Goal: Task Accomplishment & Management: Manage account settings

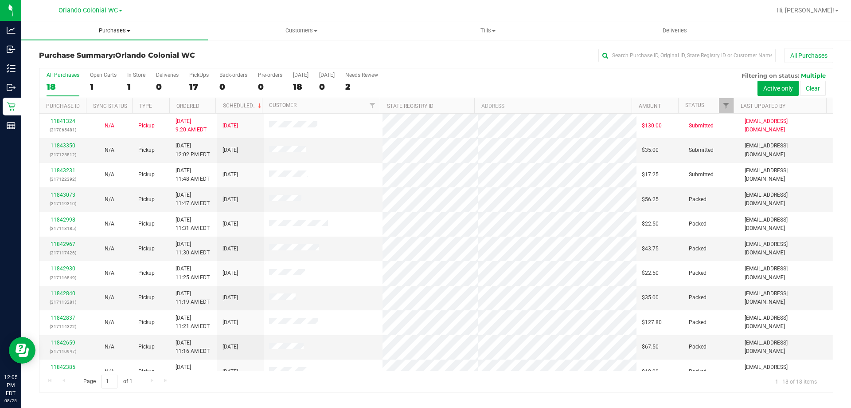
click at [126, 31] on span "Purchases" at bounding box center [114, 31] width 187 height 8
click at [97, 63] on li "Fulfillment" at bounding box center [114, 64] width 187 height 11
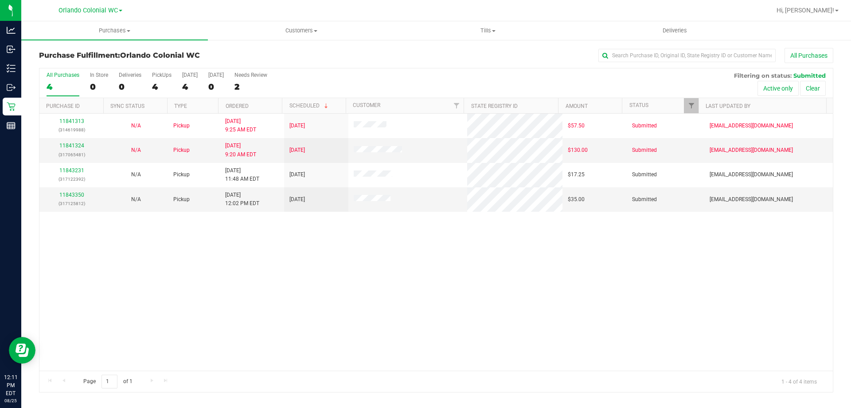
click at [88, 77] on div "All Purchases 4 In Store 0 Deliveries 0 PickUps 4 Today 4 Tomorrow 0 Needs Revi…" at bounding box center [436, 83] width 794 height 30
click at [97, 77] on div "In Store" at bounding box center [99, 75] width 18 height 6
click at [0, 0] on input "In Store 0" at bounding box center [0, 0] width 0 height 0
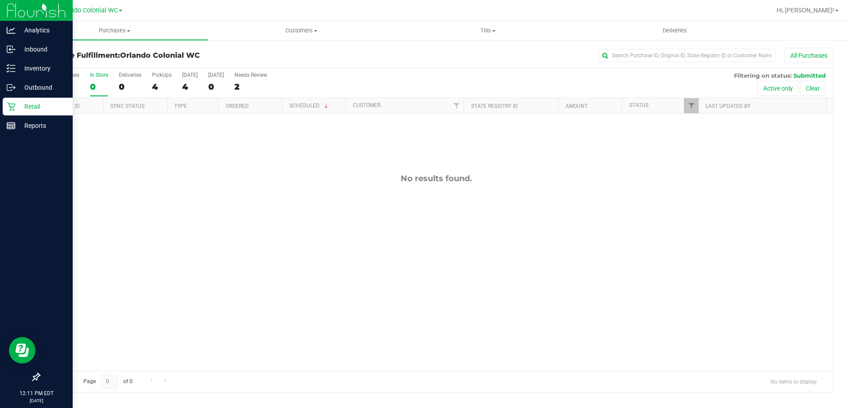
click at [14, 105] on icon at bounding box center [11, 106] width 9 height 9
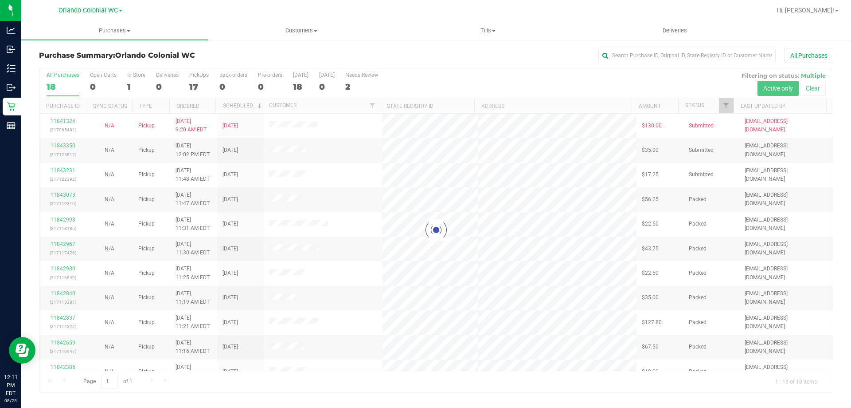
click at [136, 75] on div at bounding box center [436, 229] width 794 height 323
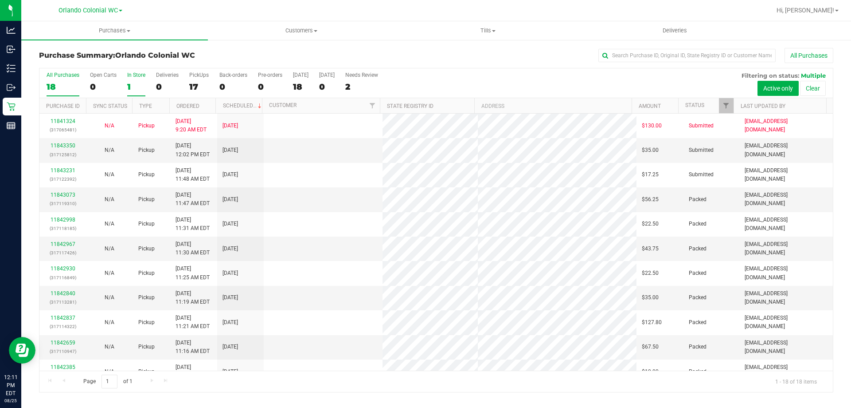
click at [133, 77] on div "In Store" at bounding box center [136, 75] width 18 height 6
click at [0, 0] on input "In Store 1" at bounding box center [0, 0] width 0 height 0
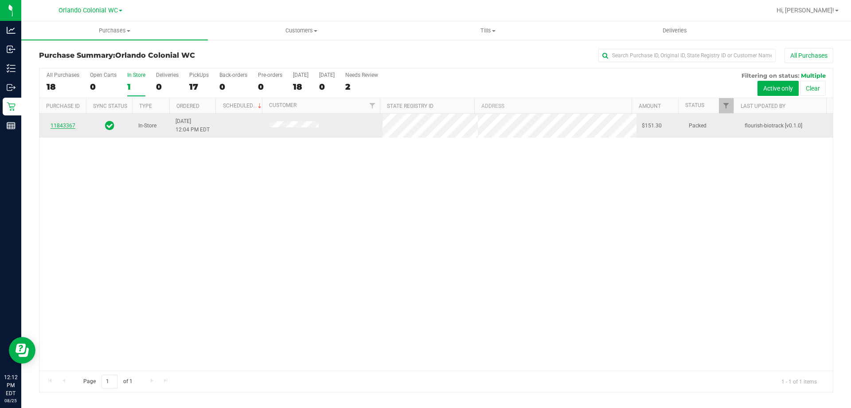
click at [64, 126] on link "11843367" at bounding box center [63, 125] width 25 height 6
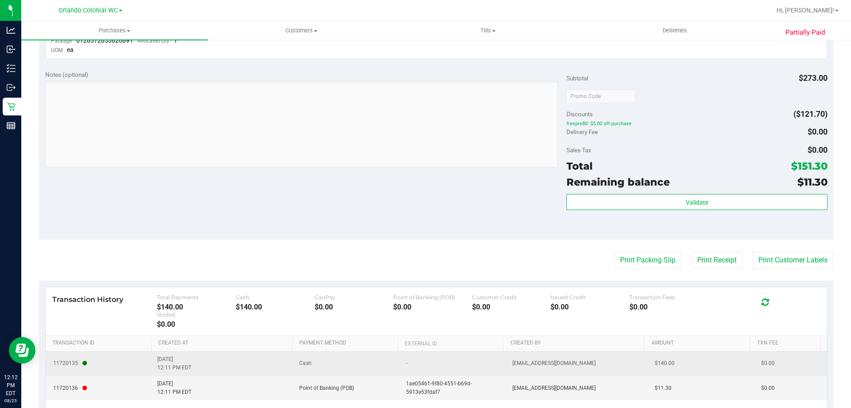
scroll to position [529, 0]
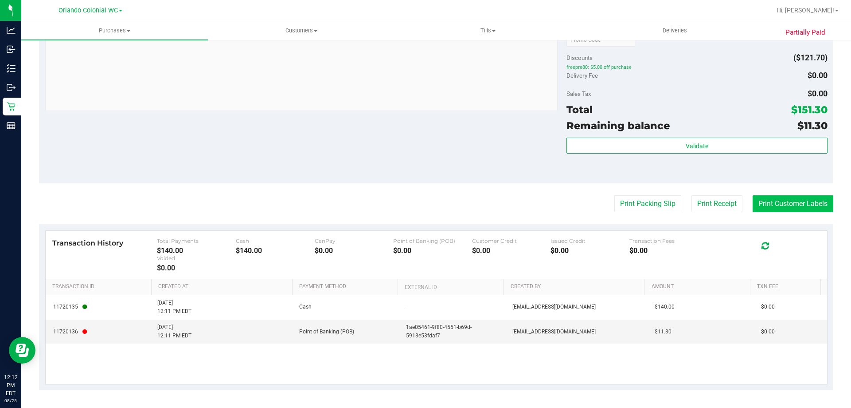
click at [786, 199] on button "Print Customer Labels" at bounding box center [793, 203] width 81 height 17
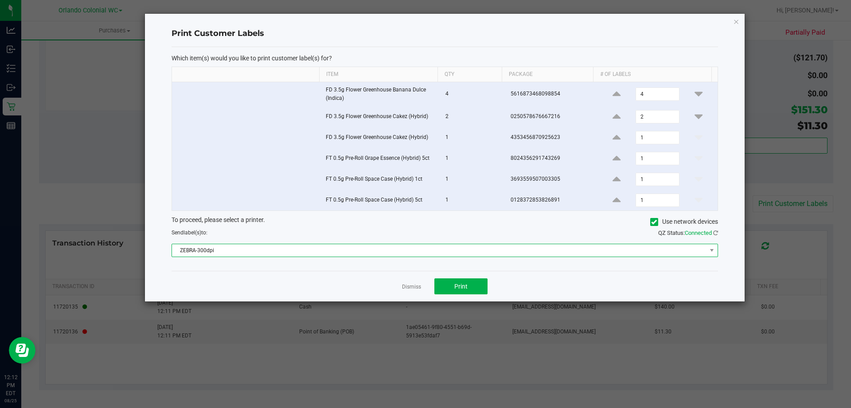
click at [397, 257] on span "ZEBRA-300dpi" at bounding box center [445, 249] width 547 height 13
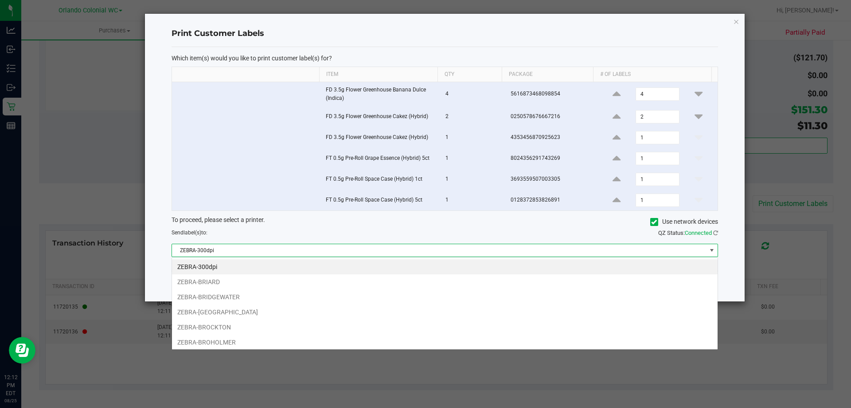
scroll to position [13, 546]
click at [382, 243] on div "To proceed, please select a printer. Use network devices Send label(s) to: QZ S…" at bounding box center [445, 236] width 547 height 42
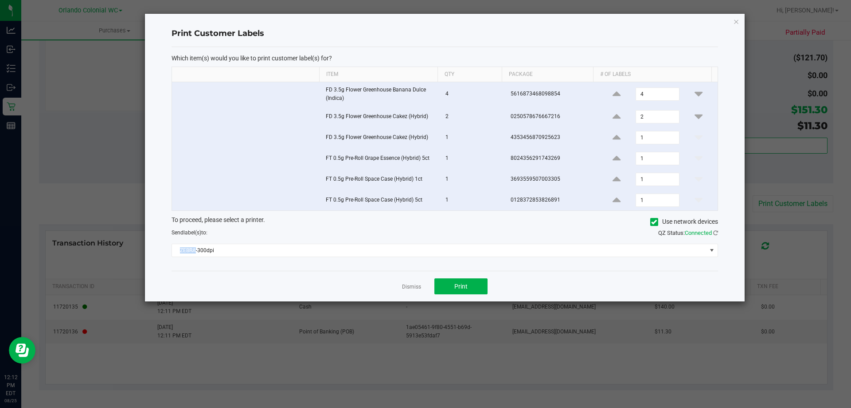
click at [381, 243] on div "To proceed, please select a printer. Use network devices Send label(s) to: QZ S…" at bounding box center [445, 236] width 547 height 42
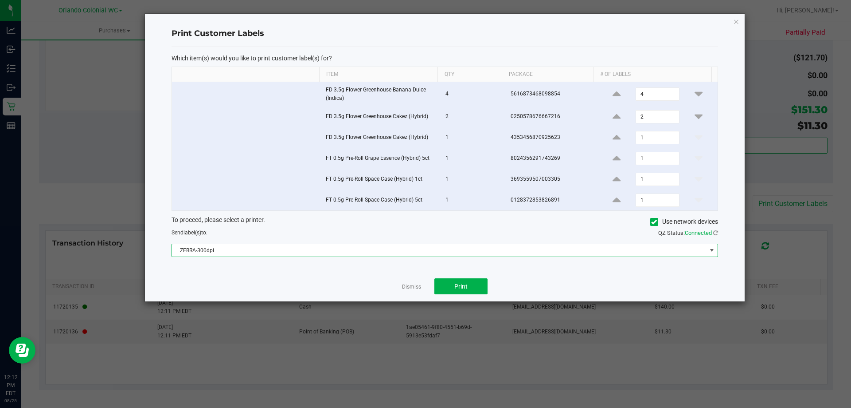
click at [218, 252] on span "ZEBRA-300dpi" at bounding box center [439, 250] width 535 height 12
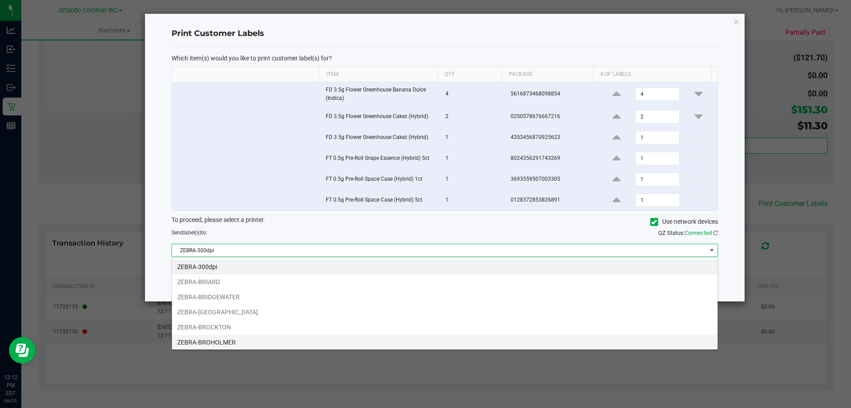
click at [239, 335] on li "ZEBRA-BROHOLMER" at bounding box center [445, 341] width 546 height 15
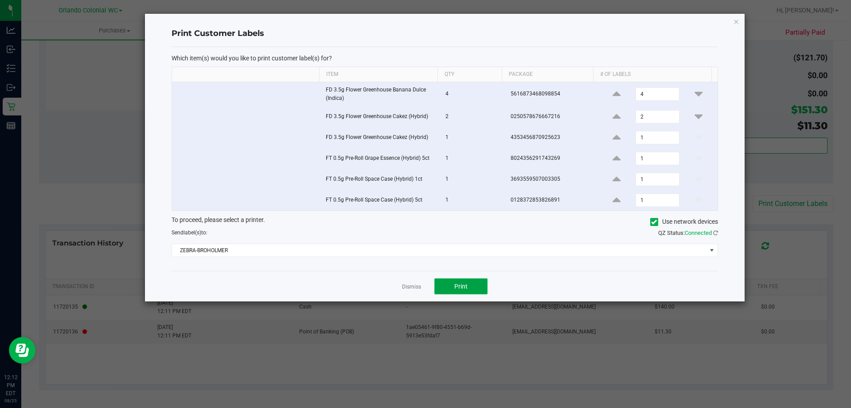
click at [447, 285] on button "Print" at bounding box center [461, 286] width 53 height 16
click at [738, 22] on icon "button" at bounding box center [737, 21] width 6 height 11
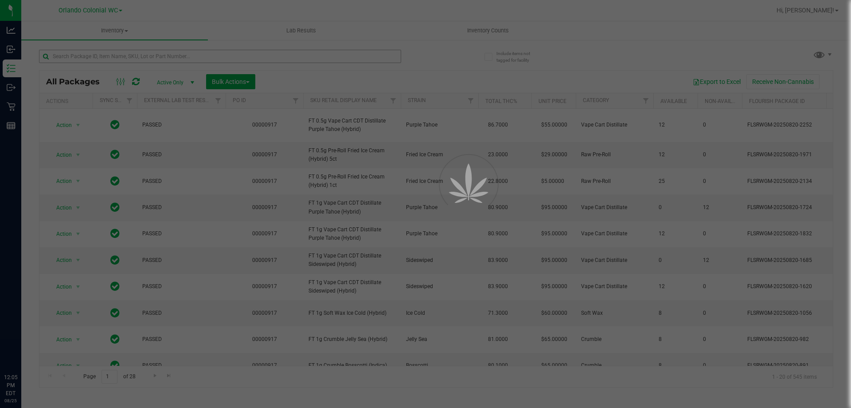
click at [145, 56] on div at bounding box center [425, 204] width 851 height 408
click at [110, 61] on div at bounding box center [425, 204] width 851 height 408
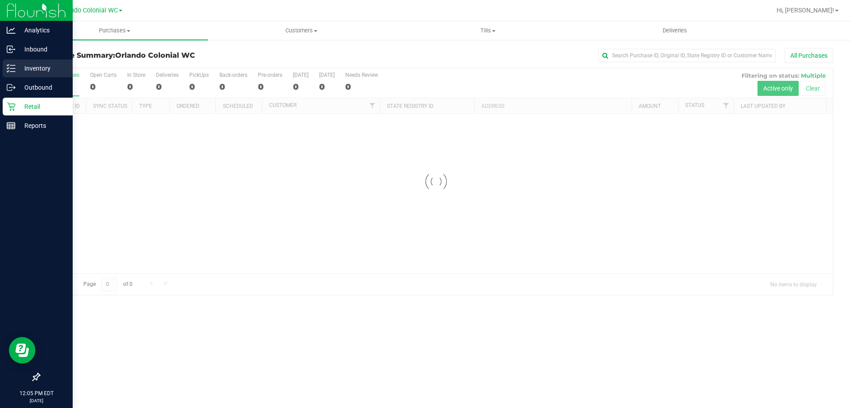
click at [52, 70] on p "Inventory" at bounding box center [42, 68] width 53 height 11
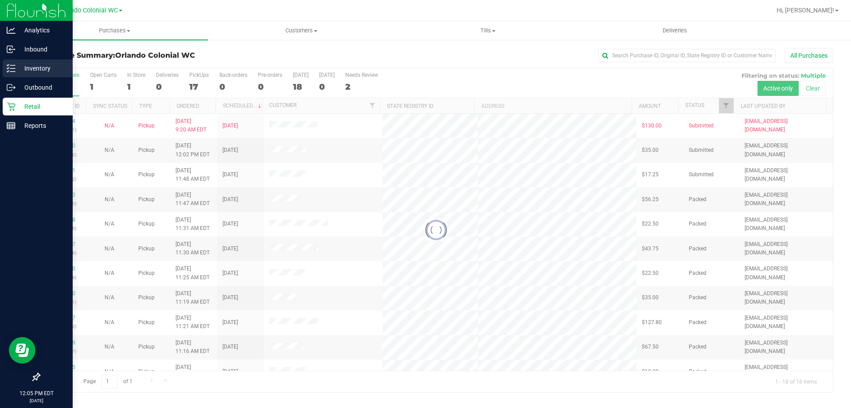
click at [52, 70] on p "Inventory" at bounding box center [42, 68] width 53 height 11
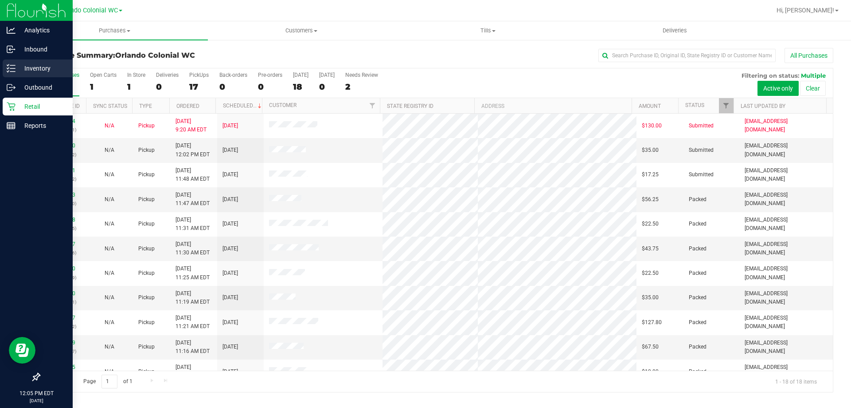
click at [52, 70] on p "Inventory" at bounding box center [42, 68] width 53 height 11
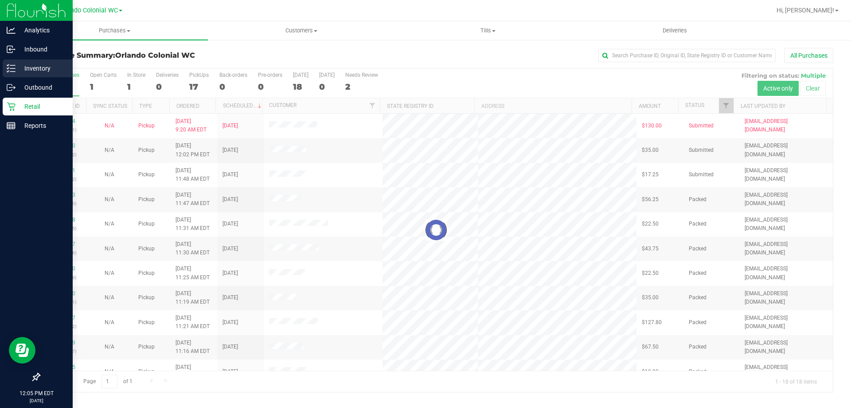
click at [40, 67] on p "Inventory" at bounding box center [42, 68] width 53 height 11
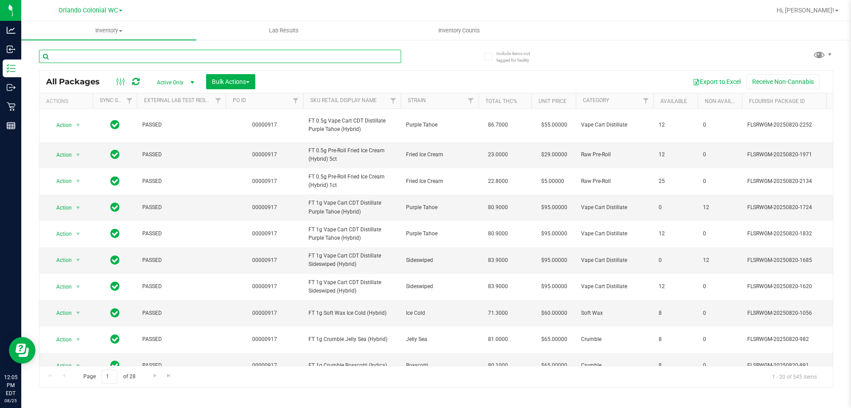
click at [149, 54] on input "text" at bounding box center [220, 56] width 362 height 13
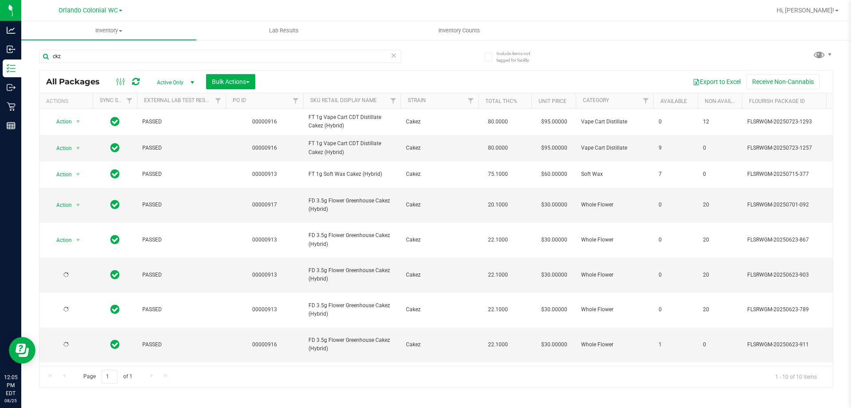
click at [359, 210] on span "FD 3.5g Flower Greenhouse Cakez (Hybrid)" at bounding box center [352, 204] width 87 height 17
click at [59, 53] on input "ckz" at bounding box center [220, 56] width 362 height 13
type input "c"
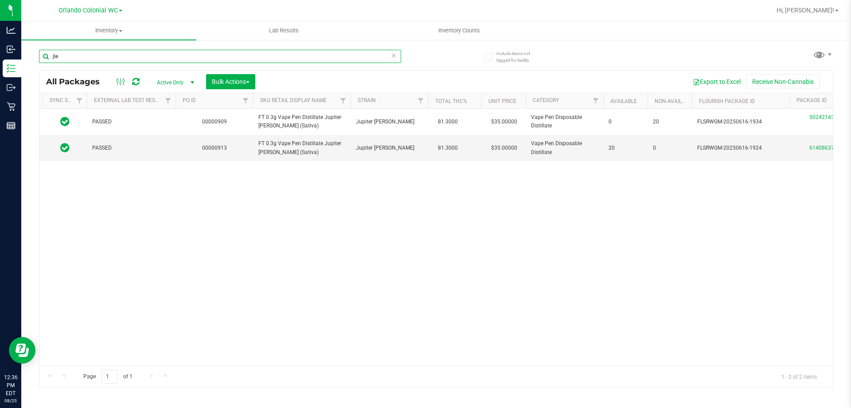
scroll to position [0, 62]
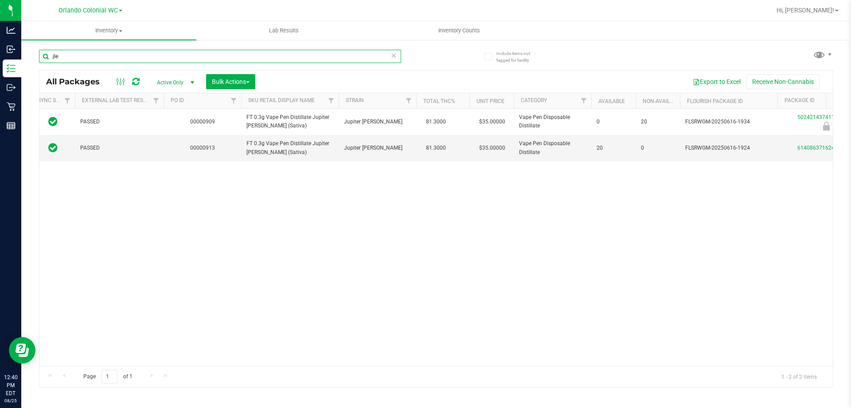
type input "jle"
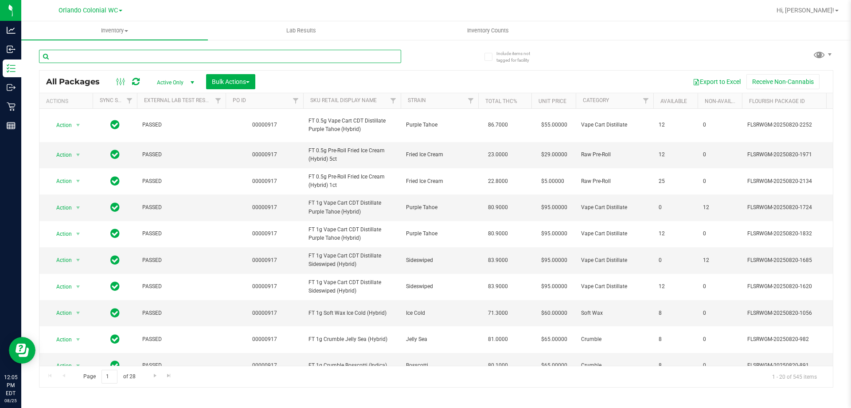
drag, startPoint x: 183, startPoint y: 60, endPoint x: 177, endPoint y: 56, distance: 8.0
click at [178, 60] on input "text" at bounding box center [220, 56] width 362 height 13
paste input "FD 3.5g Flower Greenhouse Cakez (Hybrid)"
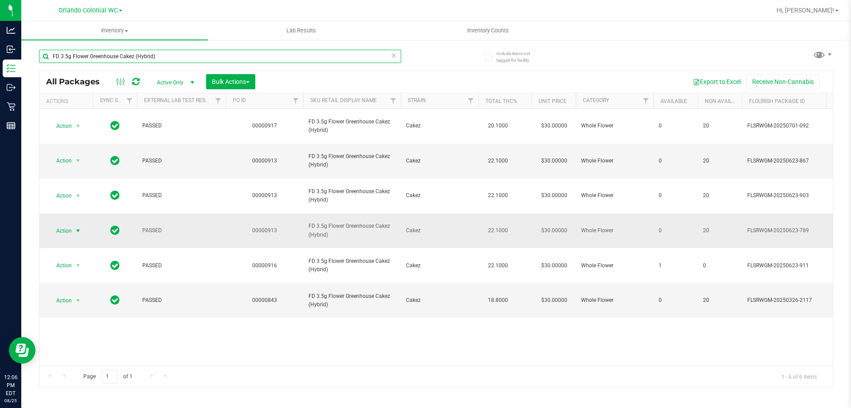
type input "FD 3.5g Flower Greenhouse Cakez (Hybrid)"
click at [66, 224] on span "Action" at bounding box center [60, 230] width 24 height 12
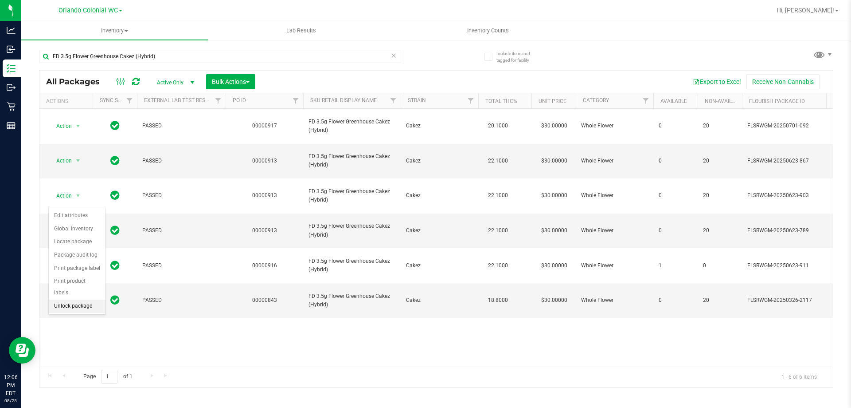
click at [86, 299] on li "Unlock package" at bounding box center [77, 305] width 57 height 13
click at [579, 292] on div "Action Action Edit attributes Global inventory Locate package Package audit log…" at bounding box center [436, 237] width 794 height 257
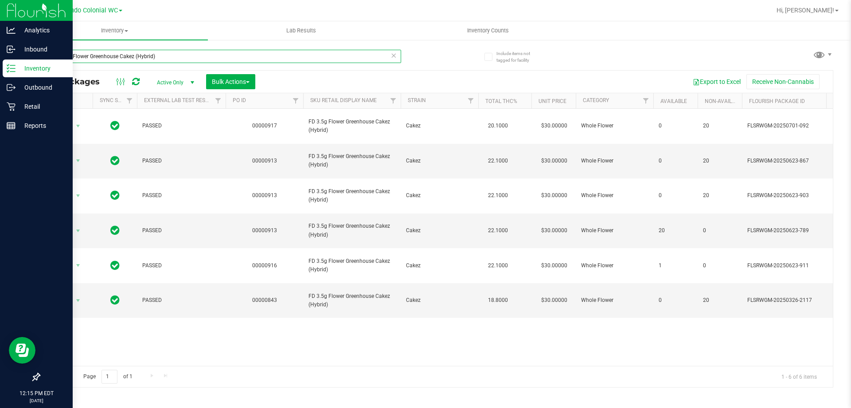
drag, startPoint x: 200, startPoint y: 55, endPoint x: 0, endPoint y: 63, distance: 200.2
click at [0, 63] on div "Analytics Inbound Inventory Outbound Retail Reports 12:15 PM EDT [DATE] 08/25 O…" at bounding box center [425, 204] width 851 height 408
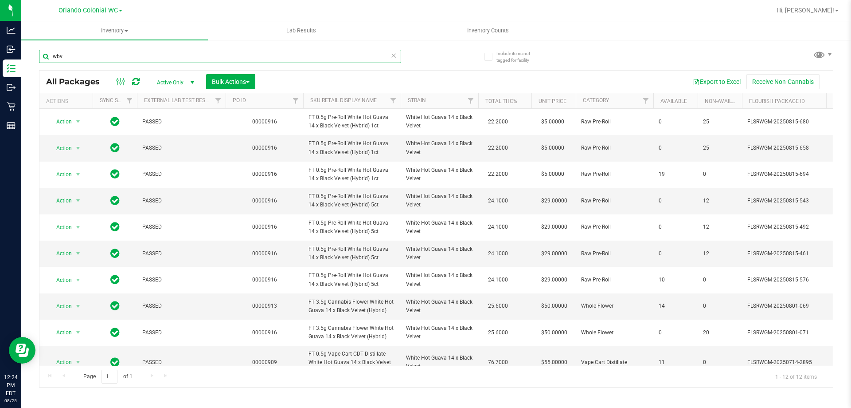
drag, startPoint x: 170, startPoint y: 52, endPoint x: 285, endPoint y: 69, distance: 116.0
click at [268, 64] on div "wbv" at bounding box center [220, 60] width 362 height 20
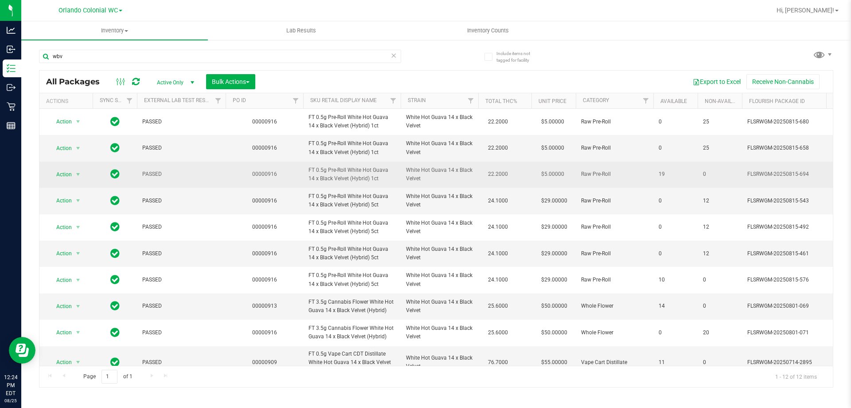
click at [349, 174] on span "FT 0.5g Pre-Roll White Hot Guava 14 x Black Velvet (Hybrid) 1ct" at bounding box center [352, 174] width 87 height 17
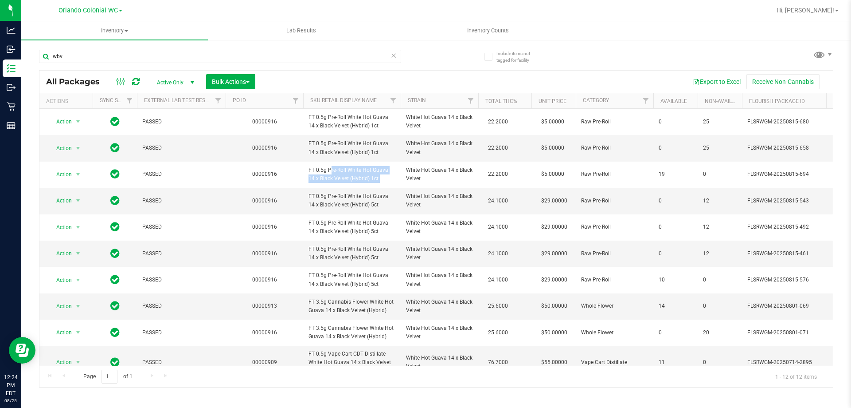
copy tr "FT 0.5g Pre-Roll White Hot Guava 14 x Black Velvet (Hybrid) 1ct"
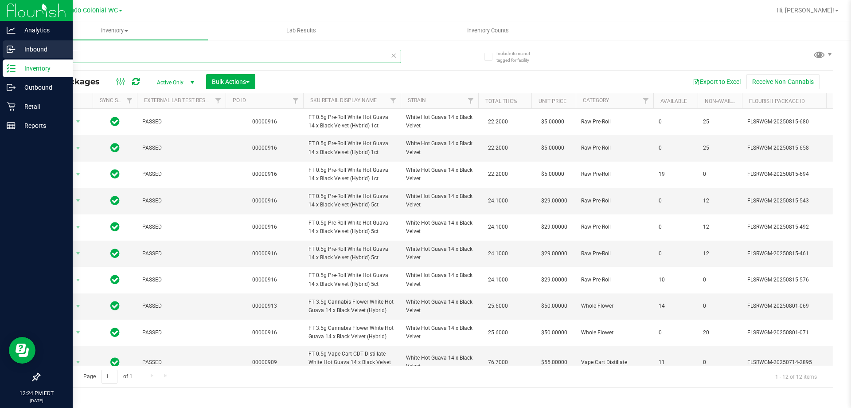
drag, startPoint x: 158, startPoint y: 58, endPoint x: 0, endPoint y: 49, distance: 158.6
click at [0, 48] on div "Analytics Inbound Inventory Outbound Retail Reports 12:24 PM EDT 08/25/2025 08/…" at bounding box center [425, 204] width 851 height 408
paste input "FT 0.5g Pre-Roll White Hot Guava 14 x Black Velvet (Hybrid) 1ct"
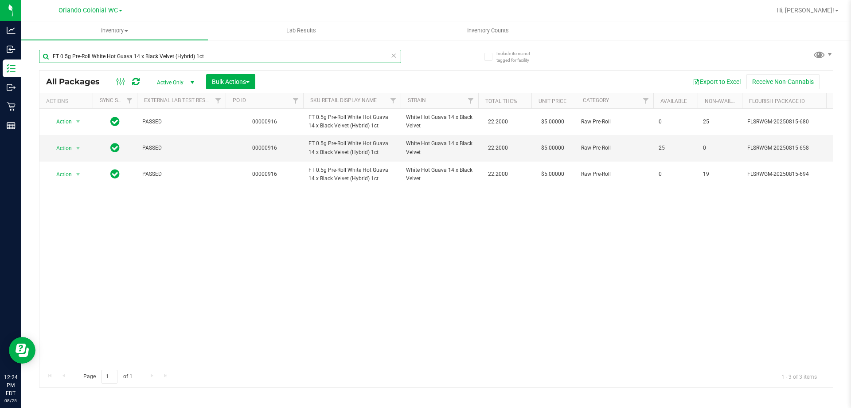
type input "FT 0.5g Pre-Roll White Hot Guava 14 x Black Velvet (Hybrid) 1ct"
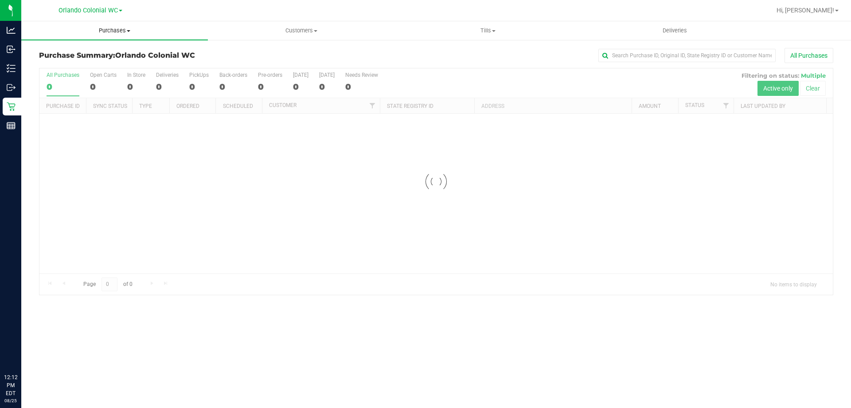
drag, startPoint x: 108, startPoint y: 30, endPoint x: 121, endPoint y: 38, distance: 15.5
click at [108, 30] on span "Purchases" at bounding box center [114, 31] width 187 height 8
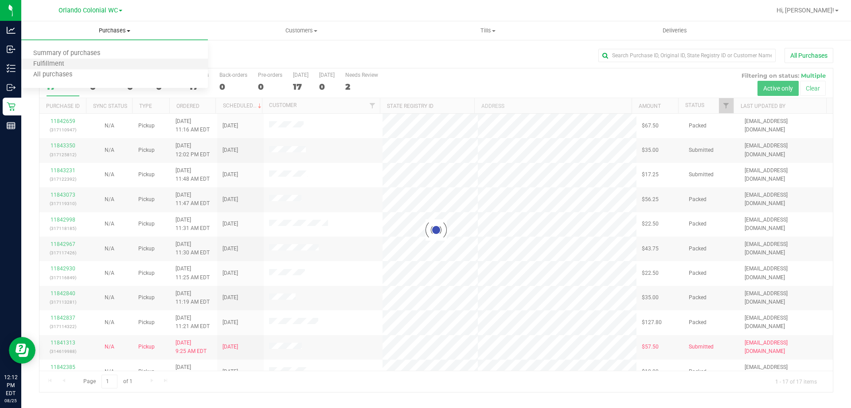
click at [79, 66] on li "Fulfillment" at bounding box center [114, 64] width 187 height 11
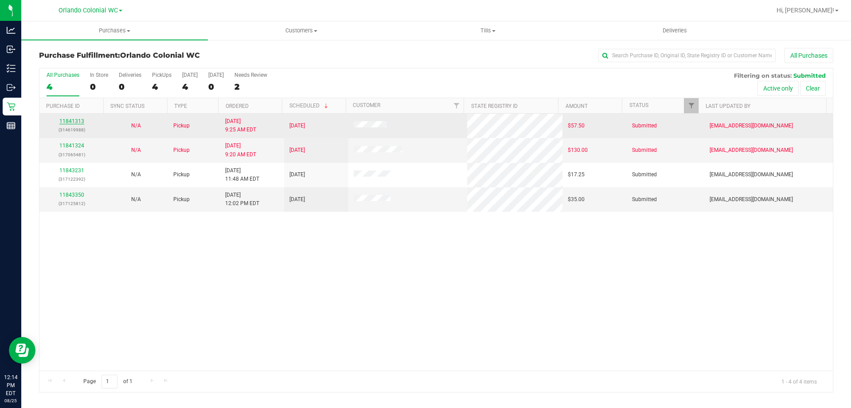
click at [75, 118] on link "11841313" at bounding box center [71, 121] width 25 height 6
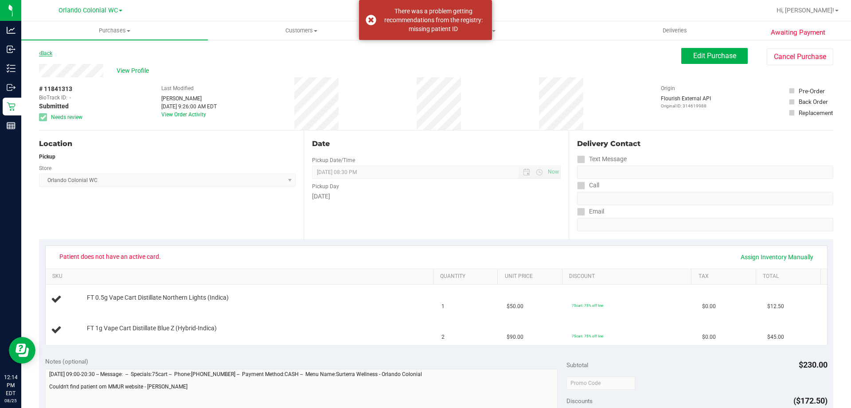
click at [52, 56] on link "Back" at bounding box center [45, 53] width 13 height 6
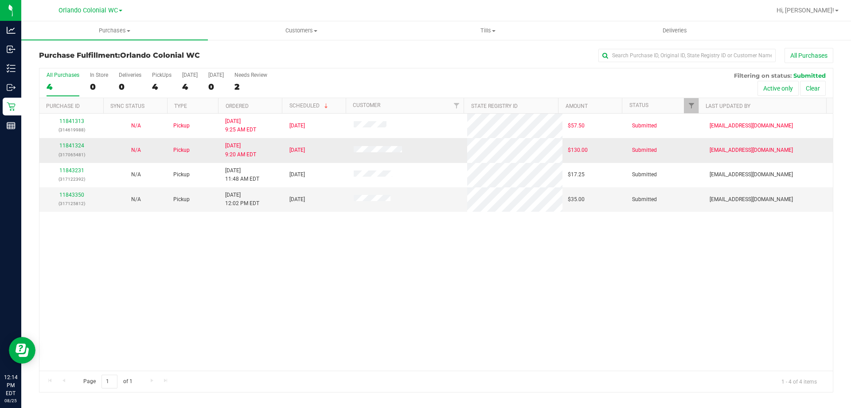
click at [69, 141] on td "11841324 (317065481)" at bounding box center [71, 150] width 64 height 24
click at [71, 144] on link "11841324" at bounding box center [71, 145] width 25 height 6
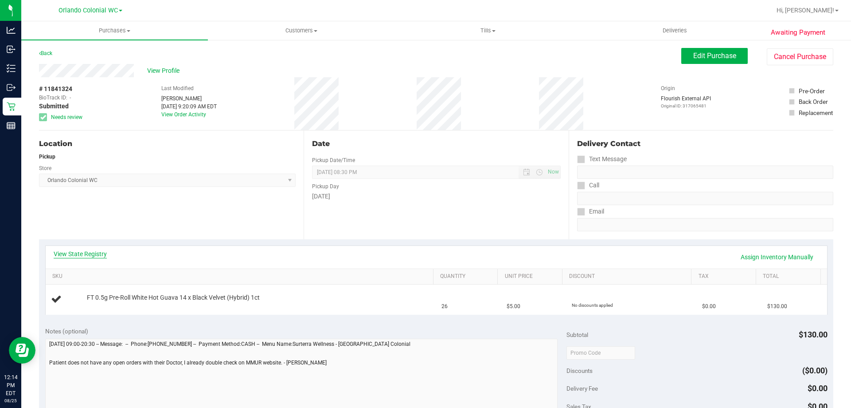
click at [97, 254] on link "View State Registry" at bounding box center [80, 253] width 53 height 9
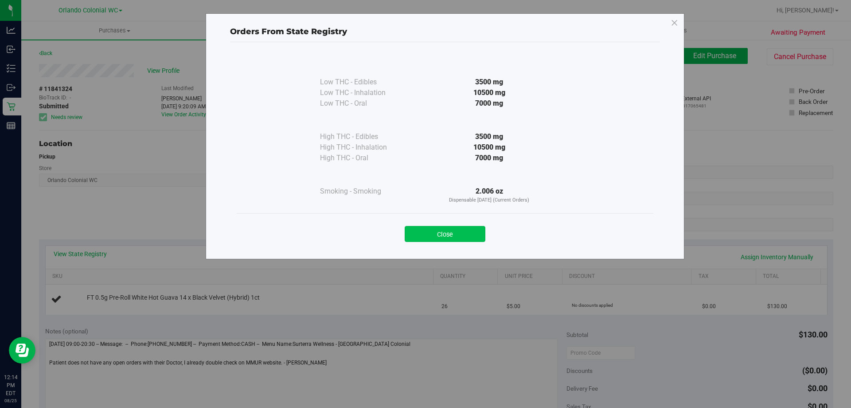
click at [439, 237] on button "Close" at bounding box center [445, 234] width 81 height 16
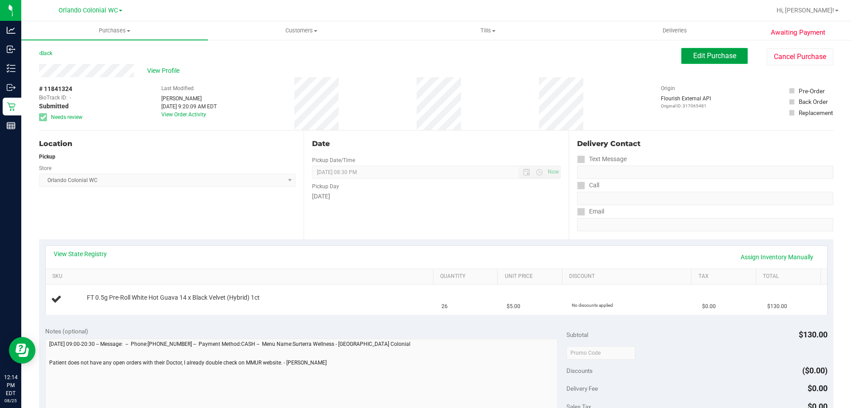
click at [722, 54] on span "Edit Purchase" at bounding box center [715, 55] width 43 height 8
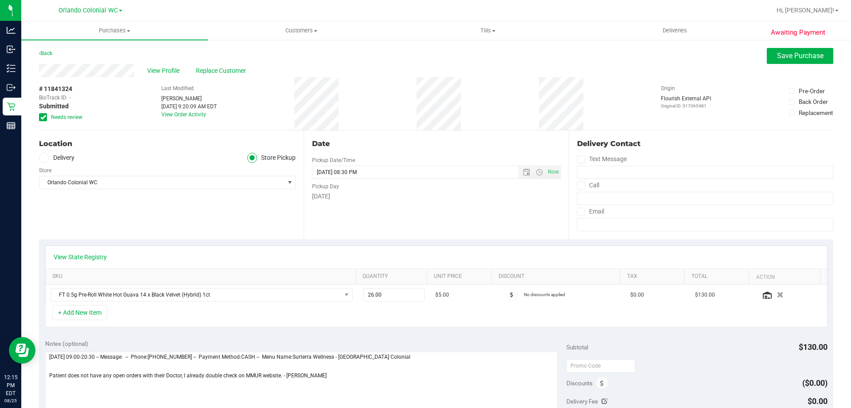
click at [52, 119] on span "Needs review" at bounding box center [66, 117] width 31 height 8
click at [0, 0] on input "Needs review" at bounding box center [0, 0] width 0 height 0
click at [777, 51] on span "Save Purchase" at bounding box center [800, 55] width 47 height 8
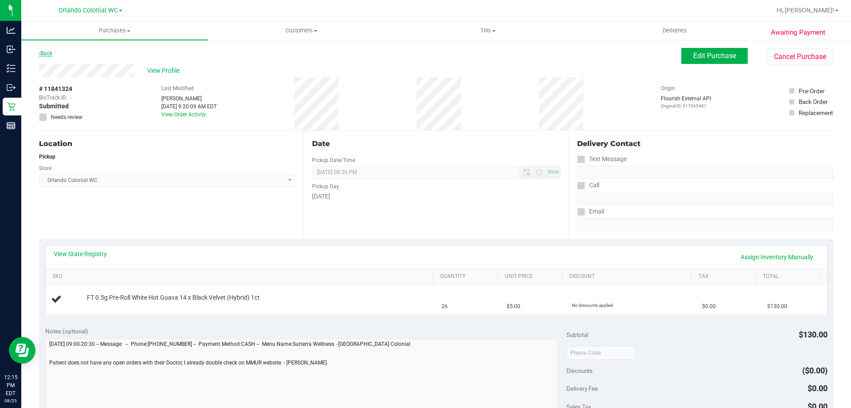
click at [51, 51] on link "Back" at bounding box center [45, 53] width 13 height 6
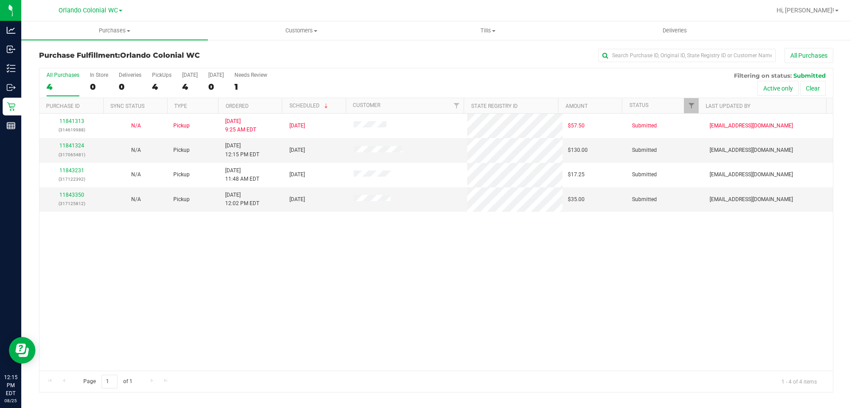
click at [189, 269] on div "11841313 (314619988) N/A Pickup 8/25/2025 9:25 AM EDT 8/25/2025 $57.50 Submitte…" at bounding box center [436, 242] width 794 height 257
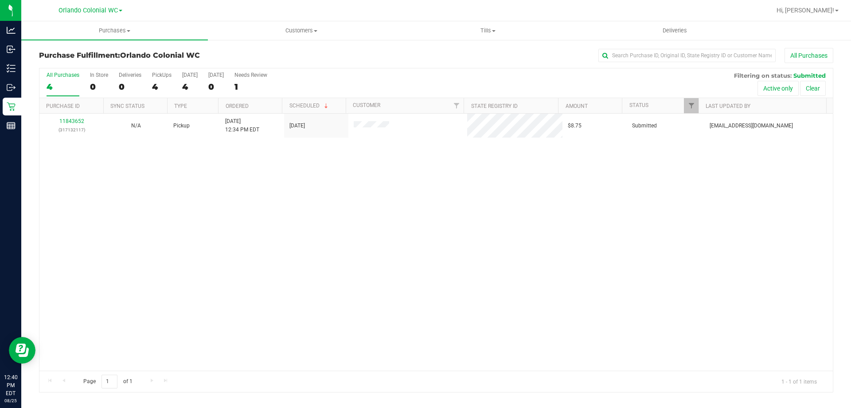
click at [467, 280] on div "11843652 (317132117) N/A Pickup 8/25/2025 12:34 PM EDT 8/25/2025 $8.75 Submitte…" at bounding box center [436, 242] width 794 height 257
click at [122, 205] on div "11843784 (317134962) N/A Pickup 8/25/2025 12:49 PM EDT 8/25/2025 $78.50 Submitt…" at bounding box center [436, 242] width 794 height 257
click at [471, 195] on div "11843784 (317134962) N/A Pickup 8/25/2025 12:49 PM EDT 8/25/2025 $78.50 Submitt…" at bounding box center [436, 242] width 794 height 257
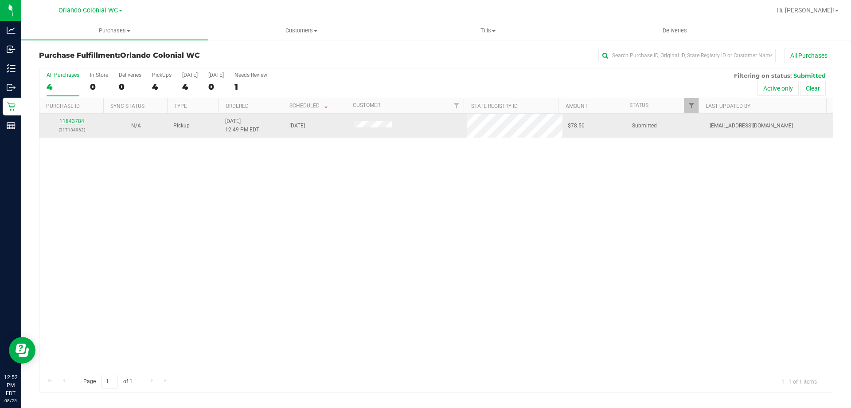
click at [71, 118] on link "11843784" at bounding box center [71, 121] width 25 height 6
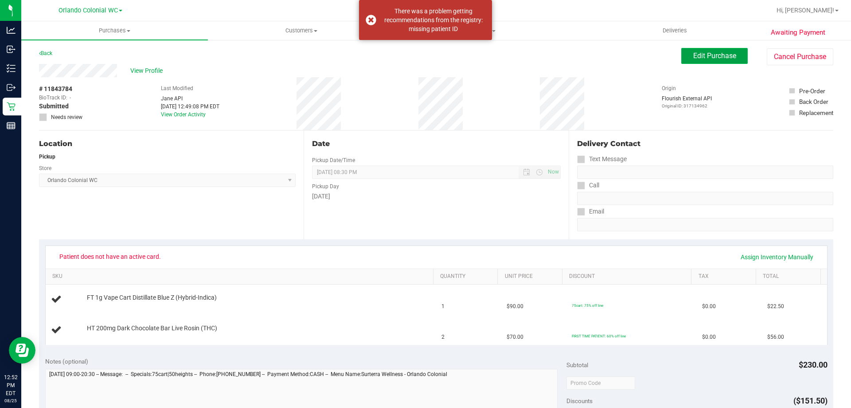
click at [682, 58] on button "Edit Purchase" at bounding box center [715, 56] width 67 height 16
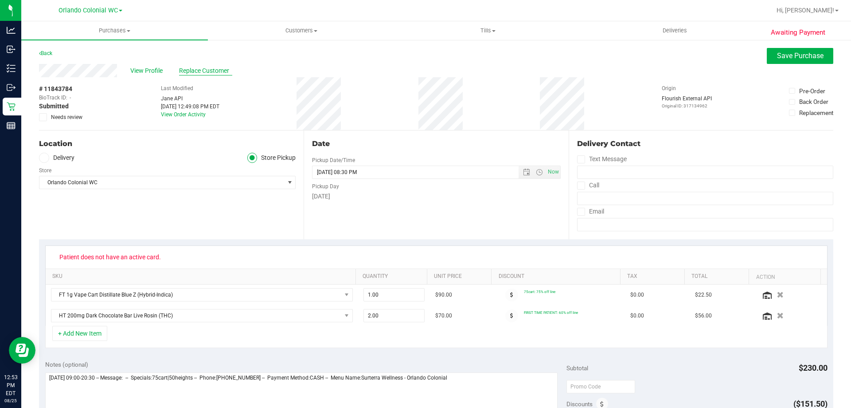
click at [215, 72] on span "Replace Customer" at bounding box center [205, 70] width 53 height 9
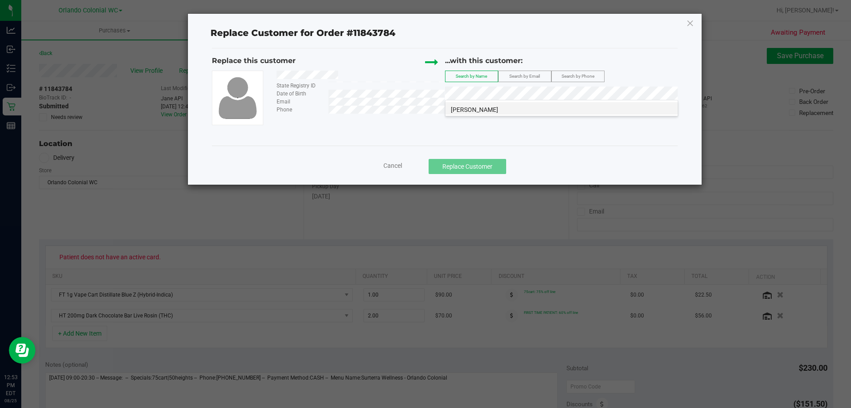
click at [495, 111] on span "NOLAN DICKERSON" at bounding box center [474, 109] width 47 height 7
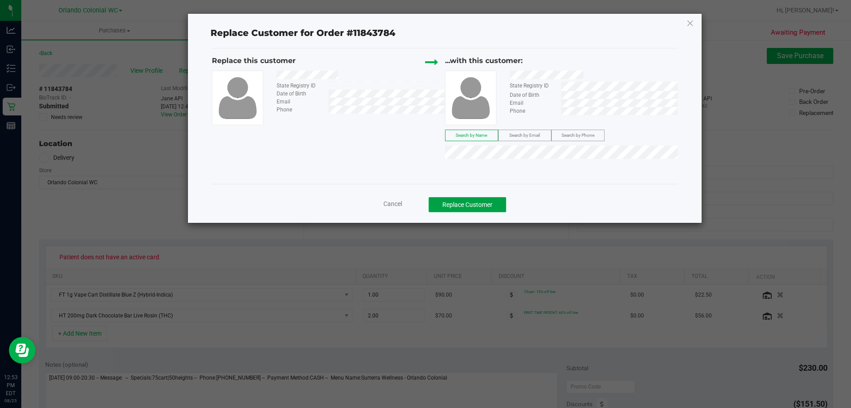
click at [474, 204] on button "Replace Customer" at bounding box center [468, 204] width 78 height 15
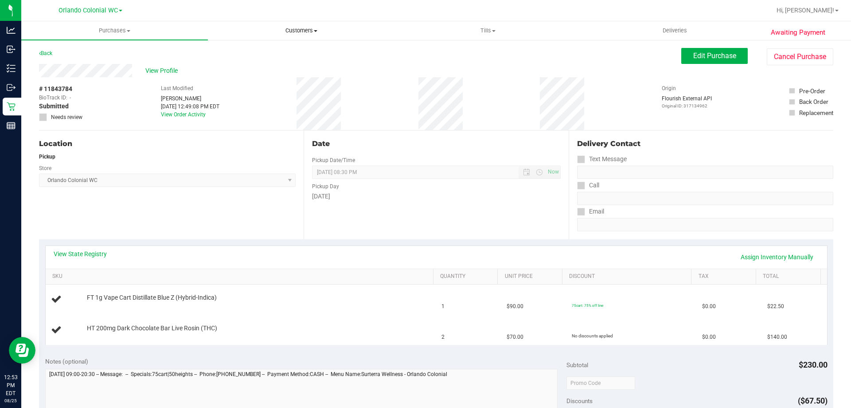
click at [297, 29] on span "Customers" at bounding box center [301, 31] width 186 height 8
click at [281, 50] on li "All customers" at bounding box center [301, 53] width 187 height 11
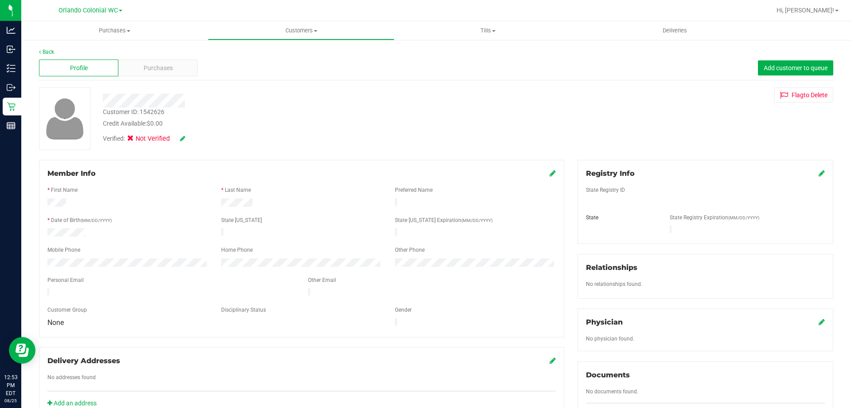
click at [137, 112] on div "Customer ID: 1542626" at bounding box center [134, 111] width 62 height 9
copy div "Customer ID: 1542626"
click at [801, 99] on button "Flag to Delete" at bounding box center [804, 94] width 59 height 15
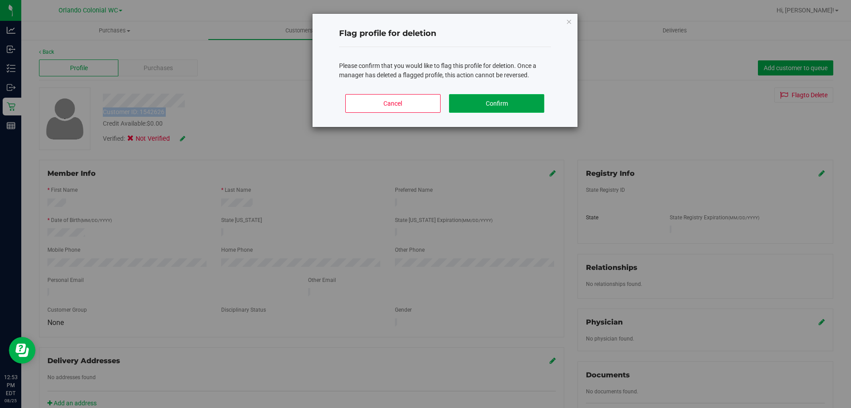
click at [498, 103] on button "Confirm" at bounding box center [496, 103] width 95 height 19
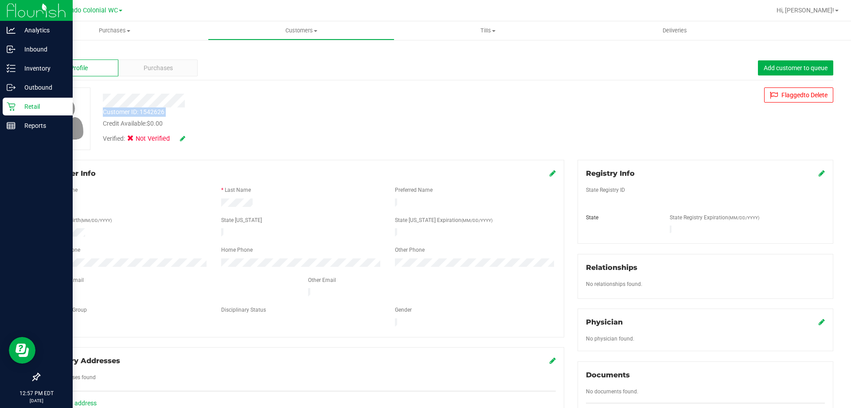
click at [31, 106] on p "Retail" at bounding box center [42, 106] width 53 height 11
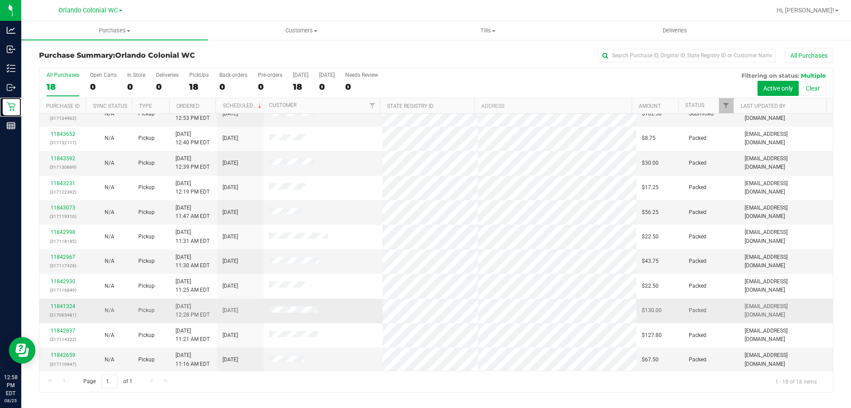
scroll to position [185, 0]
click at [192, 87] on div "18" at bounding box center [199, 87] width 20 height 10
click at [0, 0] on input "PickUps 18" at bounding box center [0, 0] width 0 height 0
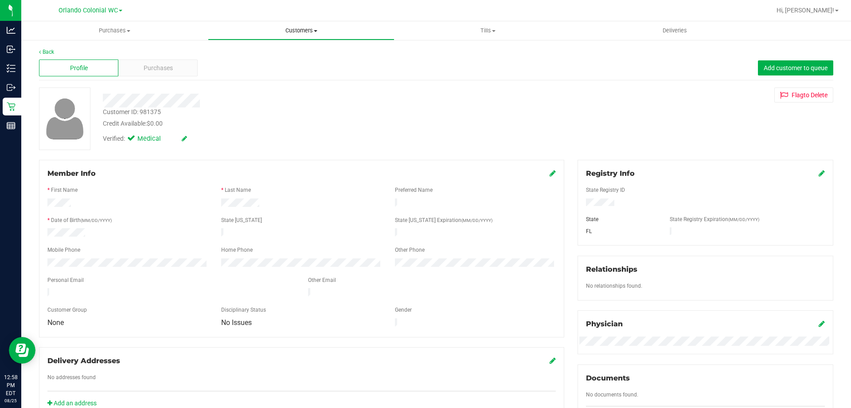
click at [294, 32] on span "Customers" at bounding box center [301, 31] width 186 height 8
click at [247, 52] on span "All customers" at bounding box center [240, 54] width 64 height 8
click at [141, 112] on div "Customer ID: 1542626" at bounding box center [134, 111] width 62 height 9
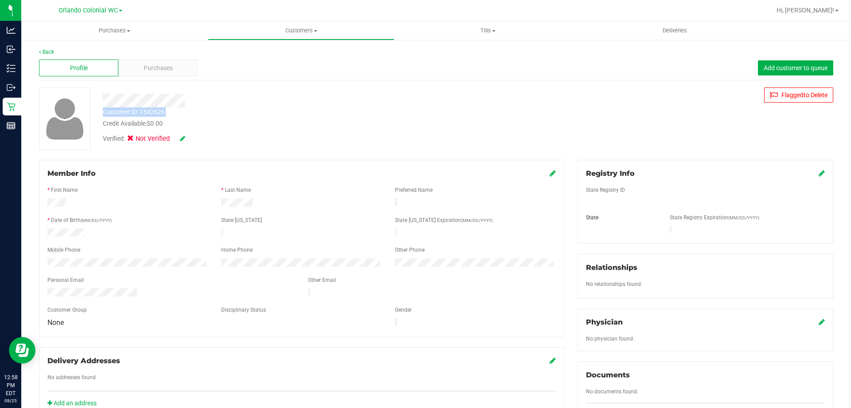
copy div "Customer ID: 1542626"
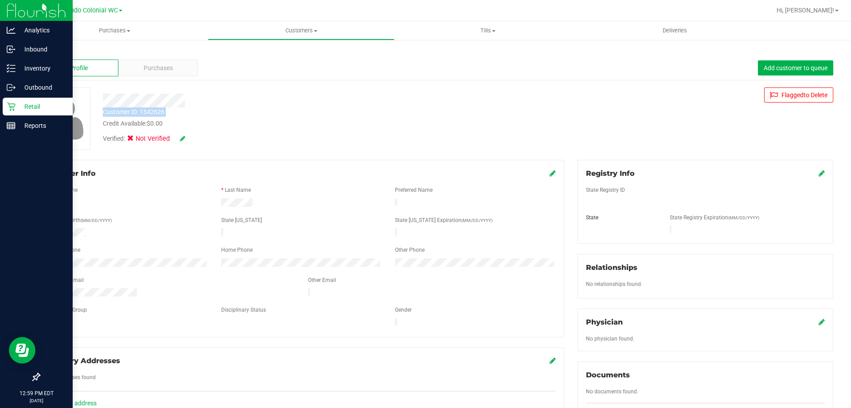
click at [41, 110] on p "Retail" at bounding box center [42, 106] width 53 height 11
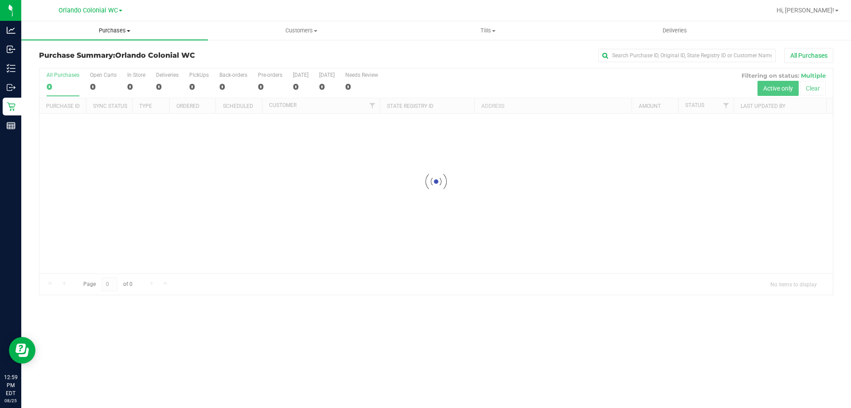
click at [135, 28] on span "Purchases" at bounding box center [114, 31] width 187 height 8
click at [74, 64] on span "Fulfillment" at bounding box center [48, 64] width 55 height 8
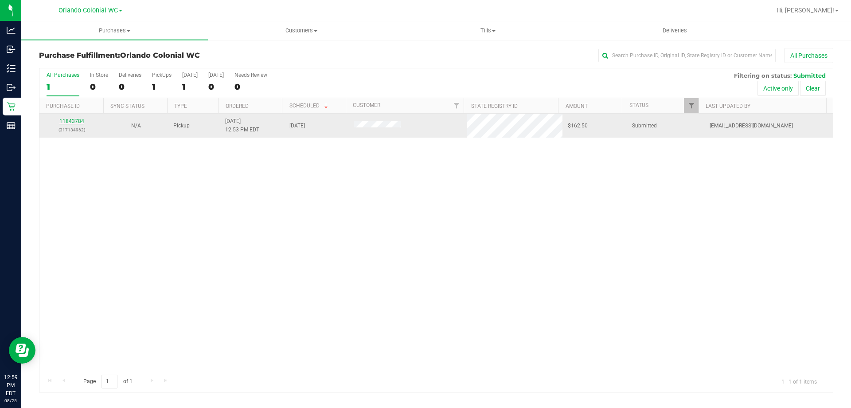
click at [74, 122] on link "11843784" at bounding box center [71, 121] width 25 height 6
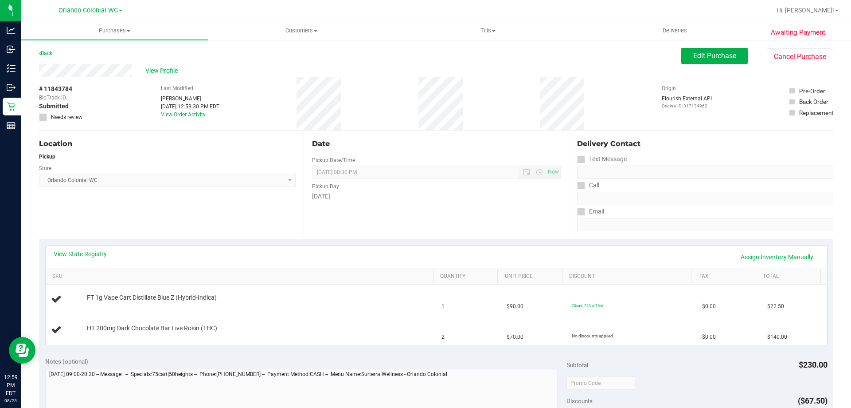
click at [224, 200] on div "Location Pickup Store Orlando Colonial WC Select Store Bonita Springs WC Boynto…" at bounding box center [171, 184] width 265 height 109
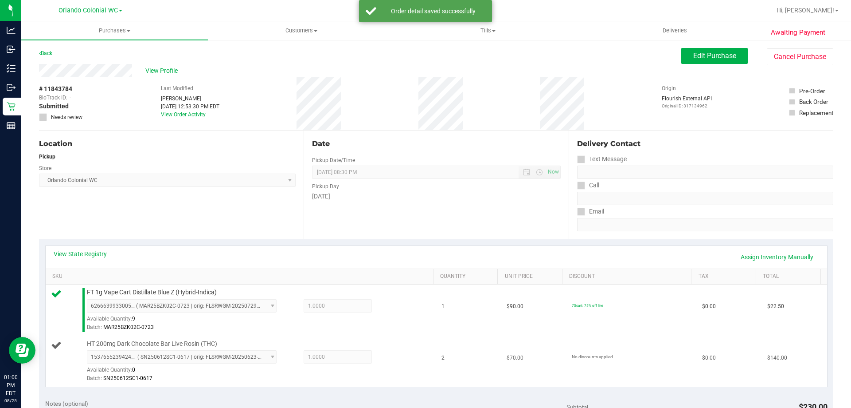
click at [180, 342] on span "HT 200mg Dark Chocolate Bar Live Rosin (THC)" at bounding box center [152, 343] width 130 height 8
copy div "HT 200mg Dark Chocolate Bar Live Rosin (THC)"
click at [228, 204] on div "Location Pickup Store Orlando Colonial WC Select Store Bonita Springs WC Boynto…" at bounding box center [171, 184] width 265 height 109
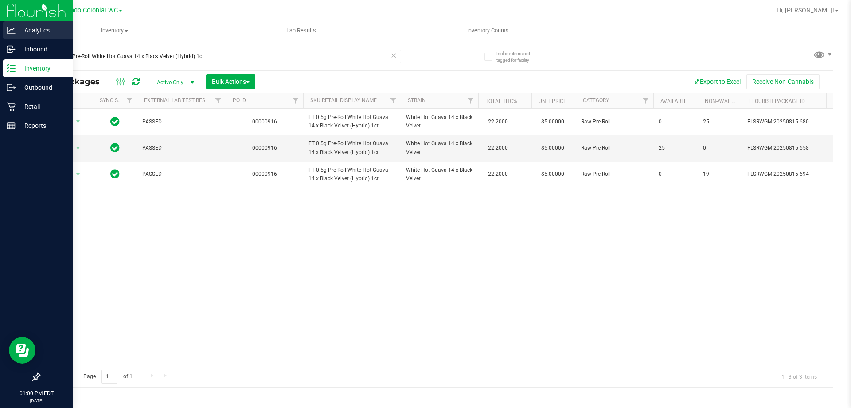
click at [0, 41] on div "Analytics Inbound Inventory Outbound Retail Reports 01:00 PM EDT [DATE] 08/25 O…" at bounding box center [425, 204] width 851 height 408
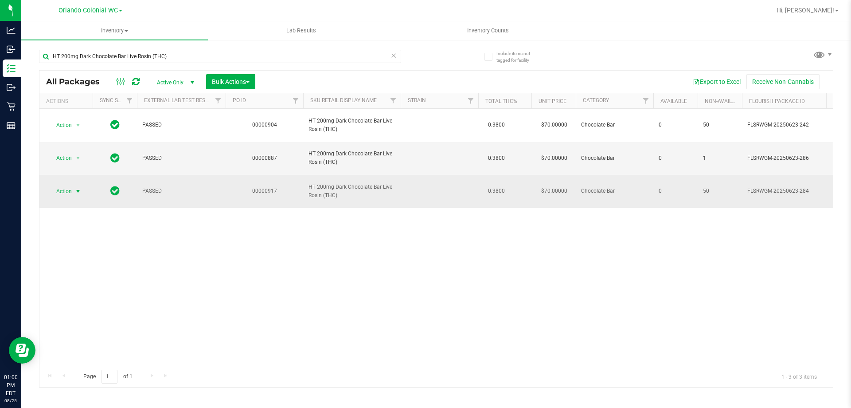
type input "HT 200mg Dark Chocolate Bar Live Rosin (THC)"
click at [66, 189] on span "Action" at bounding box center [60, 191] width 24 height 12
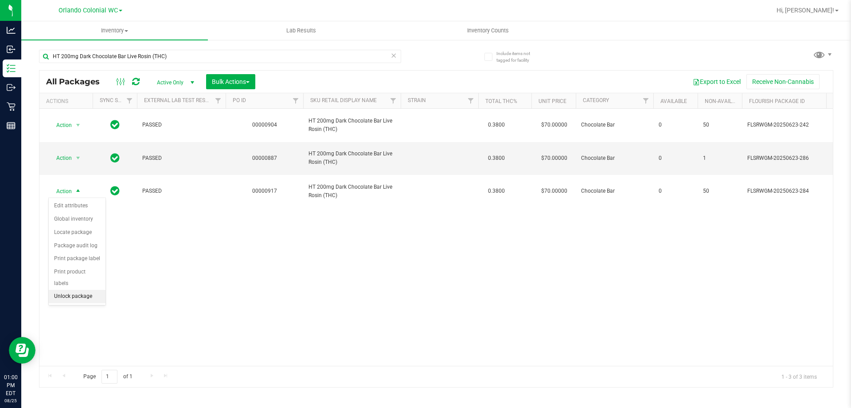
click at [80, 290] on li "Unlock package" at bounding box center [77, 296] width 57 height 13
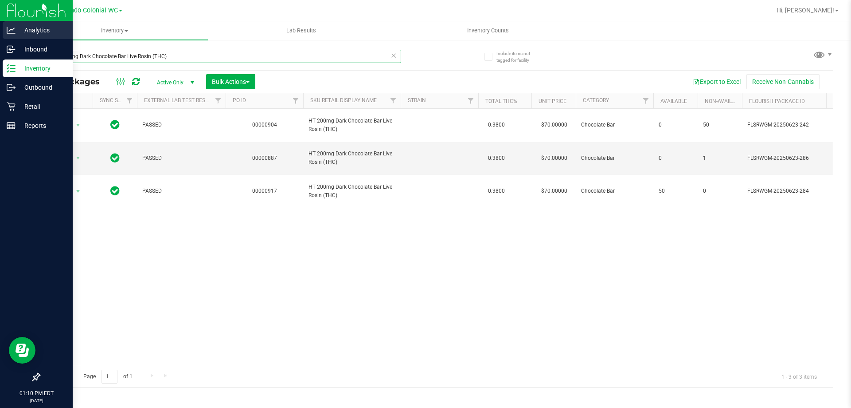
drag, startPoint x: 181, startPoint y: 57, endPoint x: 0, endPoint y: 31, distance: 182.9
click at [0, 31] on div "Analytics Inbound Inventory Outbound Retail Reports 01:10 PM EDT 08/25/2025 08/…" at bounding box center [425, 204] width 851 height 408
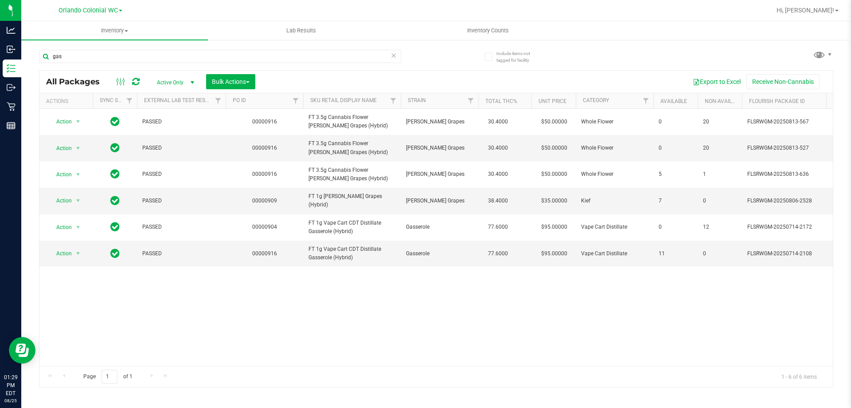
click at [460, 302] on div "Action Action Edit attributes Global inventory Locate package Package audit log…" at bounding box center [436, 237] width 794 height 257
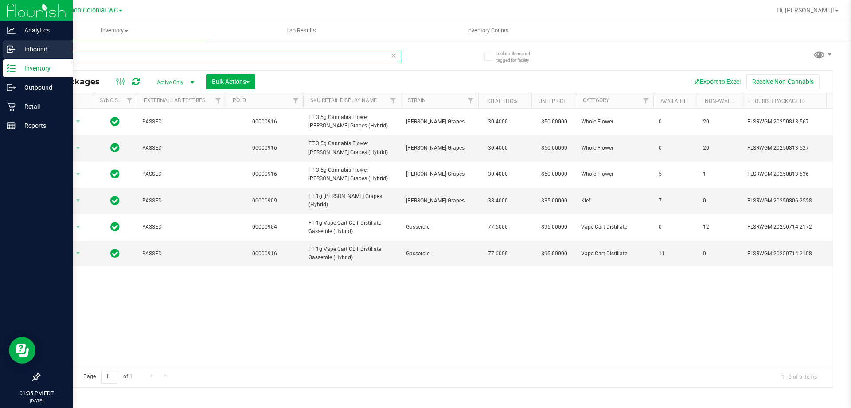
drag, startPoint x: 141, startPoint y: 59, endPoint x: 0, endPoint y: 43, distance: 142.0
click at [0, 43] on div "Analytics Inbound Inventory Outbound Retail Reports 01:35 PM EDT 08/25/2025 08/…" at bounding box center [425, 204] width 851 height 408
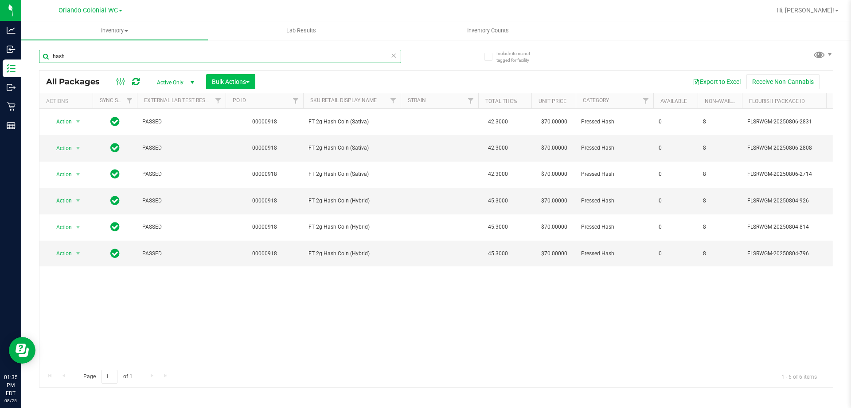
type input "hash"
click at [228, 85] on button "Bulk Actions" at bounding box center [230, 81] width 49 height 15
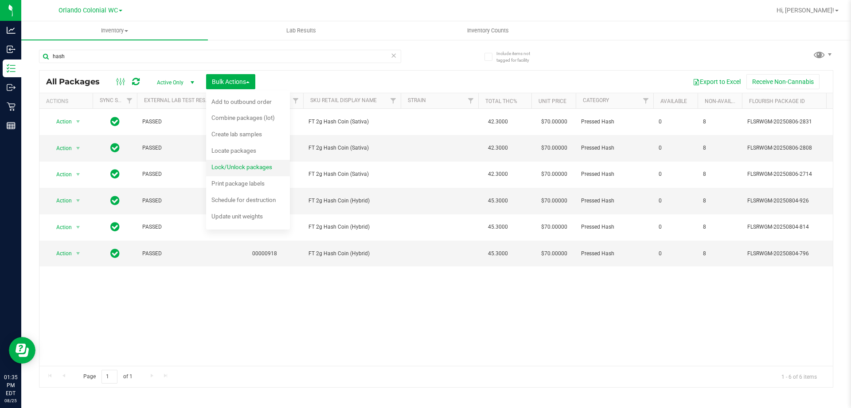
click at [254, 163] on span "Lock/Unlock packages" at bounding box center [242, 166] width 61 height 7
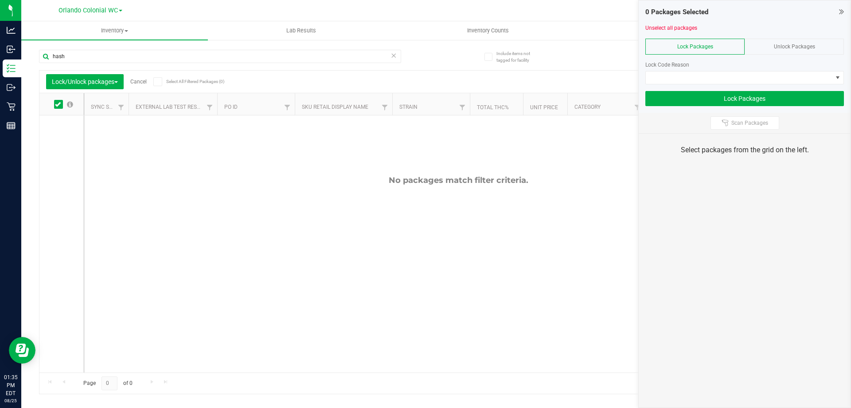
click at [784, 39] on div "Unlock Packages" at bounding box center [794, 47] width 99 height 16
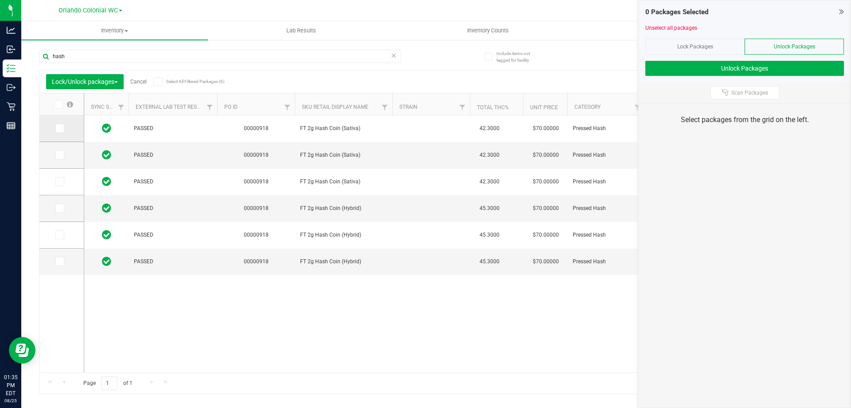
click at [54, 128] on td at bounding box center [61, 128] width 44 height 27
click at [59, 114] on th at bounding box center [61, 104] width 44 height 22
click at [58, 104] on icon at bounding box center [58, 104] width 6 height 0
click at [0, 0] on input "checkbox" at bounding box center [0, 0] width 0 height 0
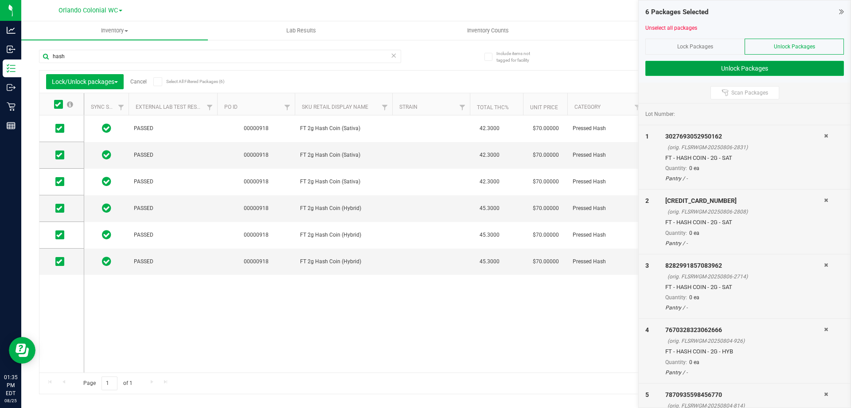
click at [749, 68] on button "Unlock Packages" at bounding box center [745, 68] width 199 height 15
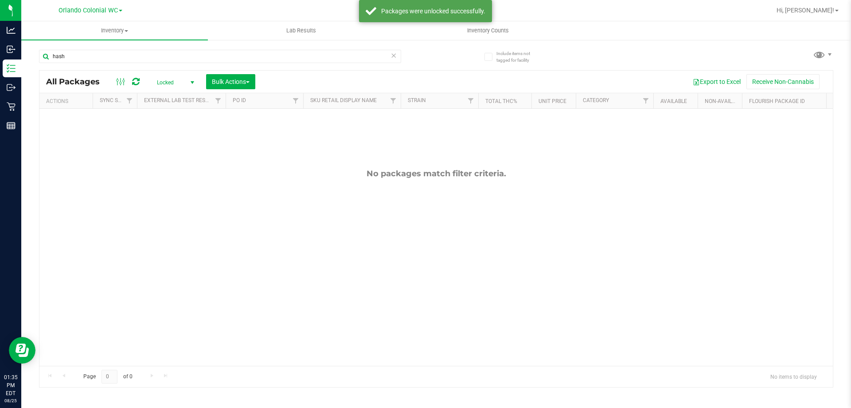
click at [181, 80] on span "Locked" at bounding box center [173, 82] width 49 height 12
click at [252, 82] on button "Bulk Actions" at bounding box center [230, 81] width 49 height 15
click at [251, 163] on div "Lock/Unlock packages" at bounding box center [248, 168] width 73 height 14
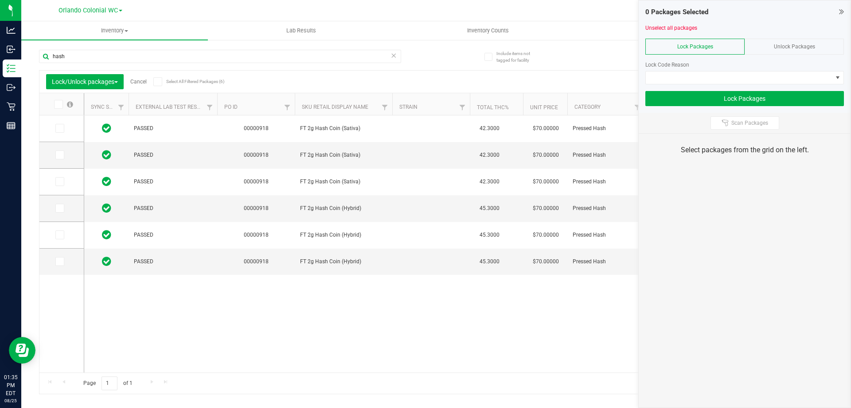
click at [58, 104] on icon at bounding box center [58, 104] width 6 height 0
click at [0, 0] on input "checkbox" at bounding box center [0, 0] width 0 height 0
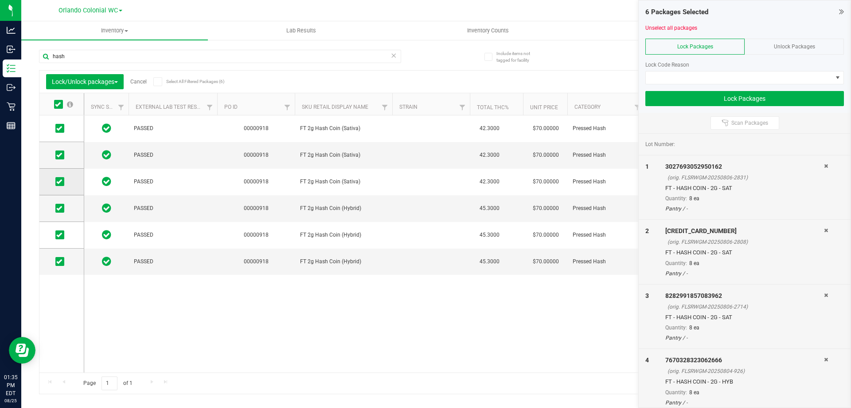
click at [59, 181] on icon at bounding box center [59, 181] width 6 height 0
click at [0, 0] on input "checkbox" at bounding box center [0, 0] width 0 height 0
click at [62, 261] on span at bounding box center [59, 261] width 9 height 9
click at [0, 0] on input "checkbox" at bounding box center [0, 0] width 0 height 0
click at [734, 72] on span at bounding box center [739, 77] width 187 height 12
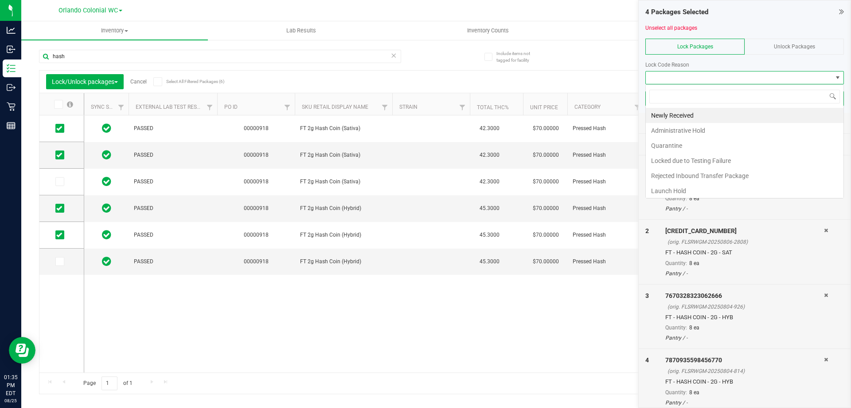
scroll to position [13, 199]
click at [716, 116] on li "Newly Received" at bounding box center [745, 115] width 198 height 15
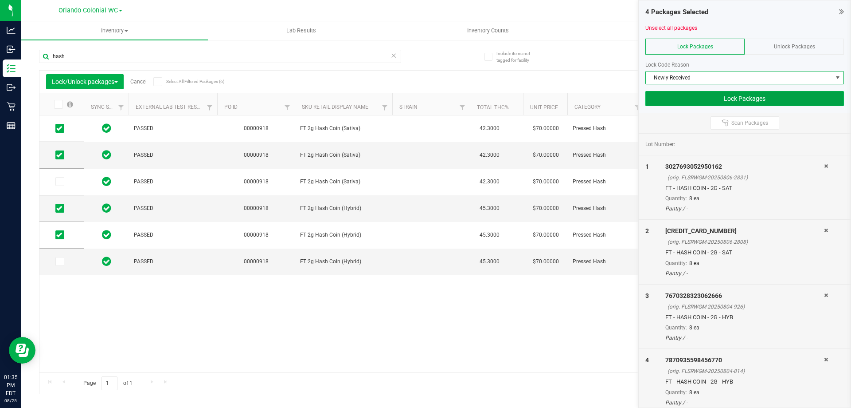
click at [710, 100] on button "Lock Packages" at bounding box center [745, 98] width 199 height 15
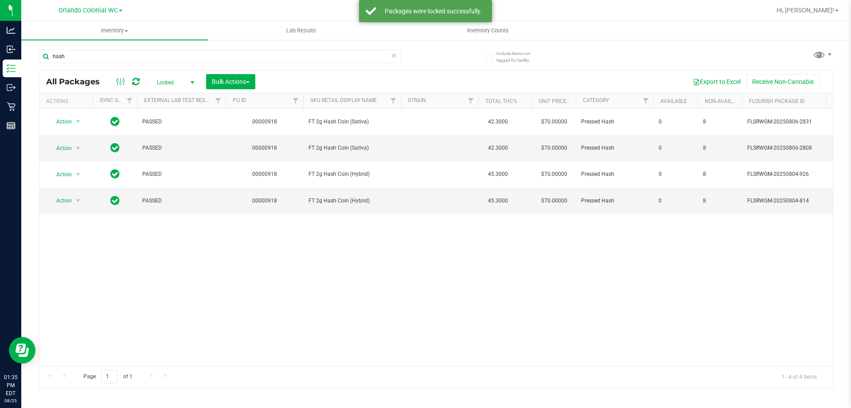
click at [196, 81] on span "select" at bounding box center [192, 82] width 11 height 12
click at [165, 96] on li "Active Only" at bounding box center [173, 96] width 48 height 13
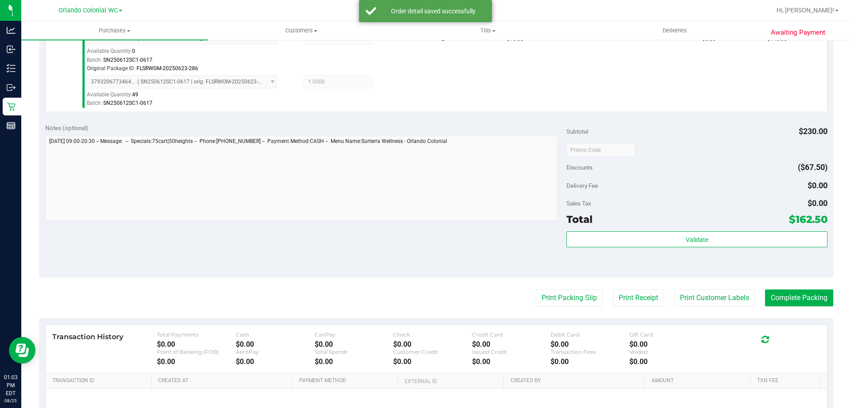
scroll to position [415, 0]
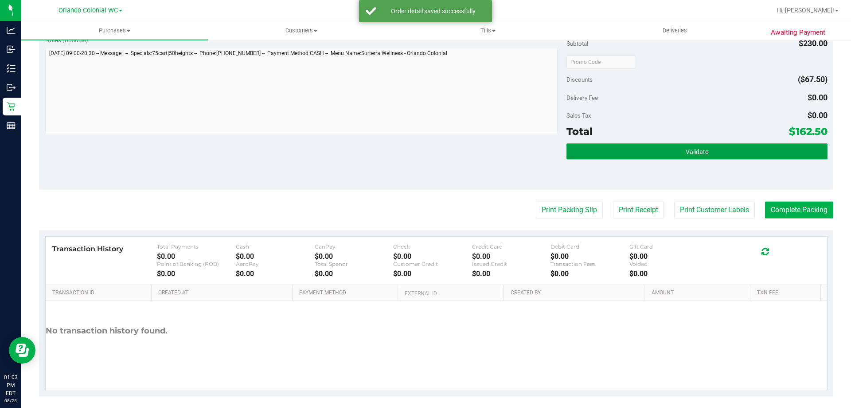
click at [686, 153] on span "Validate" at bounding box center [697, 151] width 23 height 7
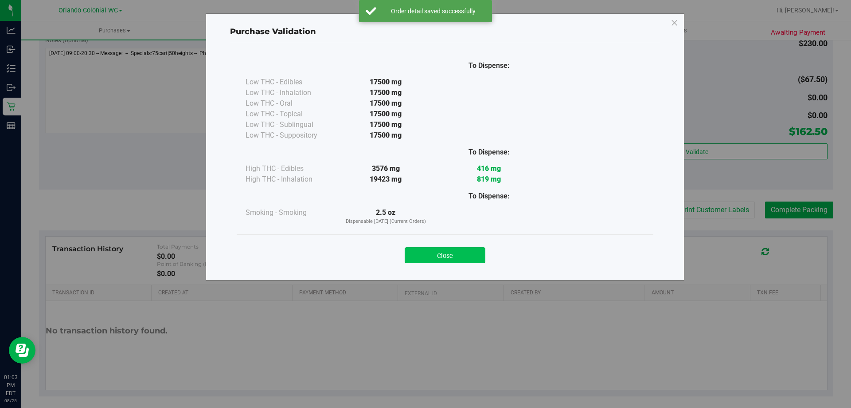
drag, startPoint x: 473, startPoint y: 246, endPoint x: 469, endPoint y: 252, distance: 6.8
click at [471, 248] on div "Close" at bounding box center [445, 252] width 404 height 22
click at [469, 252] on button "Close" at bounding box center [445, 255] width 81 height 16
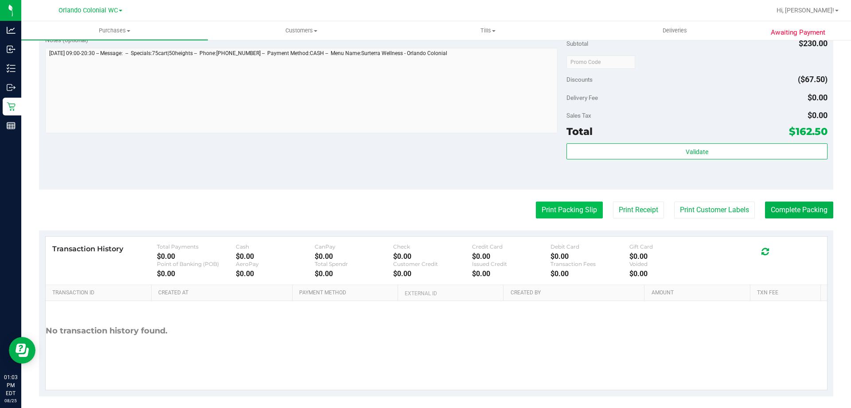
click at [579, 210] on button "Print Packing Slip" at bounding box center [569, 209] width 67 height 17
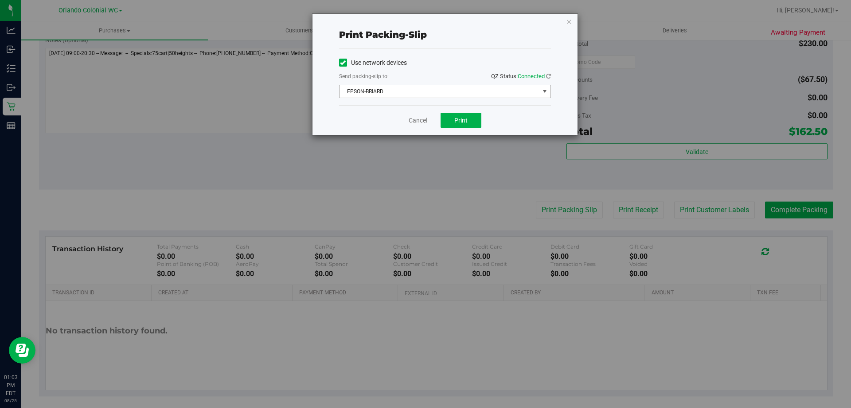
click at [442, 94] on span "EPSON-BRIARD" at bounding box center [440, 91] width 200 height 12
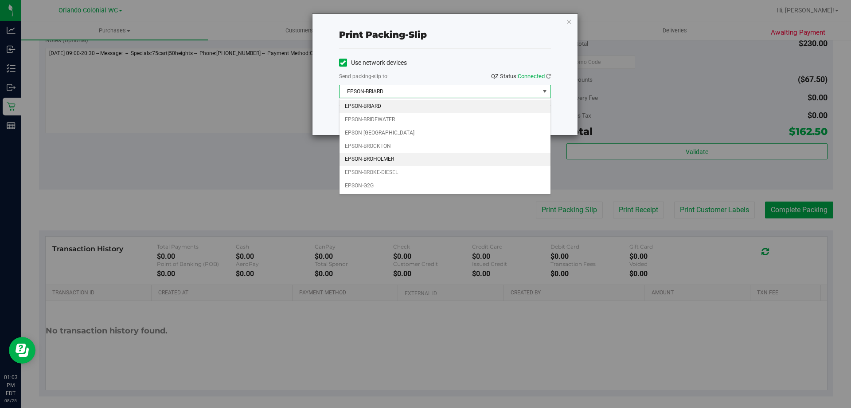
click at [395, 160] on li "EPSON-BROHOLMER" at bounding box center [445, 159] width 211 height 13
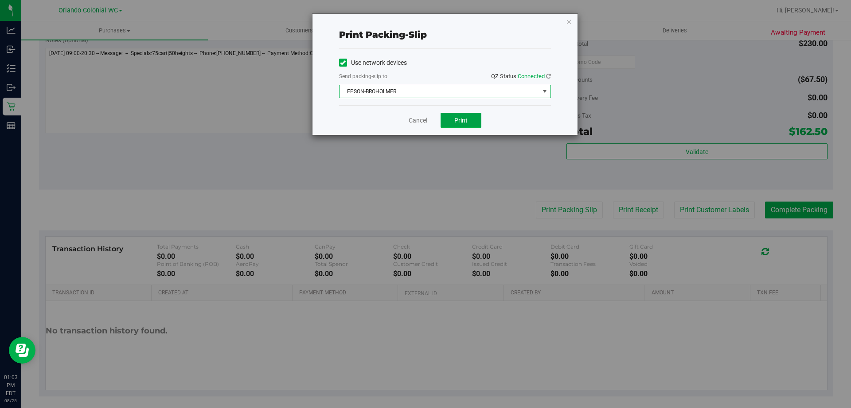
click at [459, 123] on span "Print" at bounding box center [461, 120] width 13 height 7
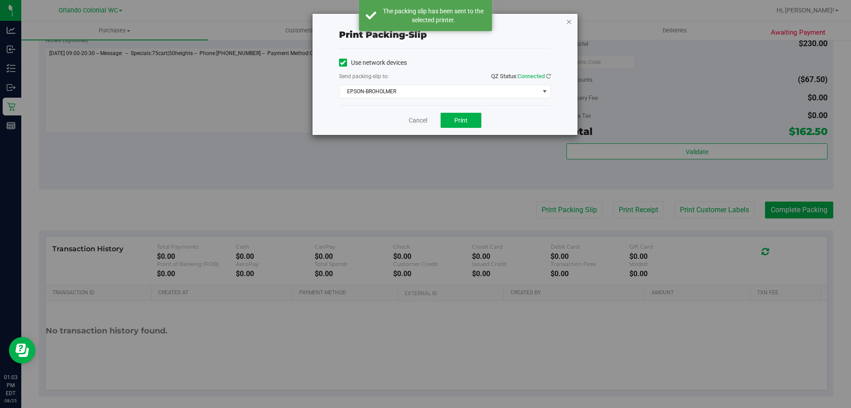
click at [570, 21] on icon "button" at bounding box center [569, 21] width 6 height 11
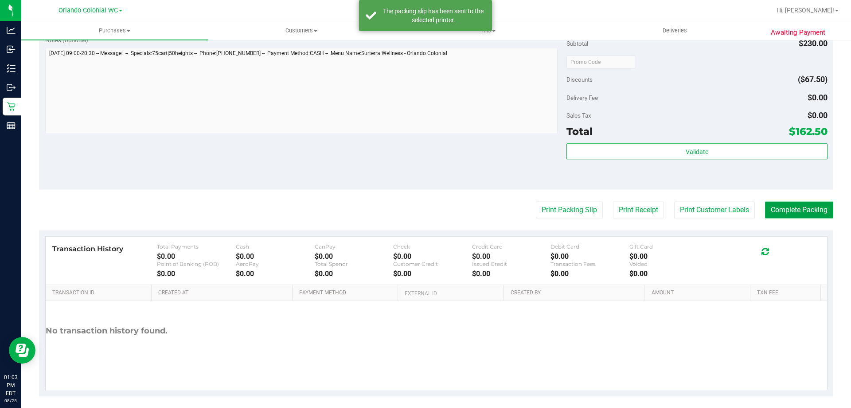
click at [780, 209] on button "Complete Packing" at bounding box center [799, 209] width 68 height 17
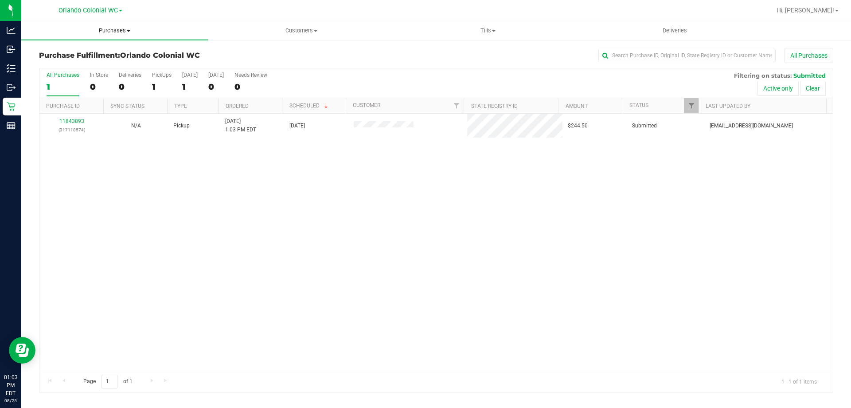
click at [122, 34] on span "Purchases" at bounding box center [114, 31] width 187 height 8
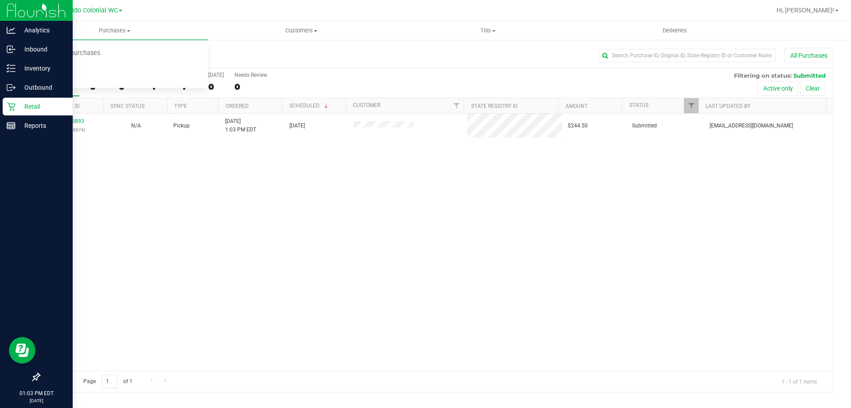
click at [8, 110] on icon at bounding box center [11, 106] width 9 height 9
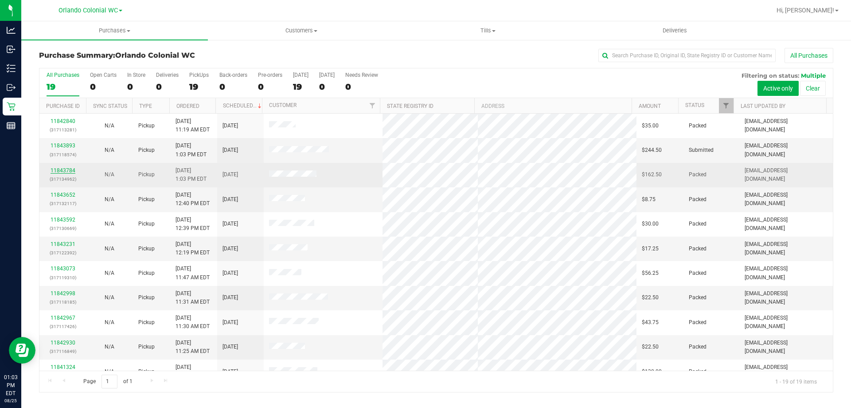
click at [68, 171] on link "11843784" at bounding box center [63, 170] width 25 height 6
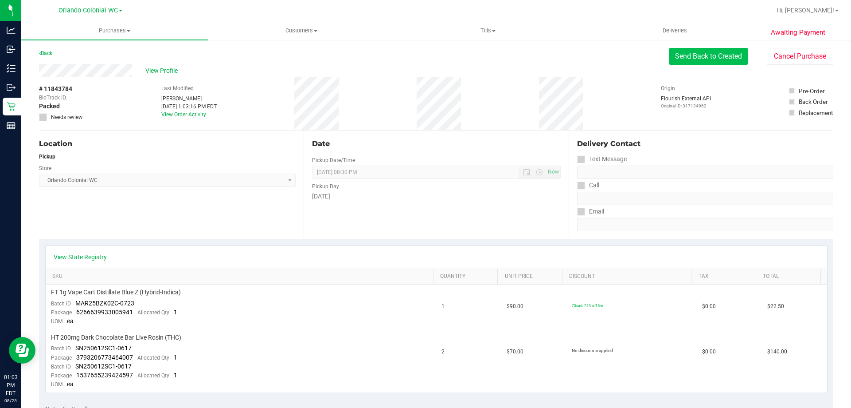
click at [684, 57] on button "Send Back to Created" at bounding box center [709, 56] width 78 height 17
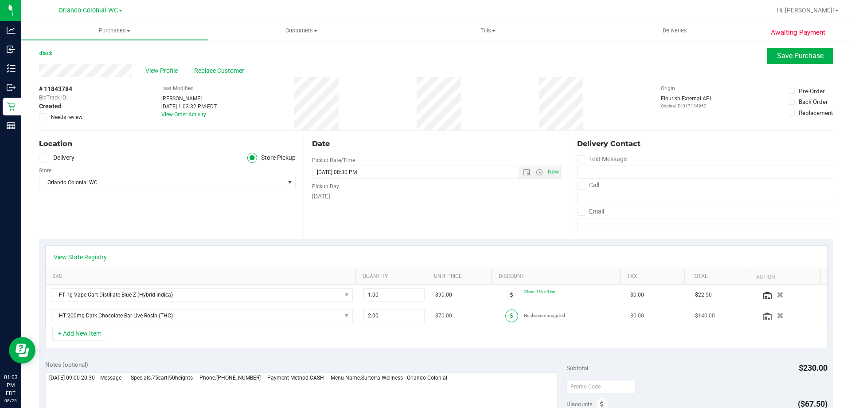
click at [506, 320] on span at bounding box center [512, 315] width 13 height 13
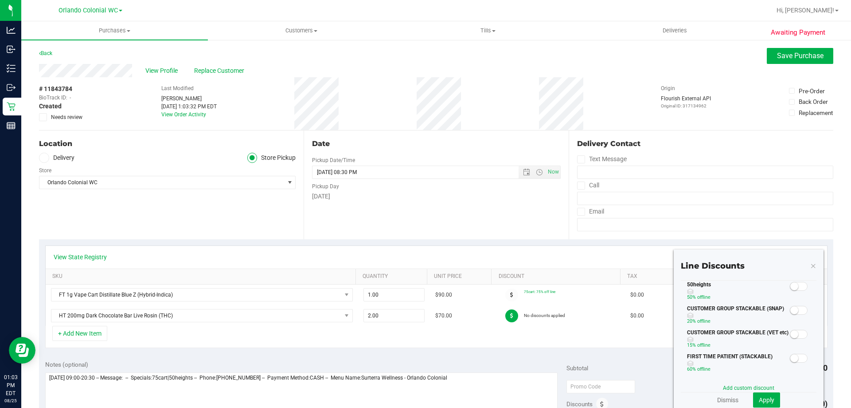
click at [796, 287] on span at bounding box center [799, 286] width 18 height 9
click at [760, 398] on span "Apply" at bounding box center [767, 399] width 16 height 7
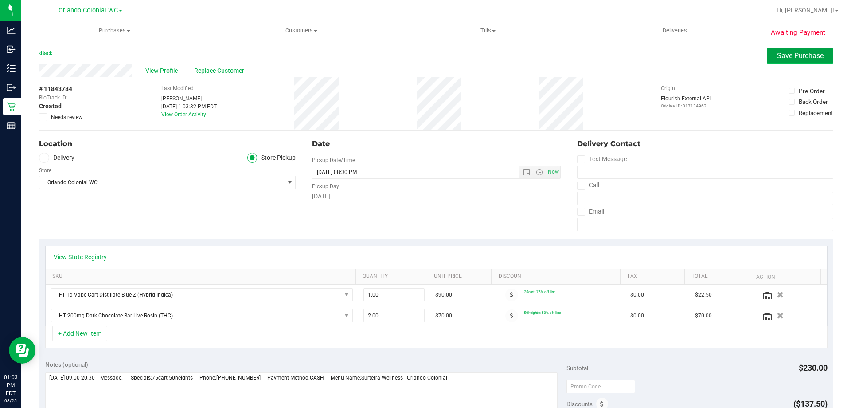
click at [777, 55] on span "Save Purchase" at bounding box center [800, 55] width 47 height 8
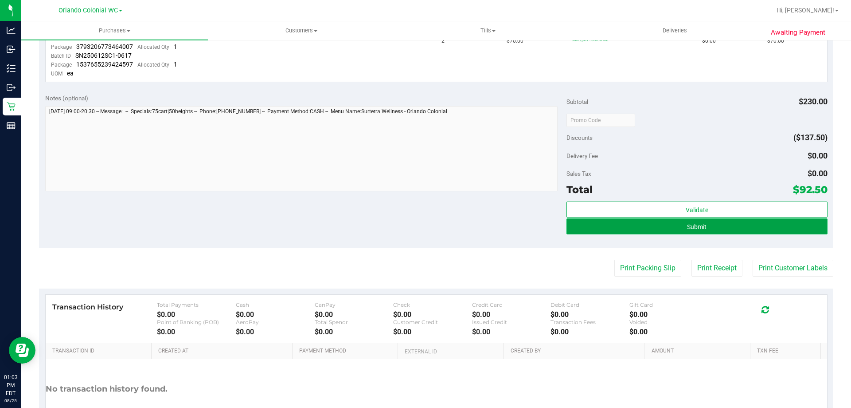
click at [730, 231] on button "Submit" at bounding box center [697, 226] width 261 height 16
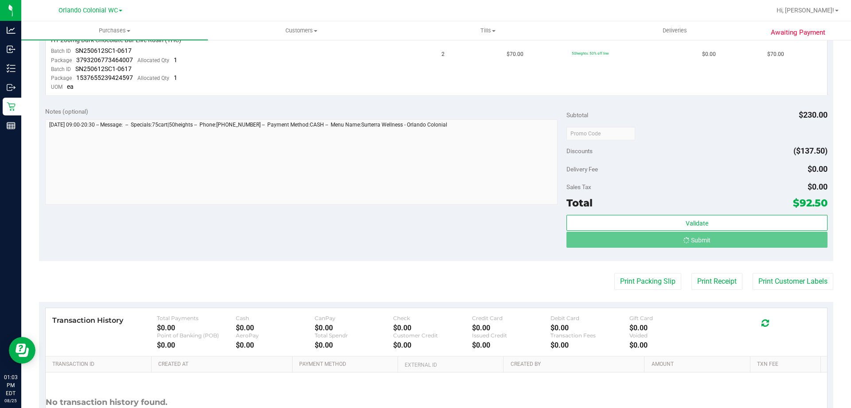
scroll to position [284, 0]
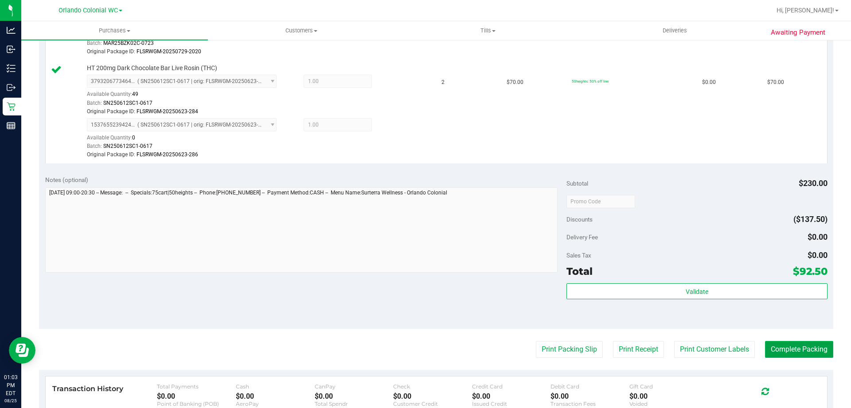
click at [788, 353] on button "Complete Packing" at bounding box center [799, 349] width 68 height 17
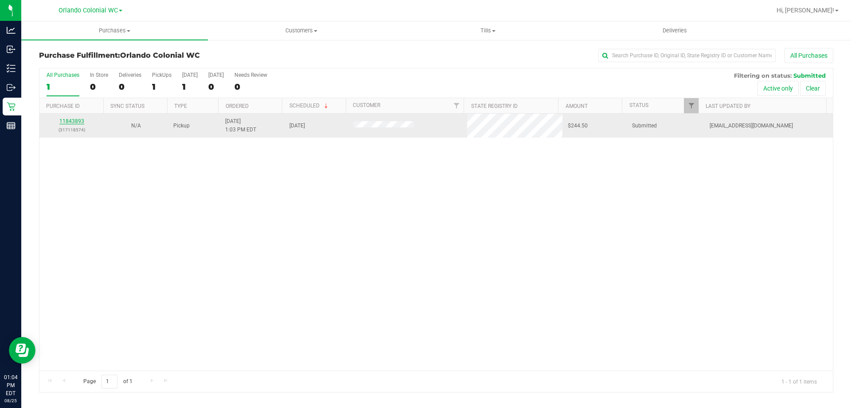
click at [73, 122] on link "11843893" at bounding box center [71, 121] width 25 height 6
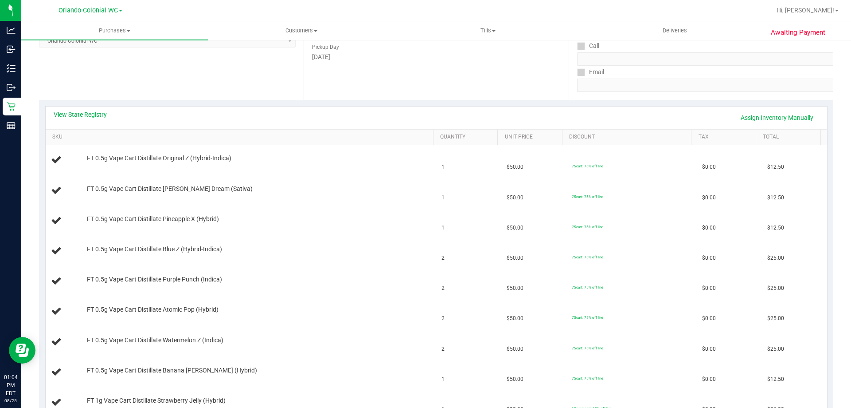
scroll to position [140, 0]
click at [78, 113] on link "View State Registry" at bounding box center [80, 114] width 53 height 9
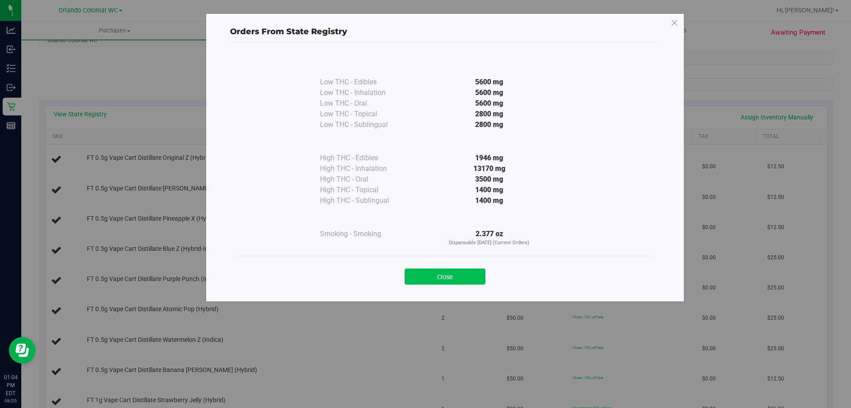
click at [438, 271] on button "Close" at bounding box center [445, 276] width 81 height 16
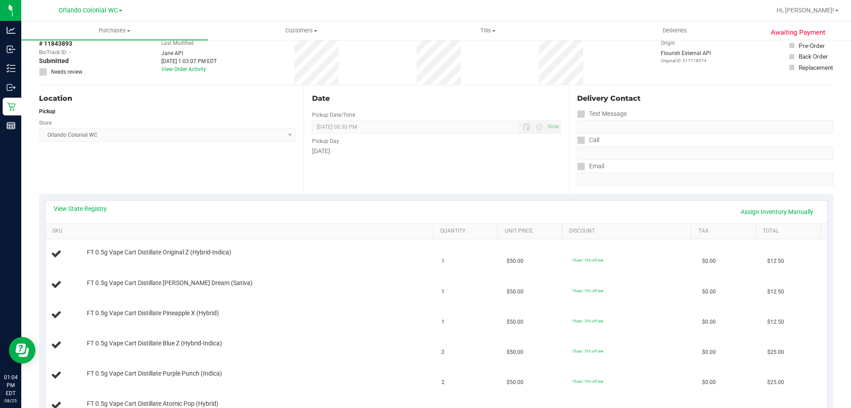
scroll to position [0, 0]
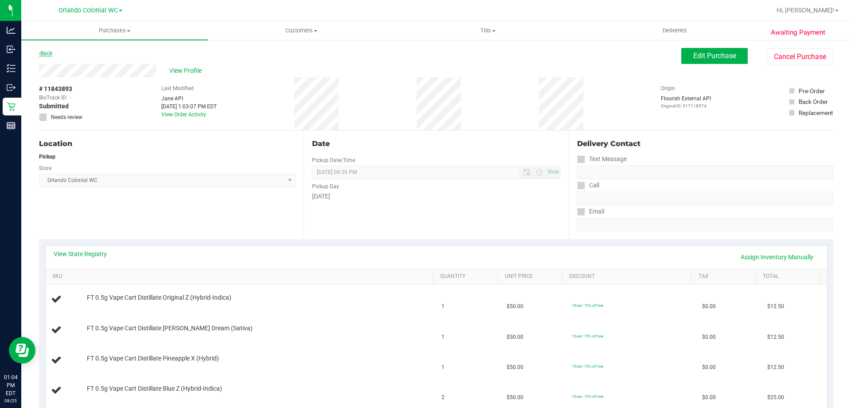
click at [51, 53] on link "Back" at bounding box center [45, 53] width 13 height 6
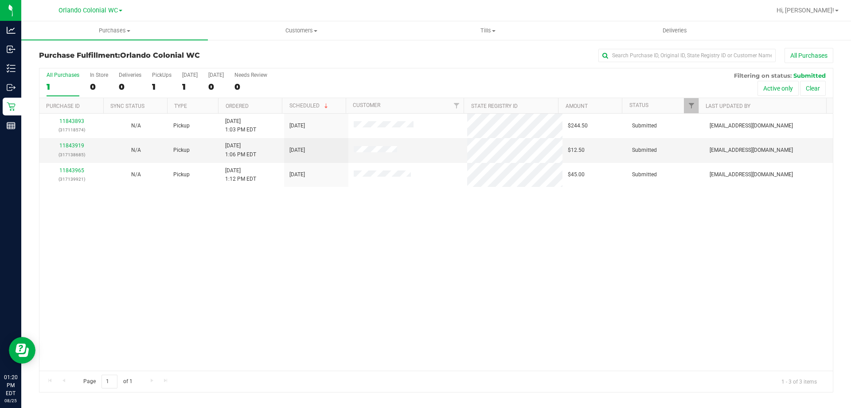
click at [437, 315] on div "11843893 (317118574) N/A Pickup [DATE] 1:03 PM EDT 8/25/2025 $244.50 Submitted …" at bounding box center [436, 242] width 794 height 257
click at [451, 263] on div "11843893 (317118574) N/A Pickup [DATE] 1:03 PM EDT 8/25/2025 $244.50 Submitted …" at bounding box center [436, 242] width 794 height 257
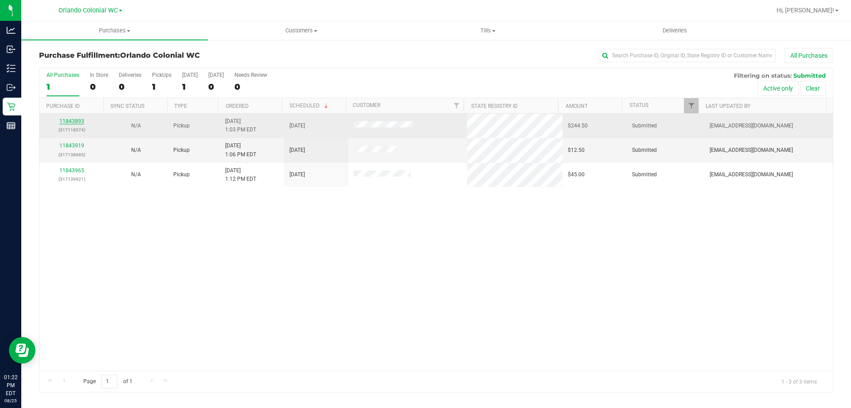
click at [82, 121] on link "11843893" at bounding box center [71, 121] width 25 height 6
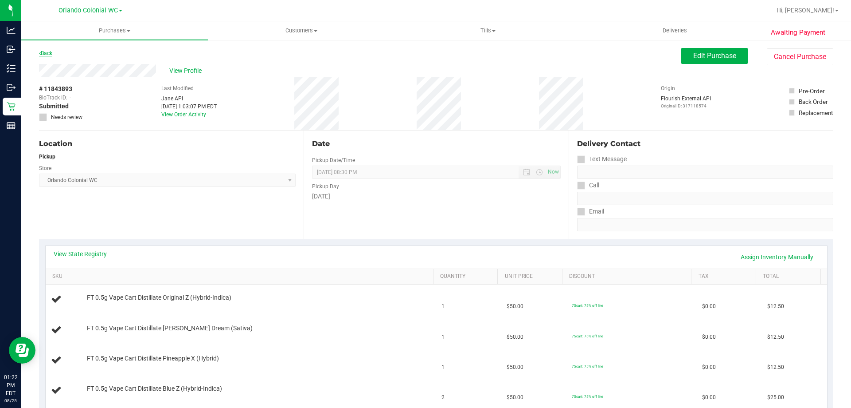
click at [49, 55] on link "Back" at bounding box center [45, 53] width 13 height 6
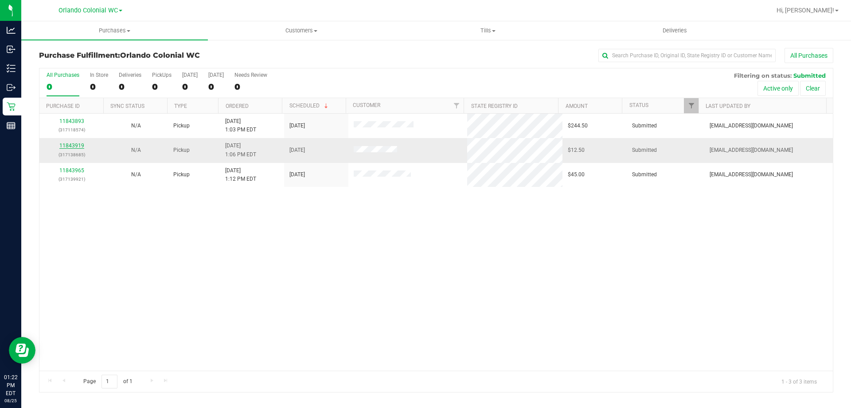
click at [78, 146] on link "11843919" at bounding box center [71, 145] width 25 height 6
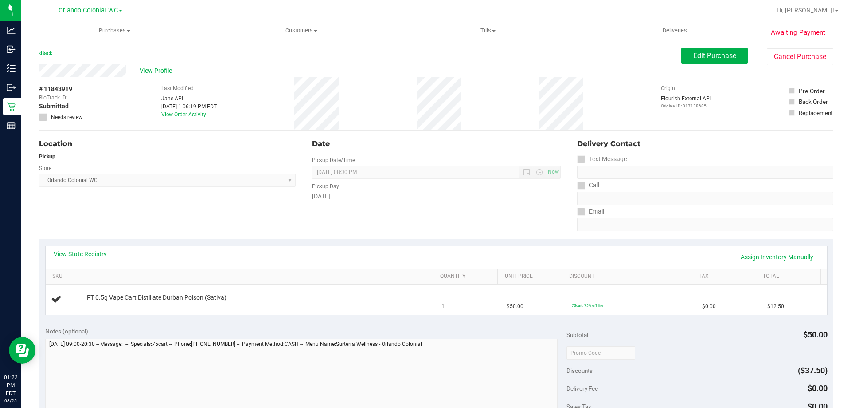
click at [47, 50] on link "Back" at bounding box center [45, 53] width 13 height 6
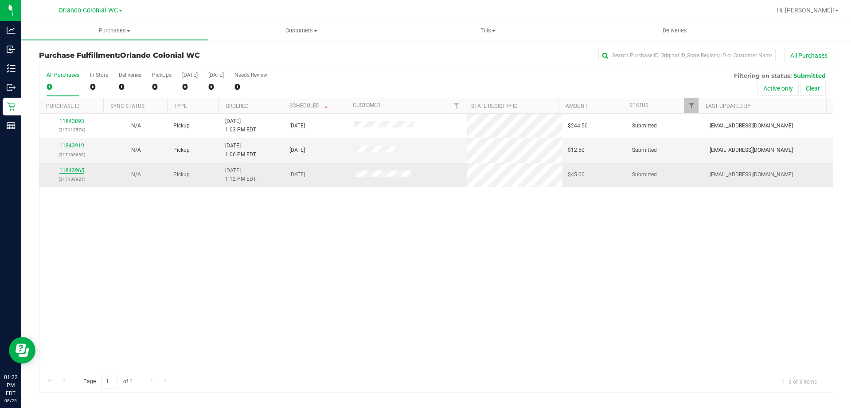
click at [73, 171] on link "11843965" at bounding box center [71, 170] width 25 height 6
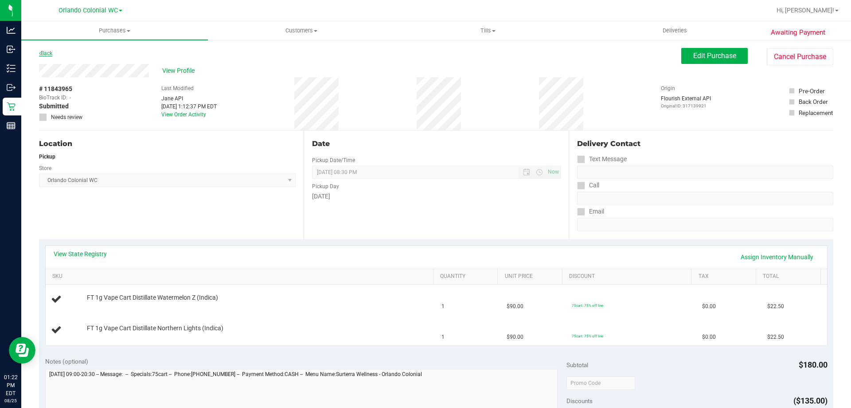
click at [47, 52] on link "Back" at bounding box center [45, 53] width 13 height 6
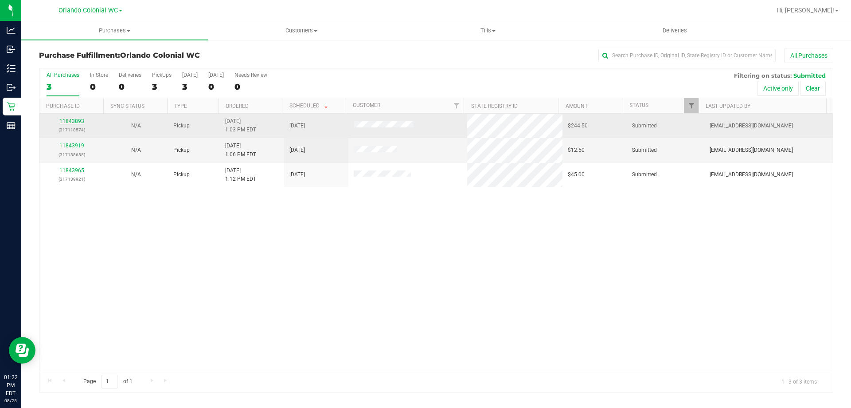
click at [76, 123] on link "11843893" at bounding box center [71, 121] width 25 height 6
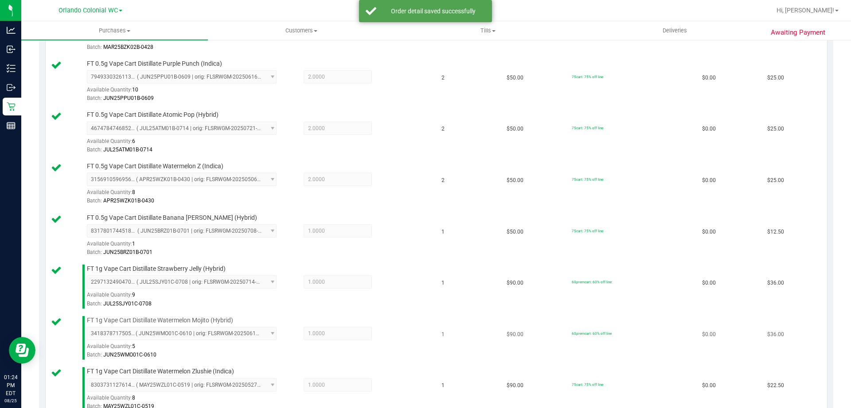
scroll to position [700, 0]
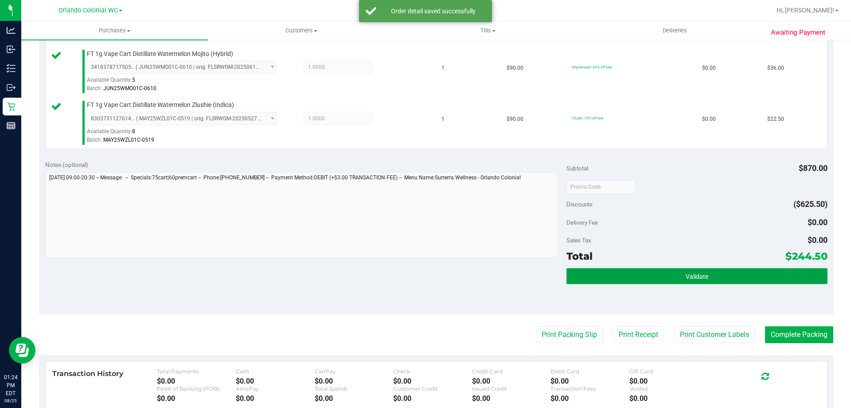
click at [655, 275] on button "Validate" at bounding box center [697, 276] width 261 height 16
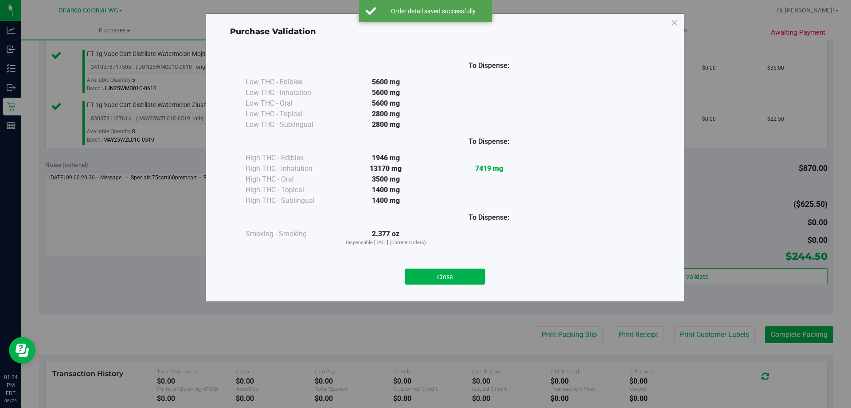
click at [479, 275] on button "Close" at bounding box center [445, 276] width 81 height 16
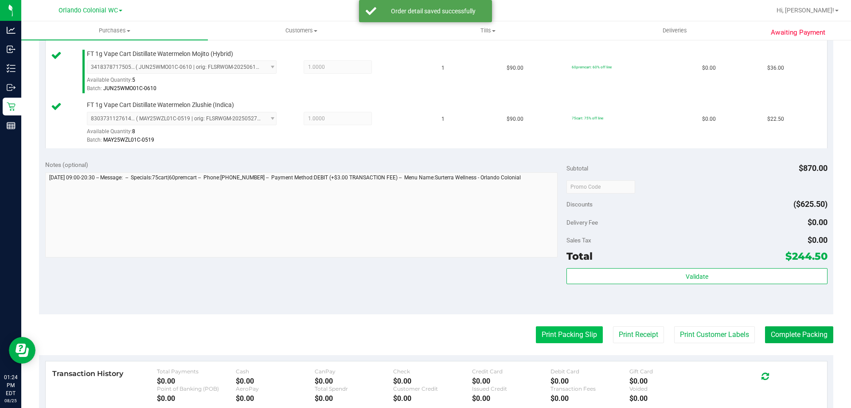
click at [573, 328] on button "Print Packing Slip" at bounding box center [569, 334] width 67 height 17
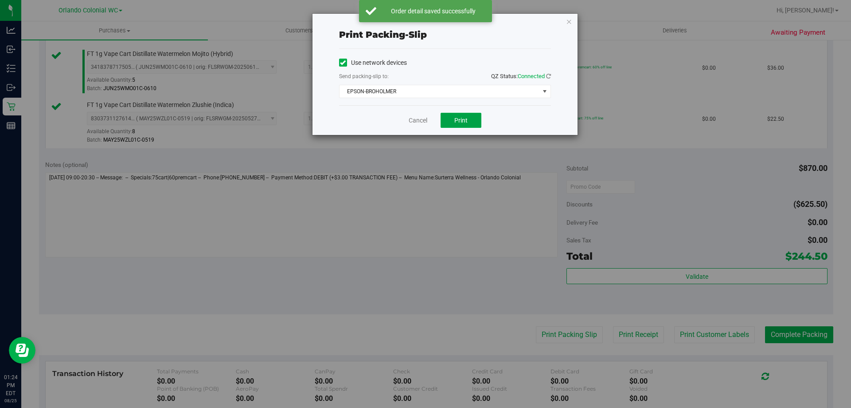
click at [465, 119] on span "Print" at bounding box center [461, 120] width 13 height 7
click at [569, 24] on icon "button" at bounding box center [569, 21] width 6 height 11
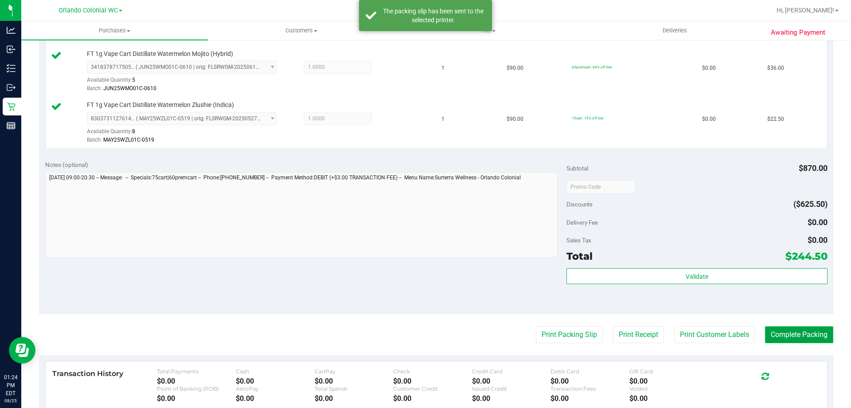
click at [799, 333] on button "Complete Packing" at bounding box center [799, 334] width 68 height 17
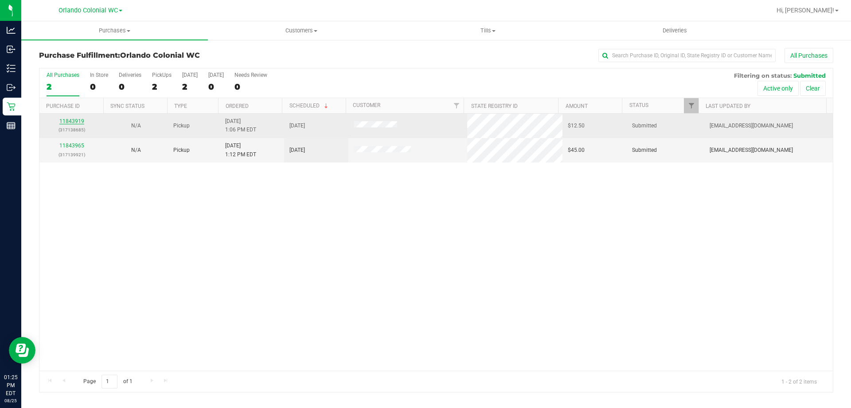
click at [71, 118] on link "11843919" at bounding box center [71, 121] width 25 height 6
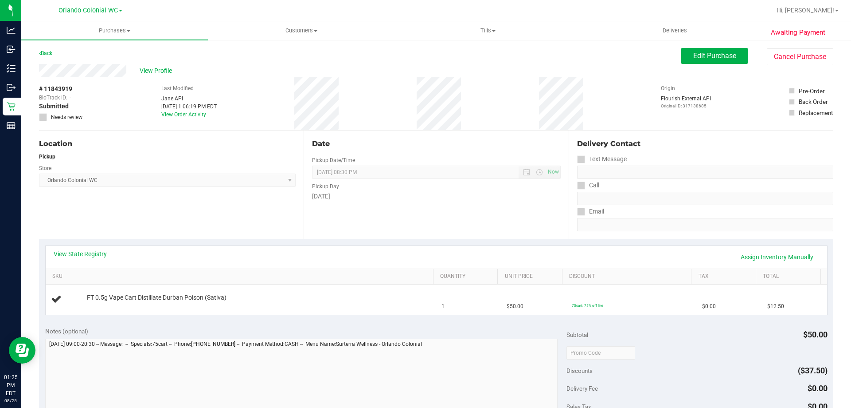
click at [296, 225] on div "Location Pickup Store [GEOGRAPHIC_DATA] Colonial WC Select Store [PERSON_NAME][…" at bounding box center [171, 184] width 265 height 109
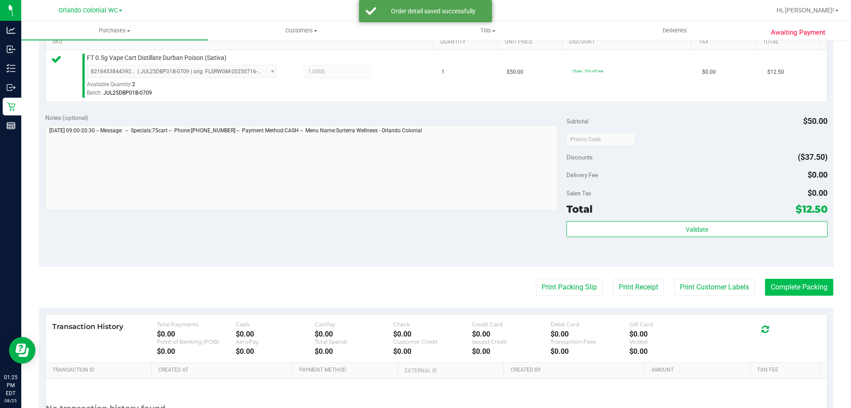
scroll to position [318, 0]
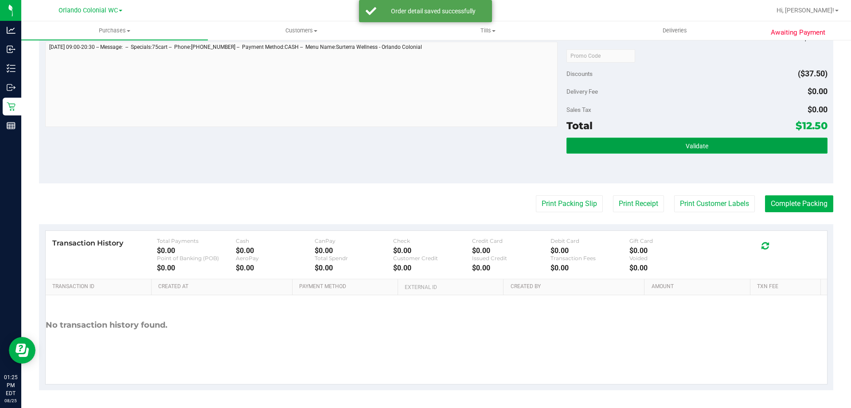
click at [667, 140] on button "Validate" at bounding box center [697, 145] width 261 height 16
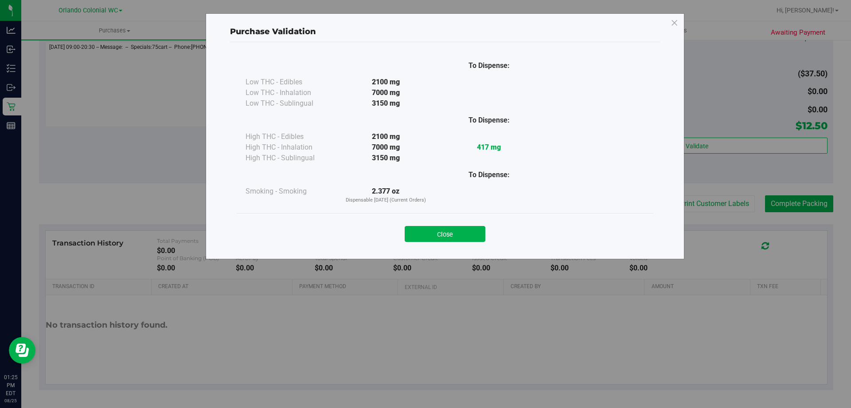
click at [471, 224] on div "Close" at bounding box center [445, 231] width 404 height 22
click at [479, 231] on button "Close" at bounding box center [445, 234] width 81 height 16
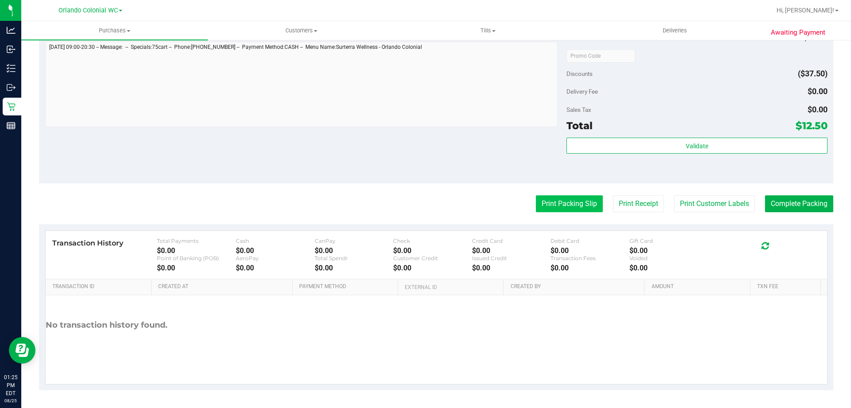
click at [557, 207] on button "Print Packing Slip" at bounding box center [569, 203] width 67 height 17
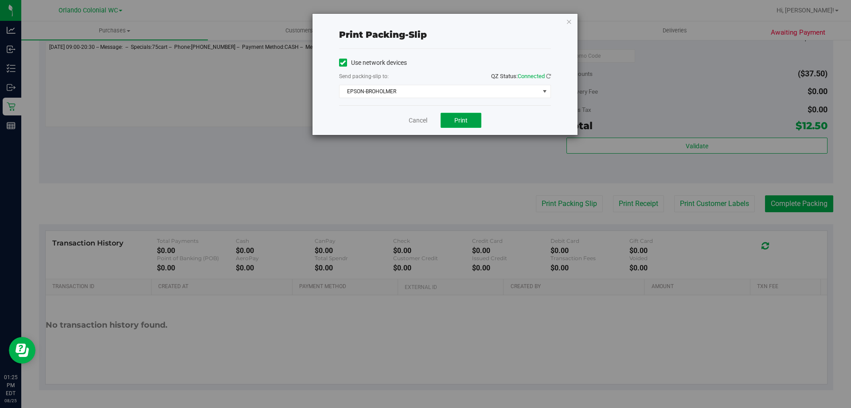
click at [464, 114] on button "Print" at bounding box center [461, 120] width 41 height 15
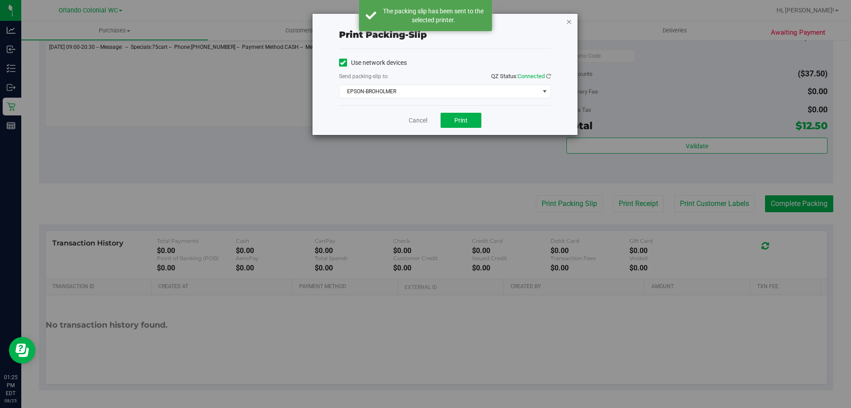
click at [570, 20] on icon "button" at bounding box center [569, 21] width 6 height 11
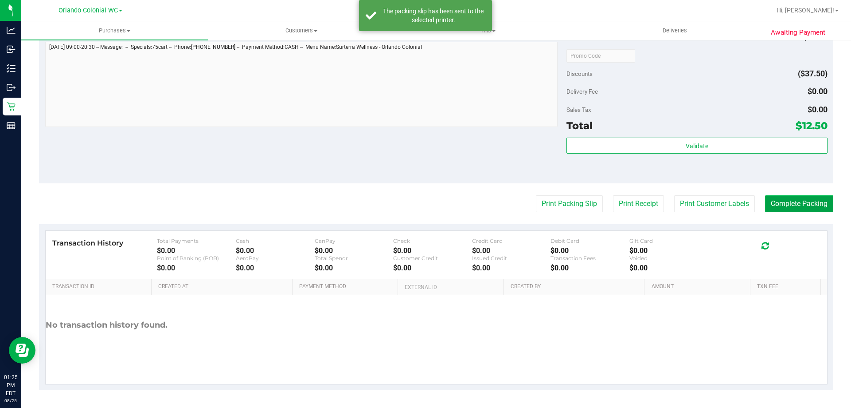
click at [805, 206] on button "Complete Packing" at bounding box center [799, 203] width 68 height 17
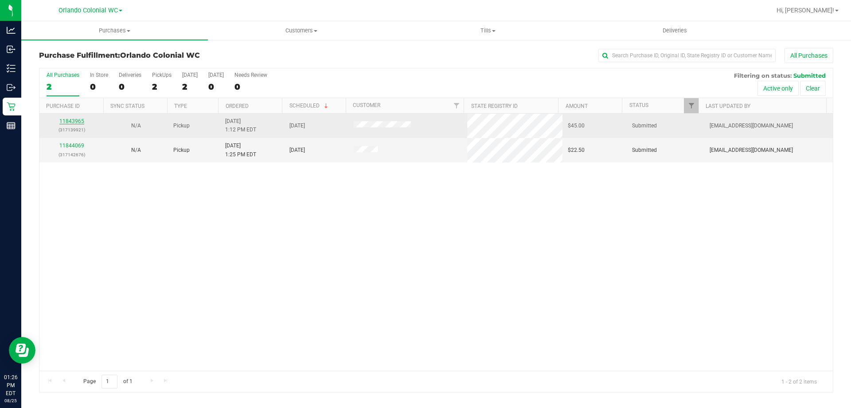
click at [71, 124] on link "11843965" at bounding box center [71, 121] width 25 height 6
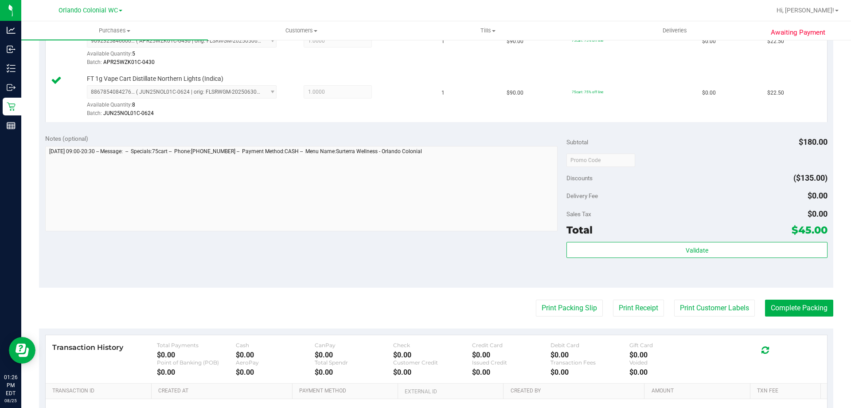
scroll to position [310, 0]
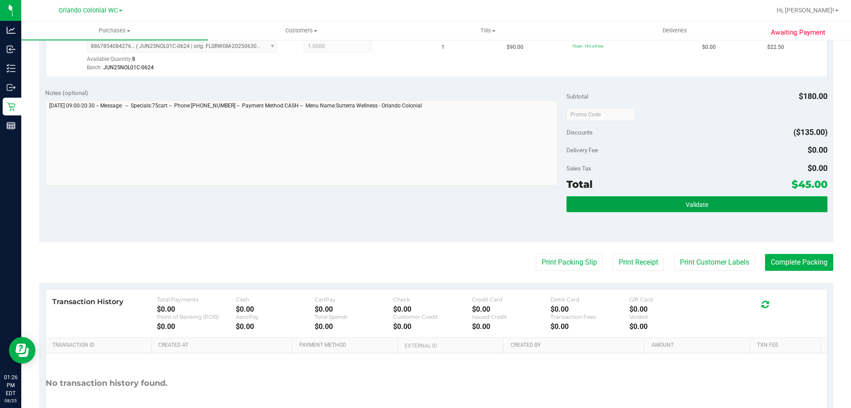
click at [623, 207] on button "Validate" at bounding box center [697, 204] width 261 height 16
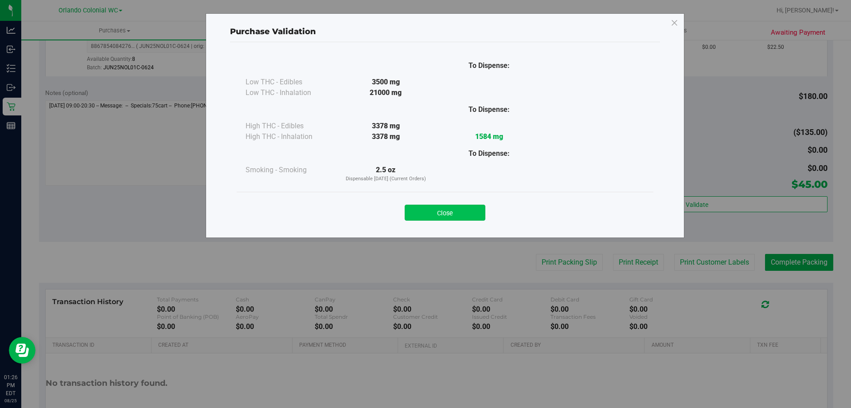
click at [480, 213] on button "Close" at bounding box center [445, 212] width 81 height 16
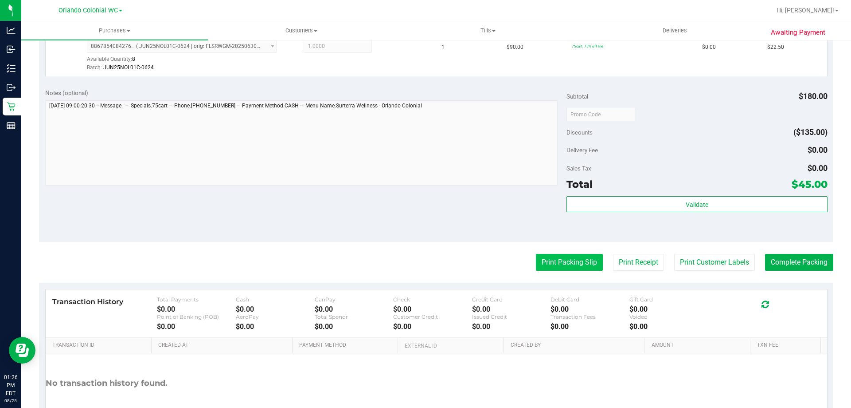
click at [545, 257] on button "Print Packing Slip" at bounding box center [569, 262] width 67 height 17
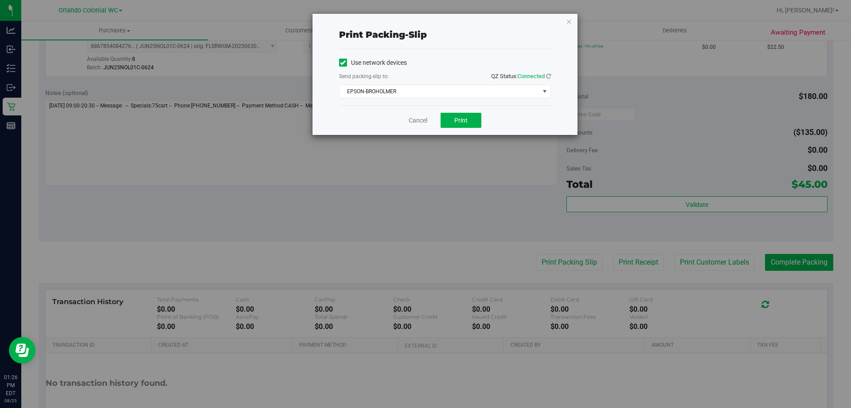
click at [466, 129] on div "Cancel Print" at bounding box center [445, 120] width 212 height 30
click at [477, 121] on button "Print" at bounding box center [461, 120] width 41 height 15
click at [570, 22] on icon "button" at bounding box center [569, 21] width 6 height 11
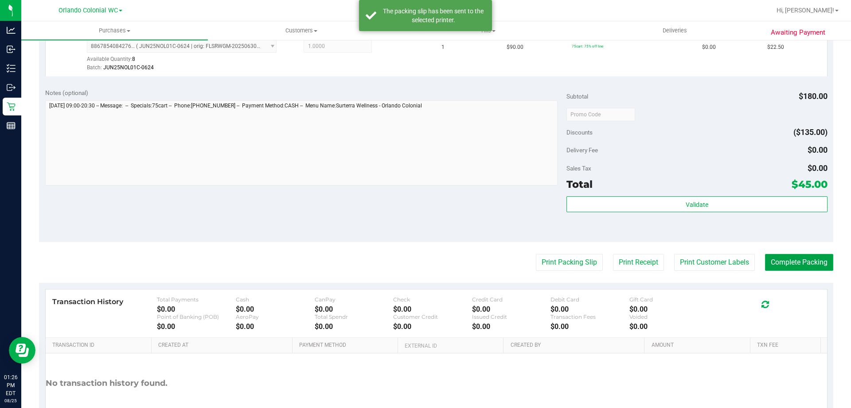
click at [789, 260] on button "Complete Packing" at bounding box center [799, 262] width 68 height 17
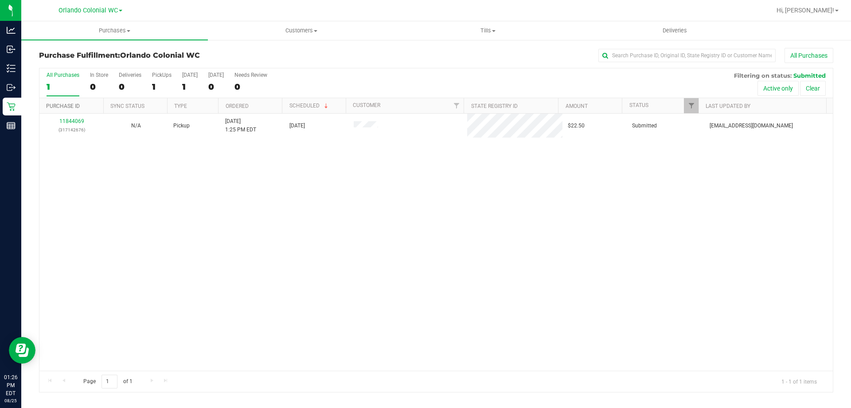
click at [74, 107] on link "Purchase ID" at bounding box center [63, 106] width 34 height 6
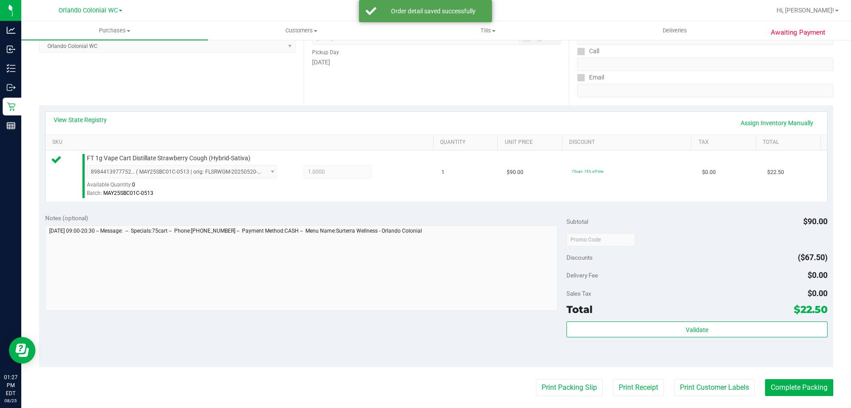
scroll to position [266, 0]
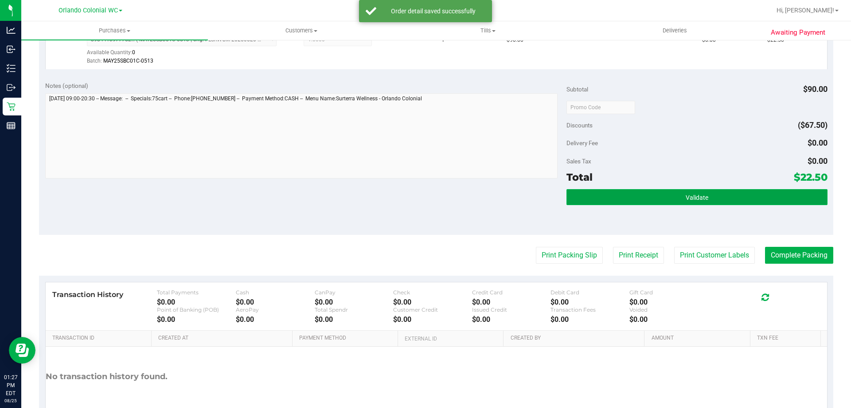
click at [678, 198] on button "Validate" at bounding box center [697, 197] width 261 height 16
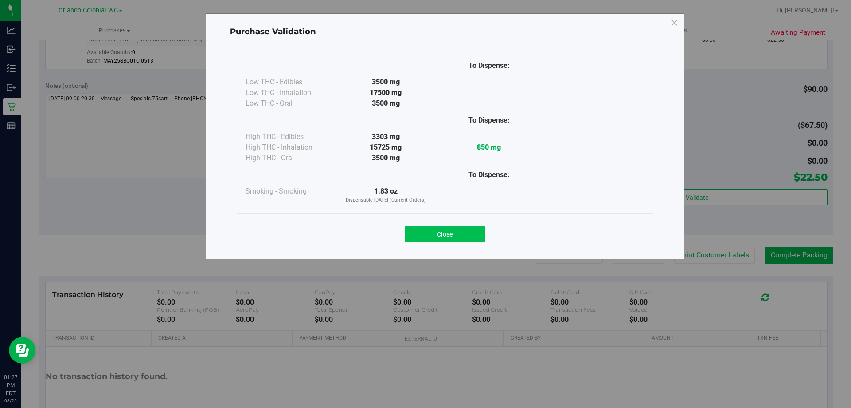
click at [473, 228] on button "Close" at bounding box center [445, 234] width 81 height 16
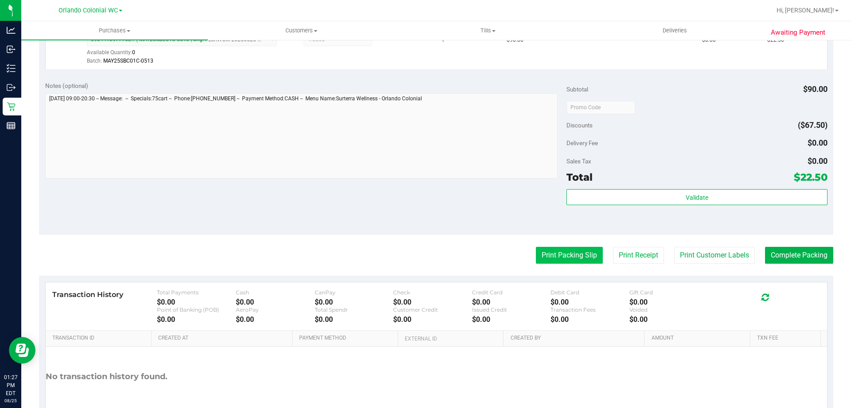
click at [550, 252] on button "Print Packing Slip" at bounding box center [569, 255] width 67 height 17
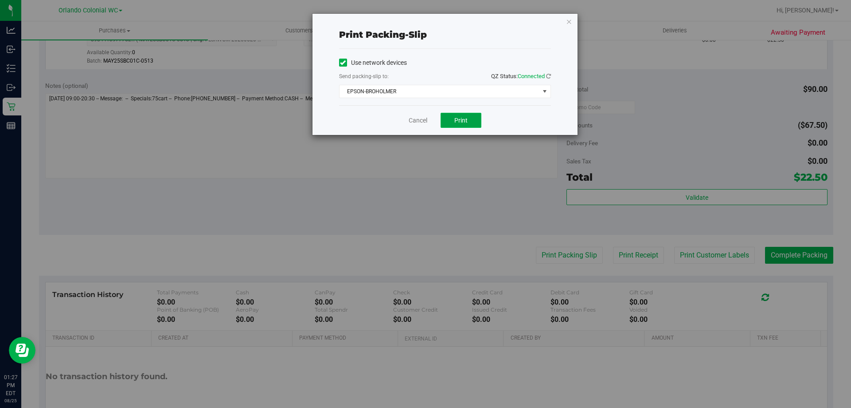
click at [467, 126] on button "Print" at bounding box center [461, 120] width 41 height 15
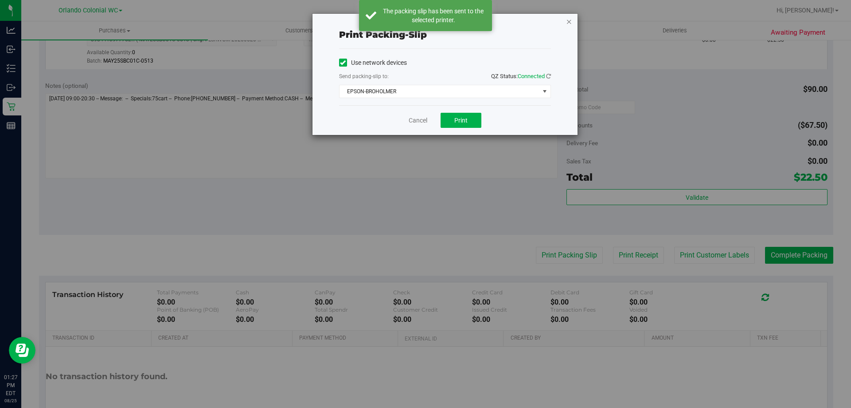
click at [568, 20] on icon "button" at bounding box center [569, 21] width 6 height 11
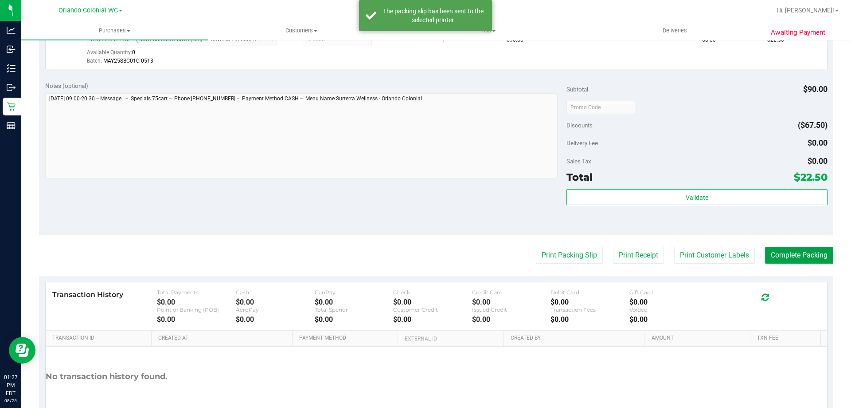
click at [786, 251] on button "Complete Packing" at bounding box center [799, 255] width 68 height 17
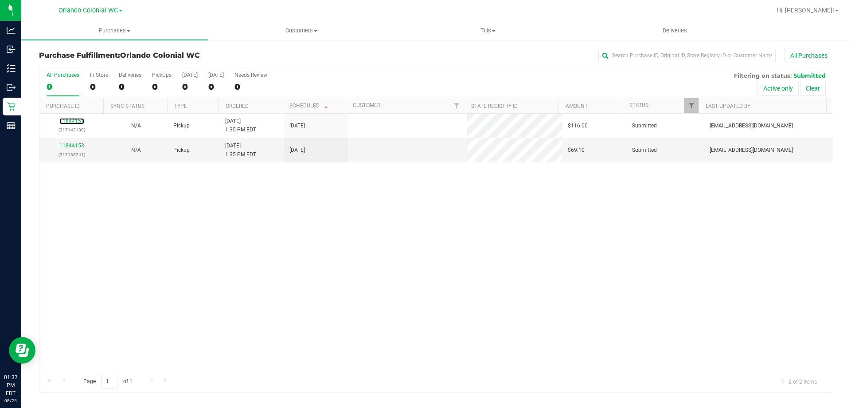
click at [66, 119] on link "11844151" at bounding box center [71, 121] width 25 height 6
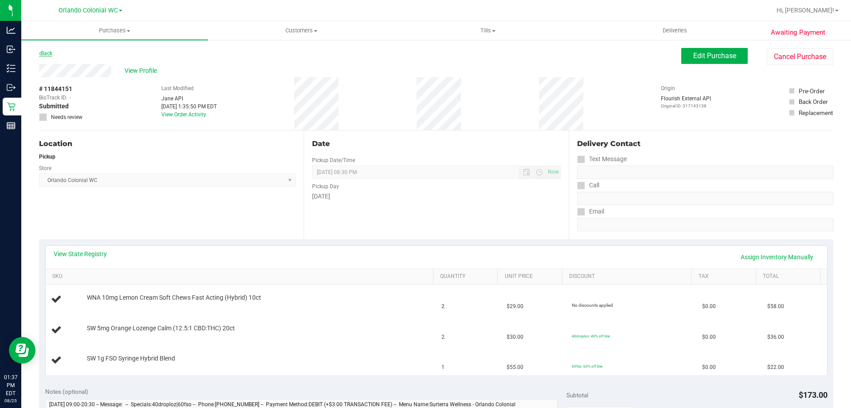
click at [49, 53] on link "Back" at bounding box center [45, 53] width 13 height 6
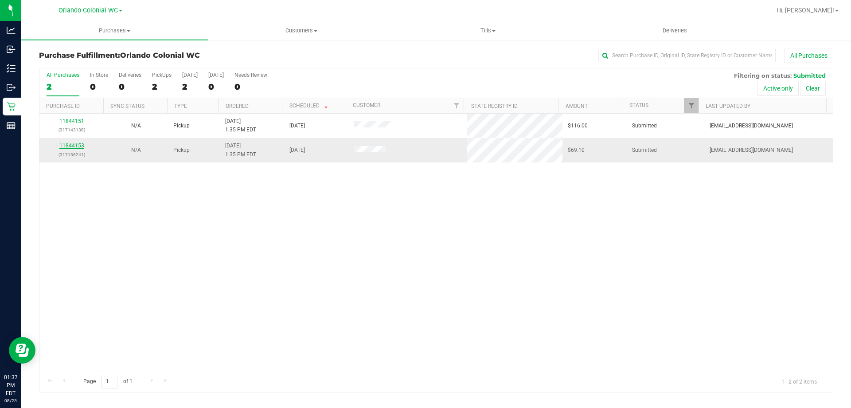
click at [81, 144] on link "11844153" at bounding box center [71, 145] width 25 height 6
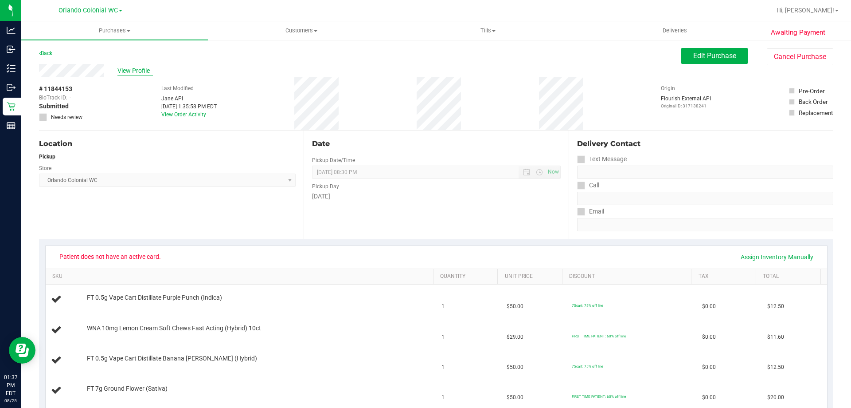
click at [140, 71] on span "View Profile" at bounding box center [135, 70] width 35 height 9
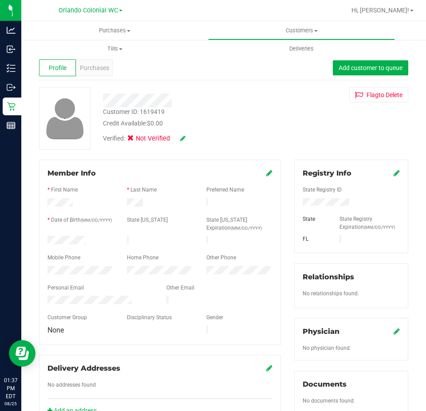
click at [48, 238] on div at bounding box center [80, 241] width 79 height 11
click at [393, 174] on icon at bounding box center [396, 172] width 6 height 7
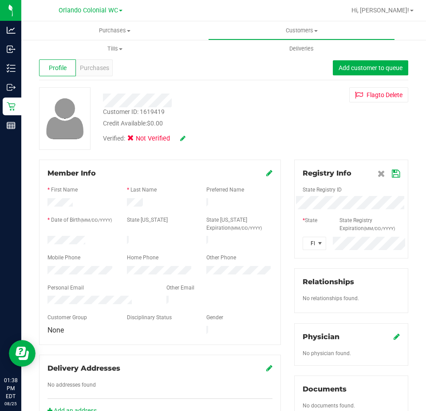
click at [276, 206] on div "Member Info * First Name * Last Name Preferred Name * Date of Birth (MM/DD/YYYY…" at bounding box center [223, 392] width 382 height 465
click at [393, 170] on div "Registry Info State Registry ID * State State Registry Expiration (MM/DD/YYYY) …" at bounding box center [351, 209] width 114 height 99
click at [392, 174] on icon at bounding box center [396, 173] width 8 height 7
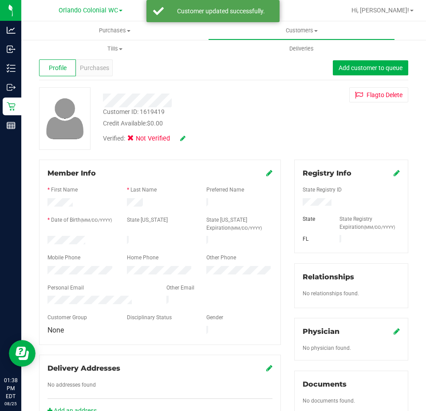
click at [181, 140] on icon at bounding box center [182, 138] width 5 height 6
click at [144, 141] on span "Medical" at bounding box center [153, 139] width 25 height 9
click at [0, 0] on input "Medical" at bounding box center [0, 0] width 0 height 0
click at [196, 139] on icon at bounding box center [194, 139] width 7 height 6
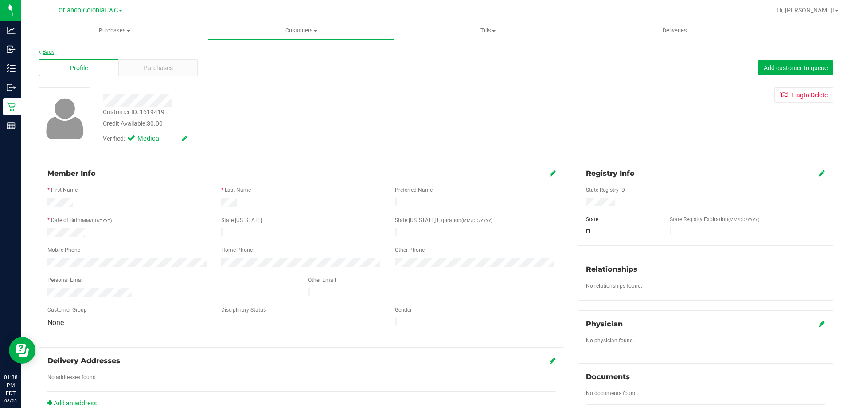
click at [49, 50] on link "Back" at bounding box center [46, 52] width 15 height 6
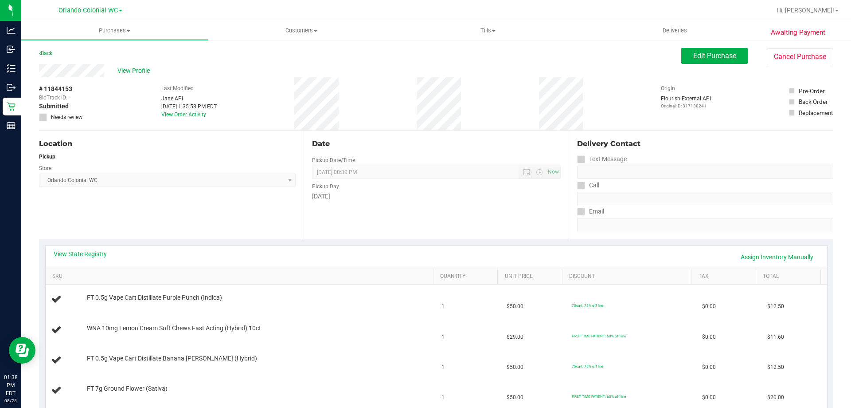
click at [45, 57] on div "Back" at bounding box center [45, 53] width 13 height 11
click at [46, 54] on link "Back" at bounding box center [45, 53] width 13 height 6
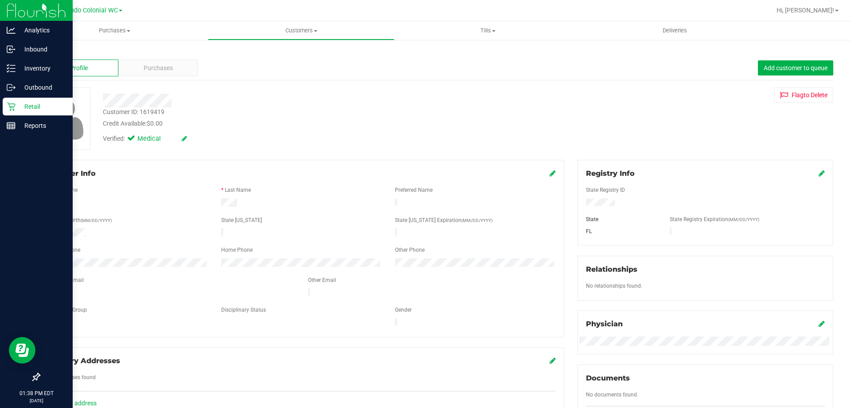
click at [16, 111] on div "Retail" at bounding box center [38, 107] width 70 height 18
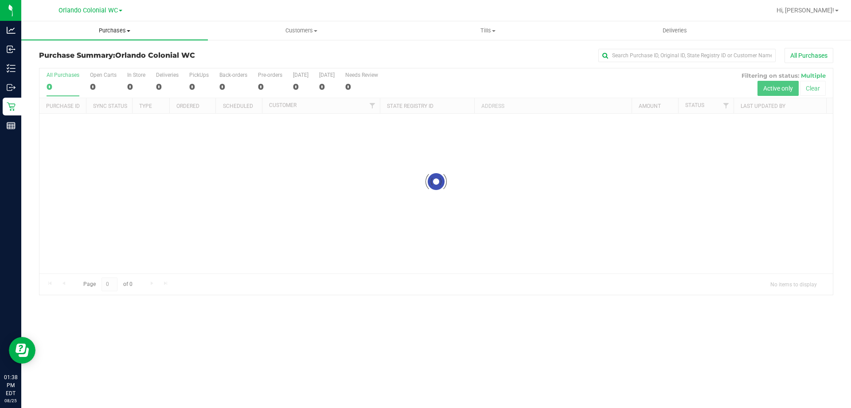
click at [119, 31] on span "Purchases" at bounding box center [114, 31] width 187 height 8
click at [86, 64] on li "Fulfillment" at bounding box center [114, 64] width 187 height 11
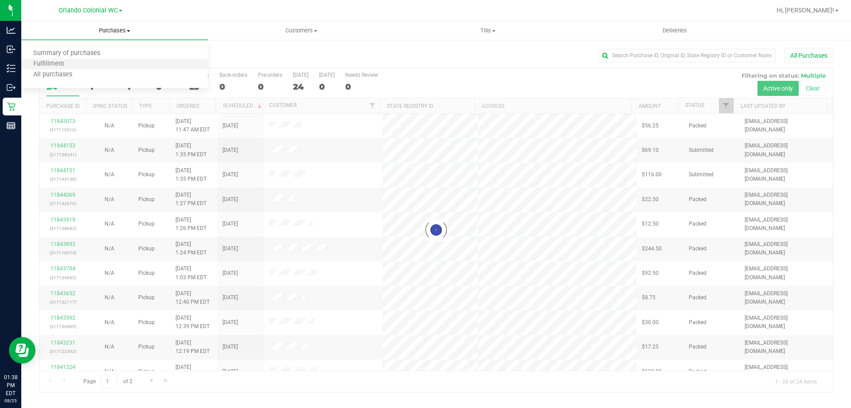
click at [86, 64] on li "Fulfillment" at bounding box center [114, 64] width 187 height 11
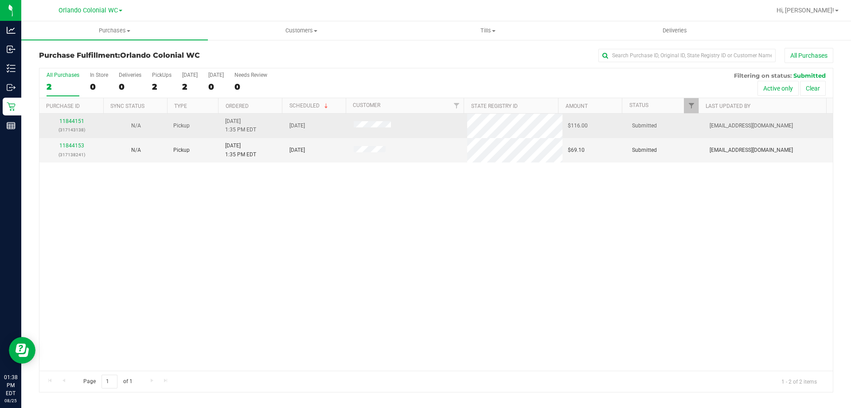
click at [78, 117] on td "11844151 (317143138)" at bounding box center [71, 126] width 64 height 24
click at [78, 120] on link "11844151" at bounding box center [71, 121] width 25 height 6
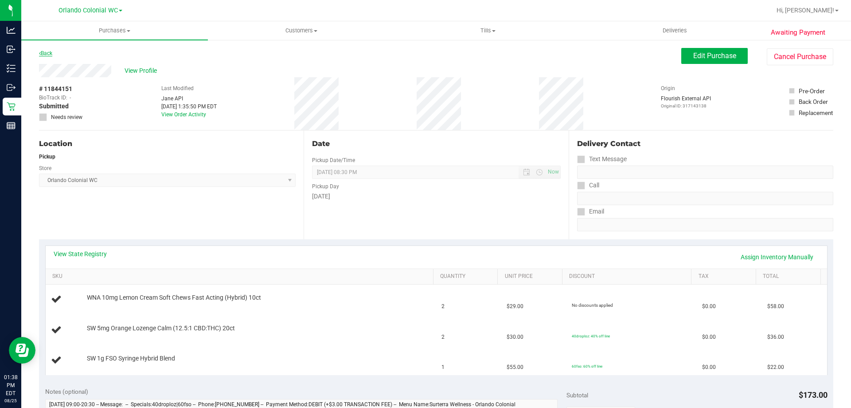
click at [40, 53] on icon at bounding box center [40, 53] width 2 height 5
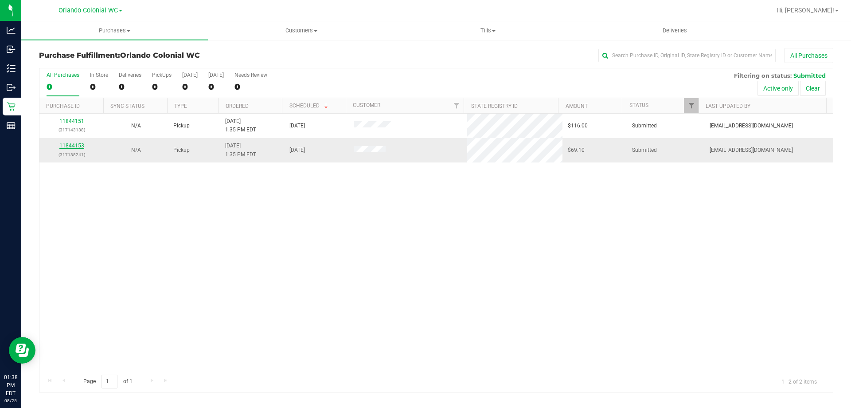
click at [71, 147] on link "11844153" at bounding box center [71, 145] width 25 height 6
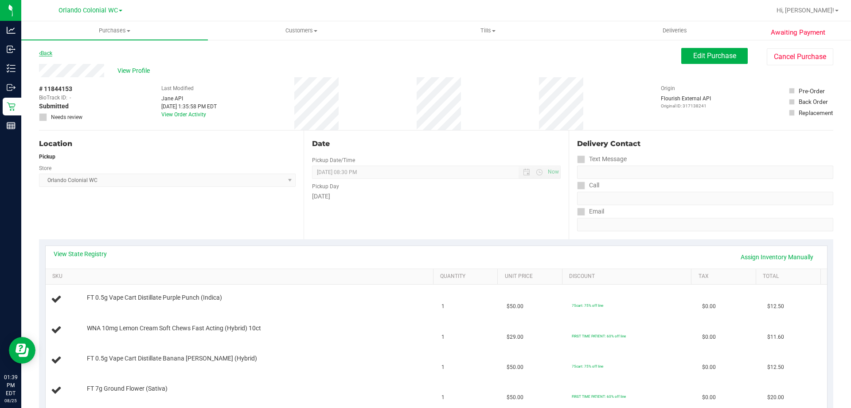
click at [48, 53] on link "Back" at bounding box center [45, 53] width 13 height 6
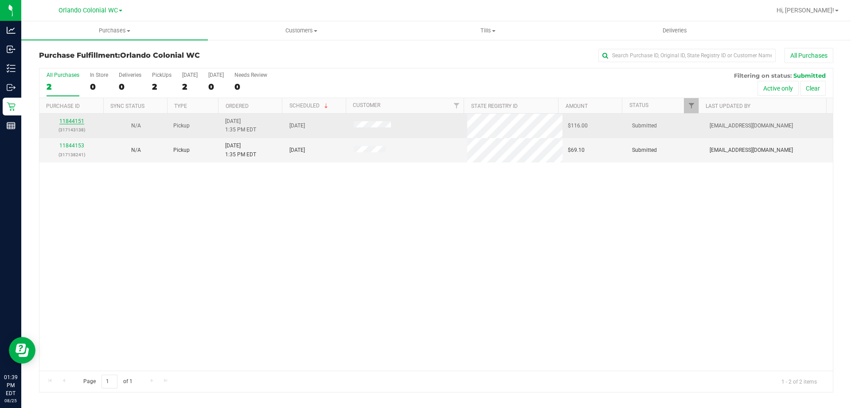
click at [75, 119] on link "11844151" at bounding box center [71, 121] width 25 height 6
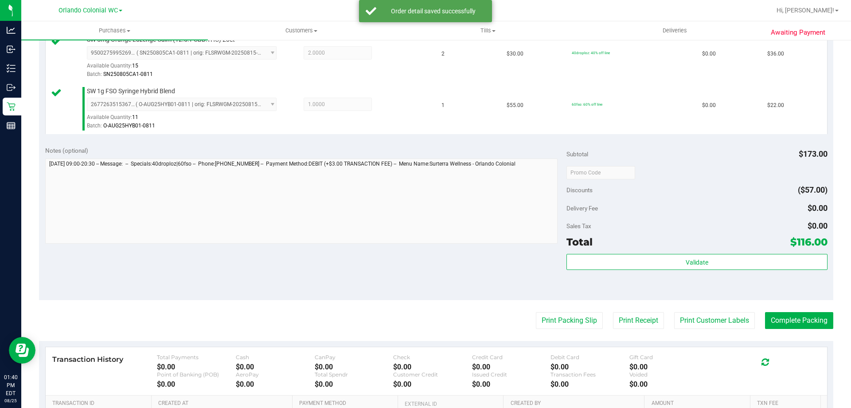
scroll to position [353, 0]
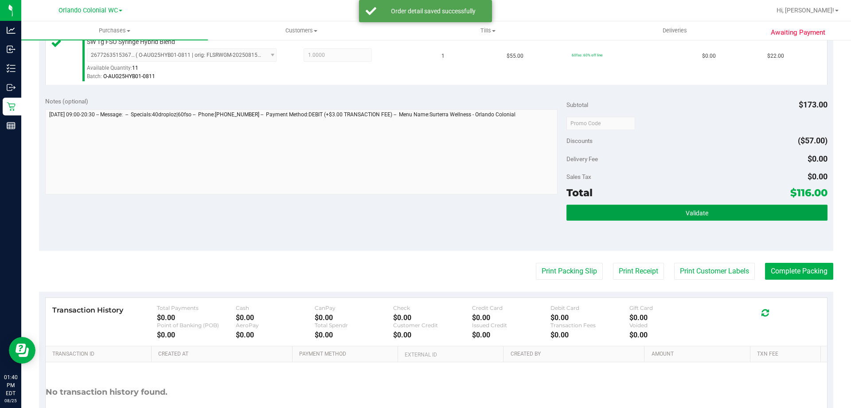
drag, startPoint x: 717, startPoint y: 206, endPoint x: 712, endPoint y: 222, distance: 16.8
click at [717, 206] on button "Validate" at bounding box center [697, 212] width 261 height 16
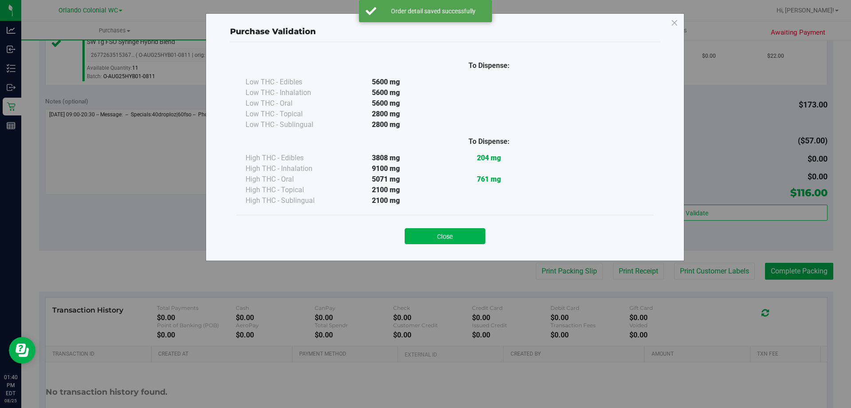
drag, startPoint x: 470, startPoint y: 233, endPoint x: 485, endPoint y: 239, distance: 16.7
click at [470, 233] on button "Close" at bounding box center [445, 236] width 81 height 16
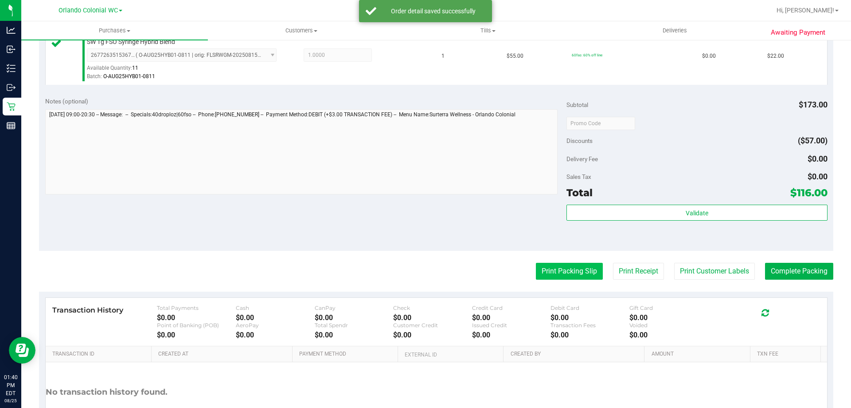
click at [564, 274] on button "Print Packing Slip" at bounding box center [569, 271] width 67 height 17
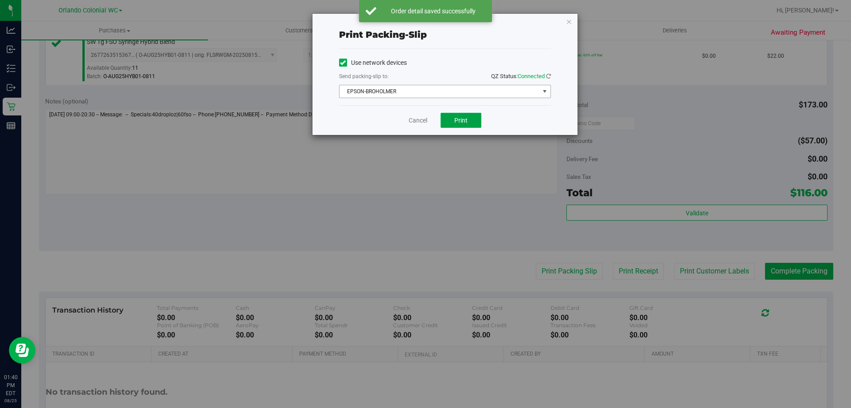
click at [451, 115] on button "Print" at bounding box center [461, 120] width 41 height 15
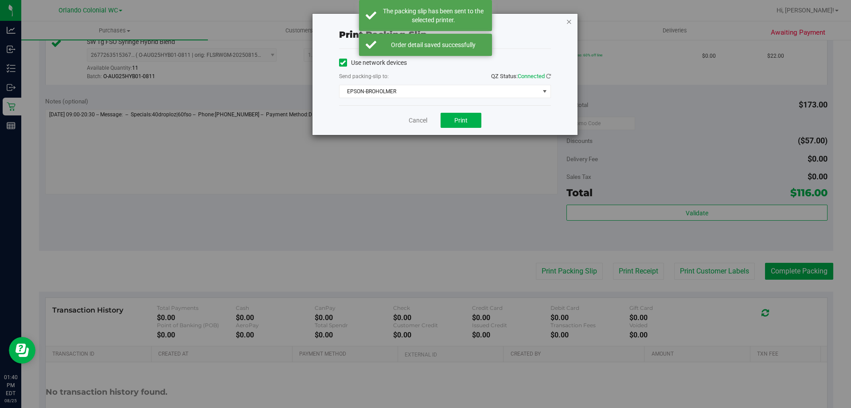
click at [569, 22] on icon "button" at bounding box center [569, 21] width 6 height 11
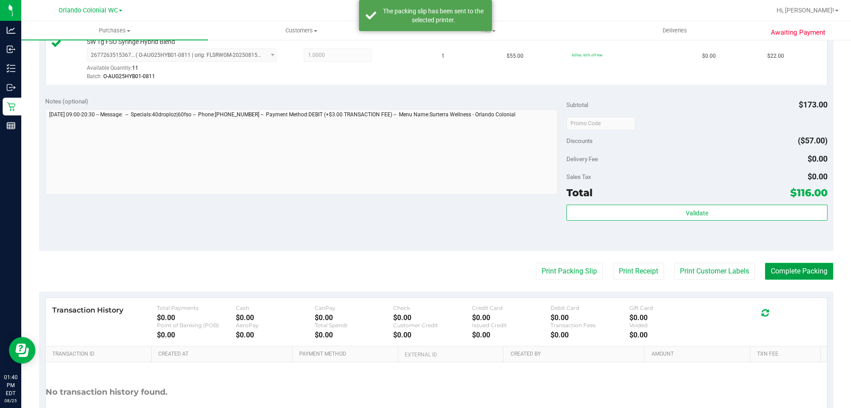
click at [815, 276] on button "Complete Packing" at bounding box center [799, 271] width 68 height 17
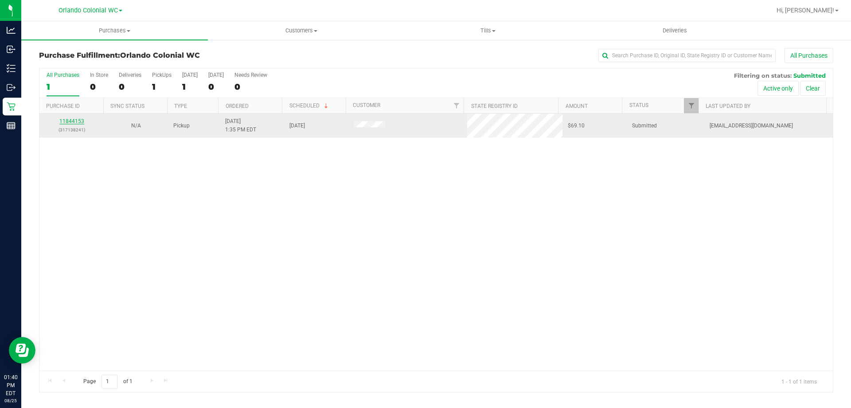
click at [74, 123] on link "11844153" at bounding box center [71, 121] width 25 height 6
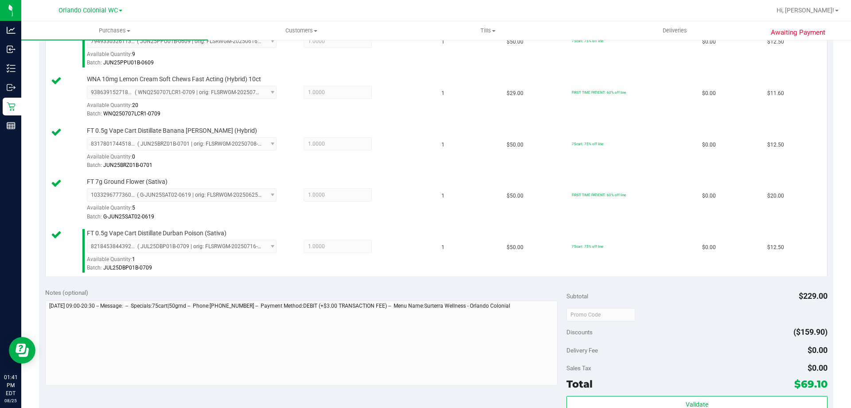
scroll to position [392, 0]
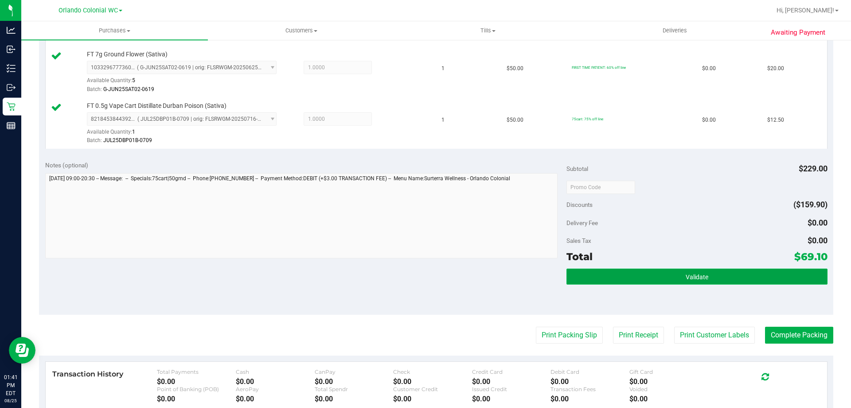
click at [708, 271] on button "Validate" at bounding box center [697, 276] width 261 height 16
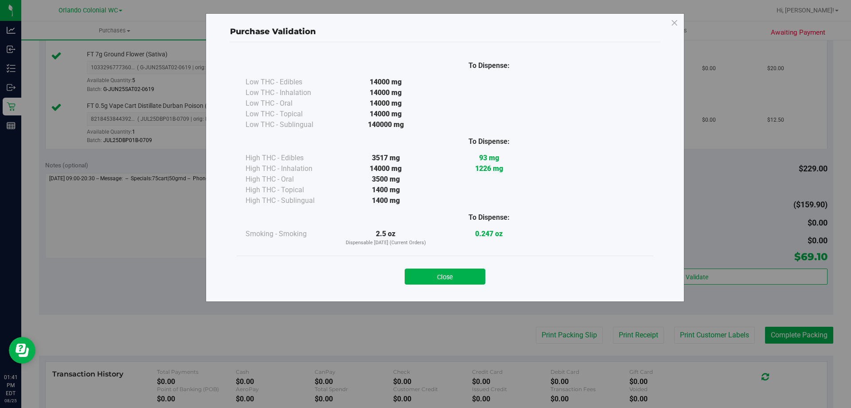
drag, startPoint x: 480, startPoint y: 280, endPoint x: 530, endPoint y: 307, distance: 56.3
click at [480, 279] on button "Close" at bounding box center [445, 276] width 81 height 16
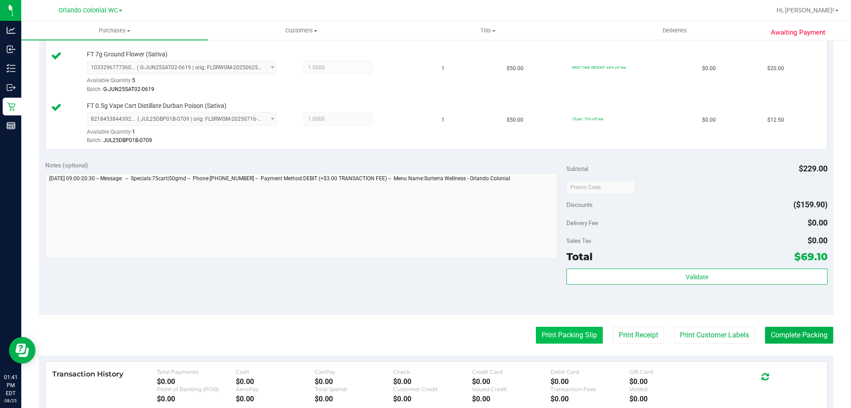
click at [549, 326] on button "Print Packing Slip" at bounding box center [569, 334] width 67 height 17
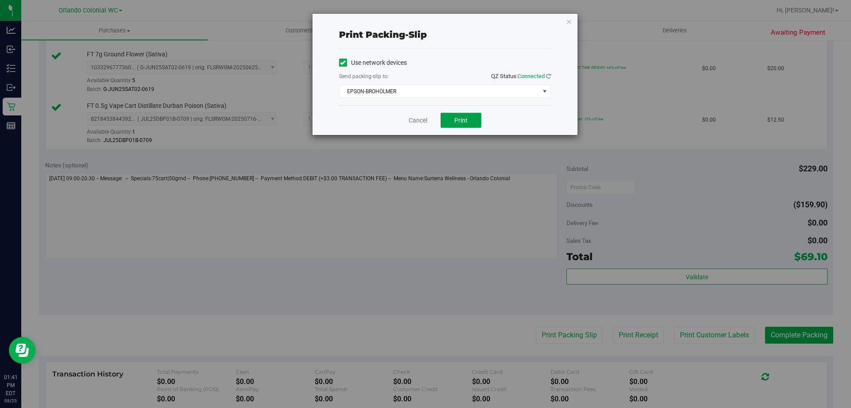
click at [465, 123] on span "Print" at bounding box center [461, 120] width 13 height 7
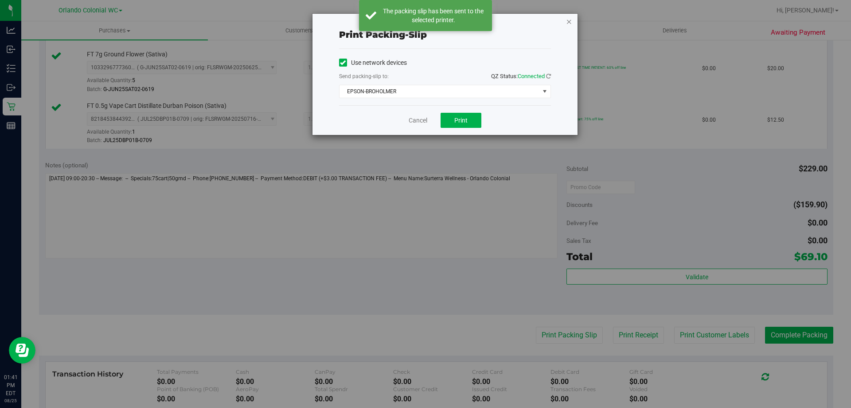
click at [571, 22] on icon "button" at bounding box center [569, 21] width 6 height 11
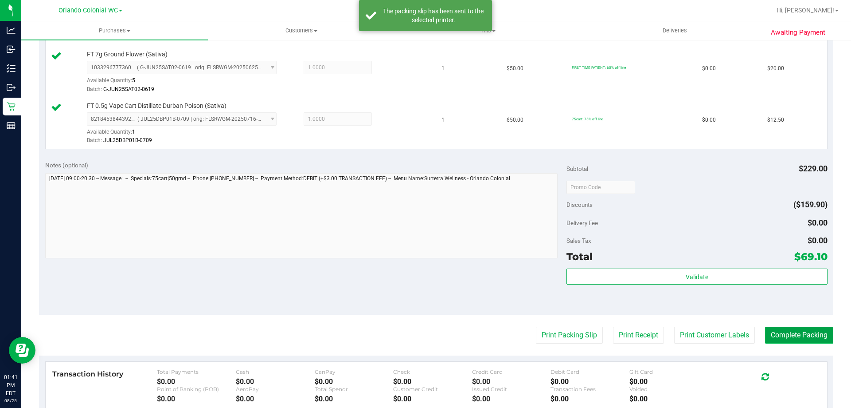
click at [803, 337] on button "Complete Packing" at bounding box center [799, 334] width 68 height 17
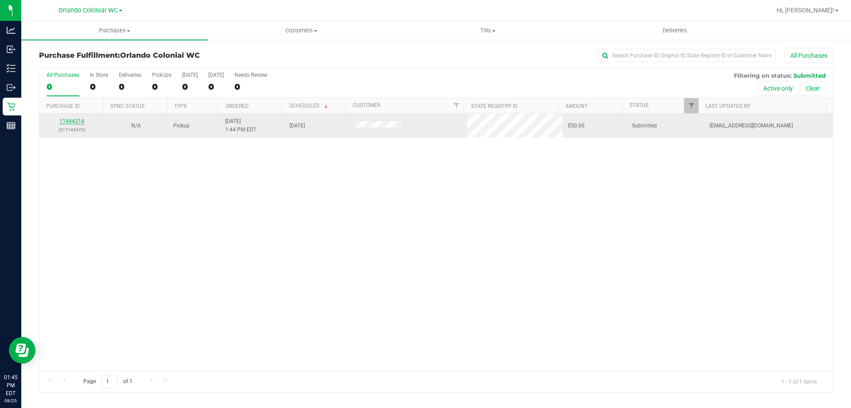
click at [64, 121] on link "11844214" at bounding box center [71, 121] width 25 height 6
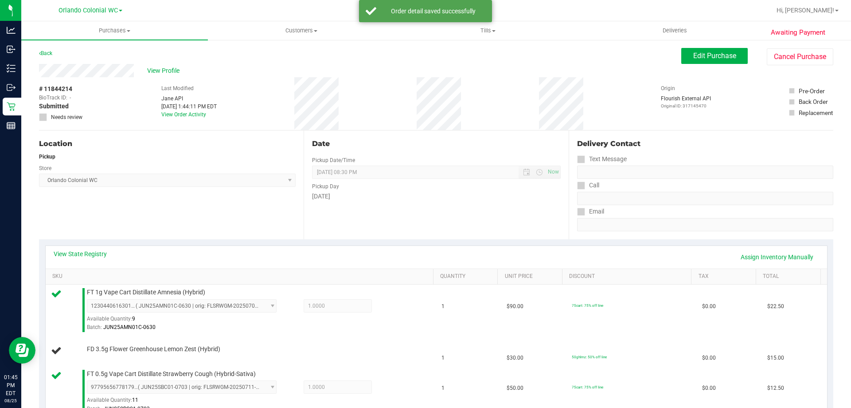
click at [185, 196] on div "Location Pickup Store Orlando Colonial WC Select Store Bonita Springs WC Boynto…" at bounding box center [171, 184] width 265 height 109
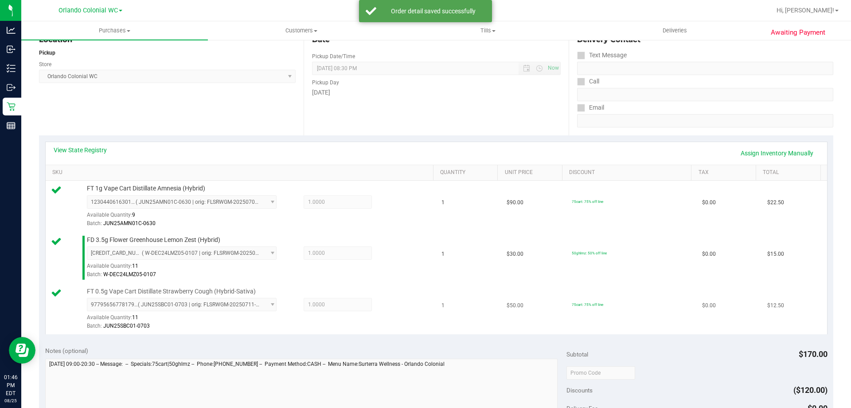
scroll to position [310, 0]
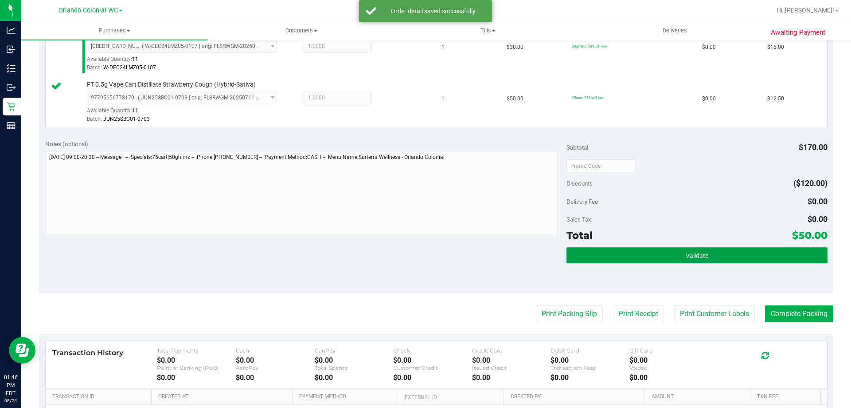
click at [595, 249] on button "Validate" at bounding box center [697, 255] width 261 height 16
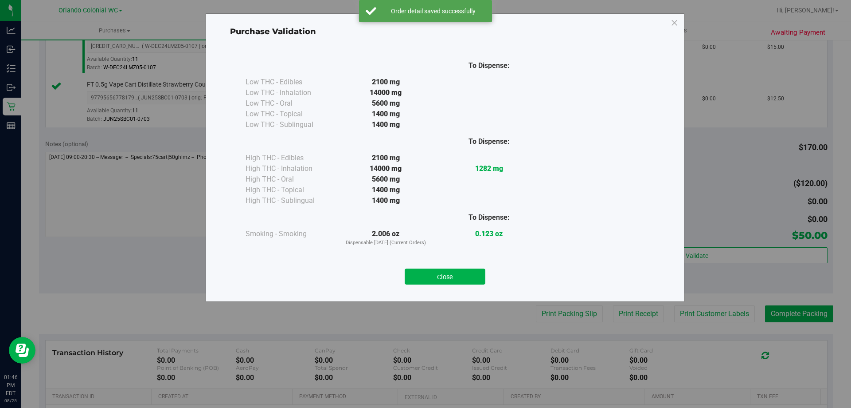
click at [462, 276] on button "Close" at bounding box center [445, 276] width 81 height 16
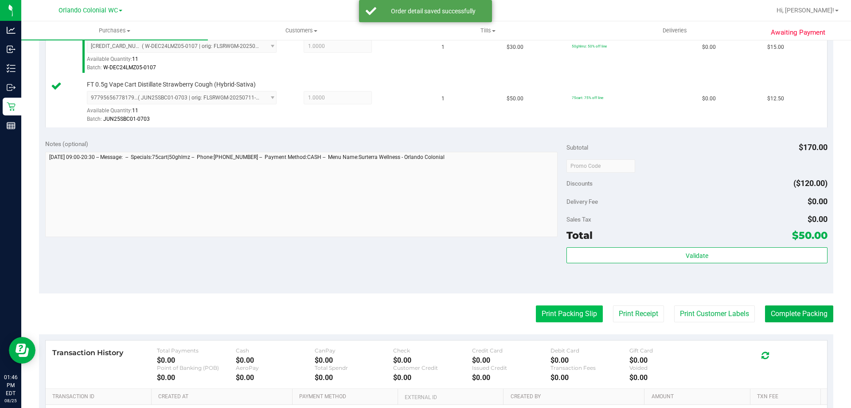
click at [560, 322] on button "Print Packing Slip" at bounding box center [569, 313] width 67 height 17
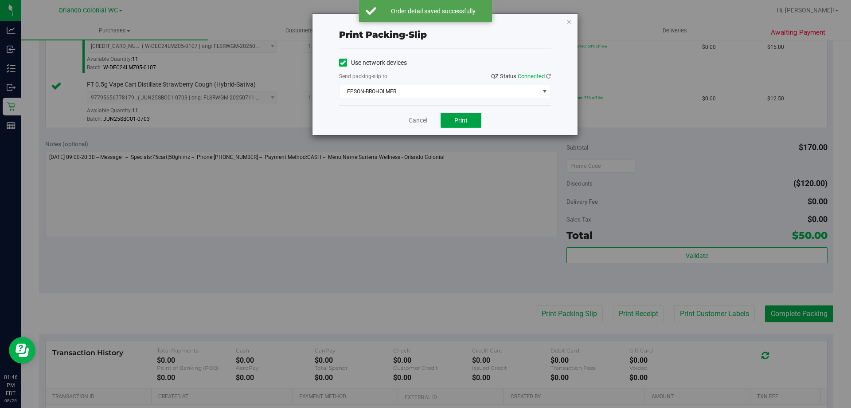
click at [460, 120] on span "Print" at bounding box center [461, 120] width 13 height 7
click at [569, 21] on icon "button" at bounding box center [569, 21] width 6 height 11
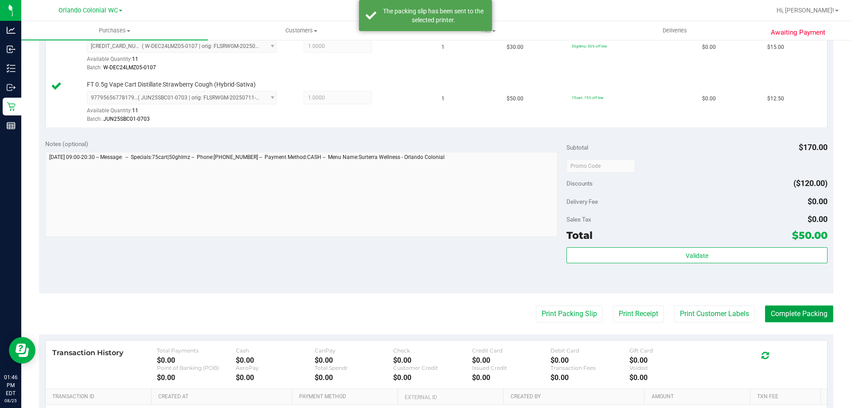
click at [791, 308] on button "Complete Packing" at bounding box center [799, 313] width 68 height 17
click at [792, 310] on button "Complete Packing" at bounding box center [795, 313] width 75 height 17
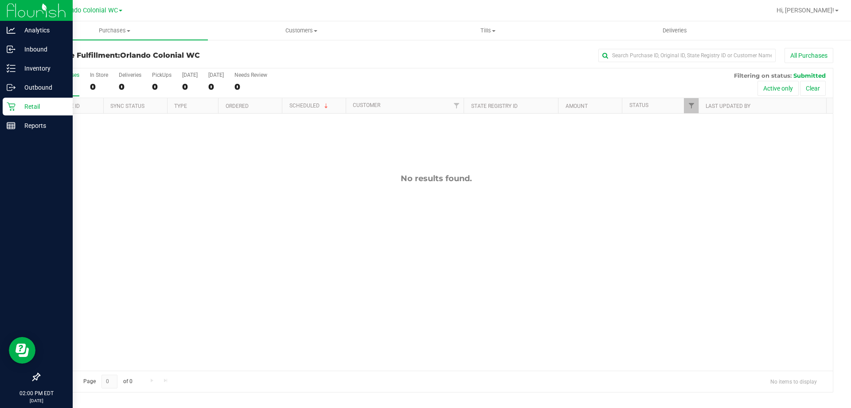
click at [27, 102] on p "Retail" at bounding box center [42, 106] width 53 height 11
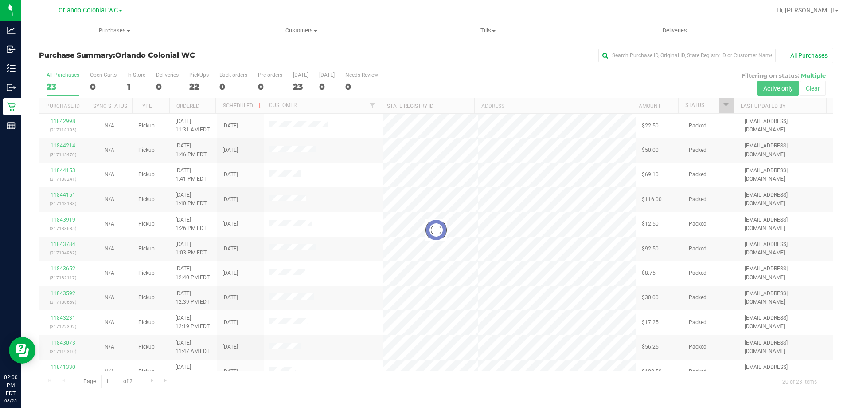
click at [136, 78] on div at bounding box center [436, 229] width 794 height 323
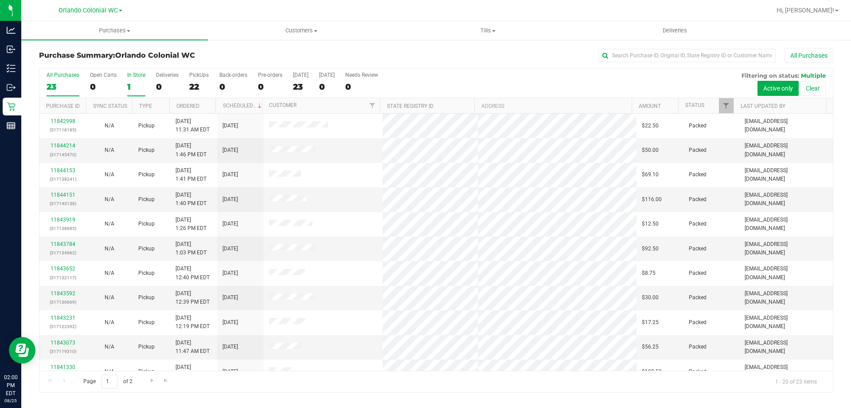
click at [132, 79] on label "In Store 1" at bounding box center [136, 84] width 18 height 24
click at [0, 0] on input "In Store 1" at bounding box center [0, 0] width 0 height 0
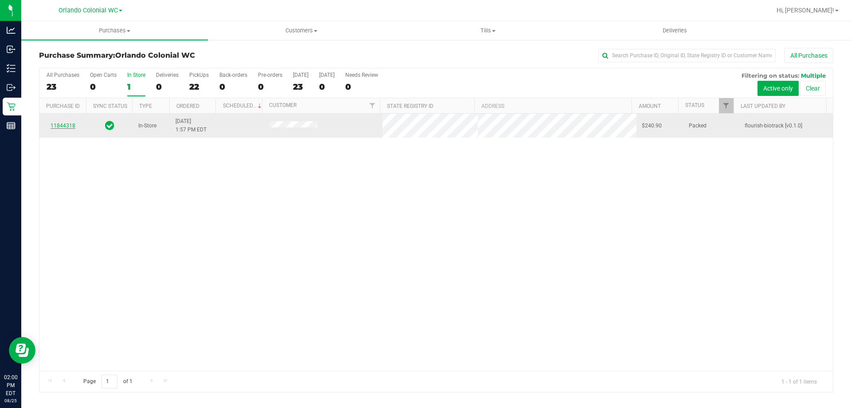
click at [61, 126] on link "11844318" at bounding box center [63, 125] width 25 height 6
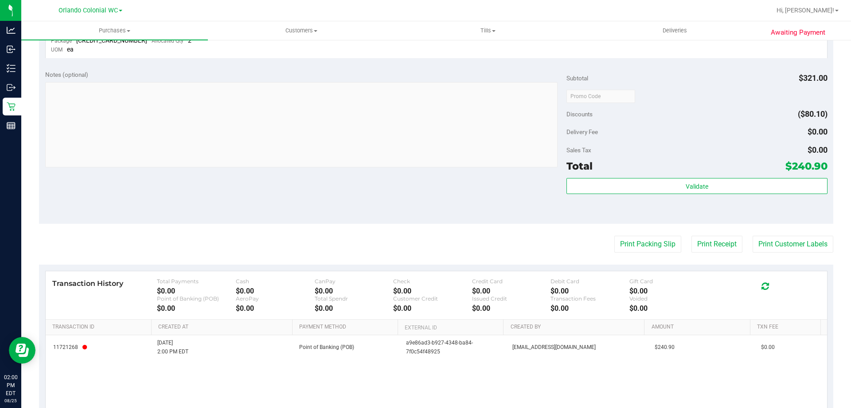
scroll to position [450, 0]
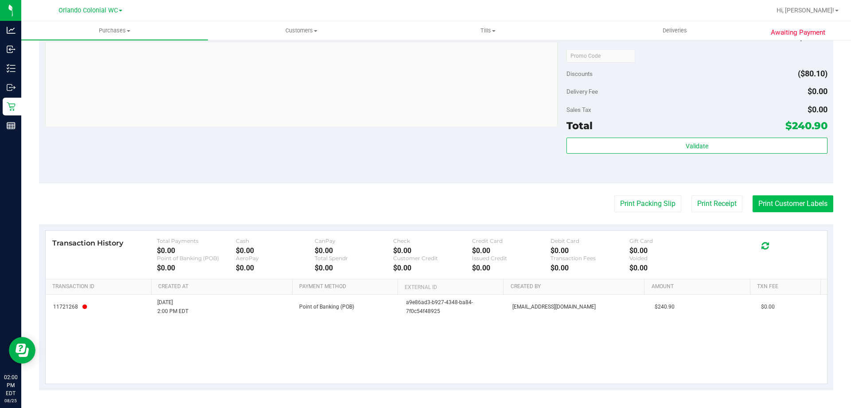
click at [775, 207] on button "Print Customer Labels" at bounding box center [793, 203] width 81 height 17
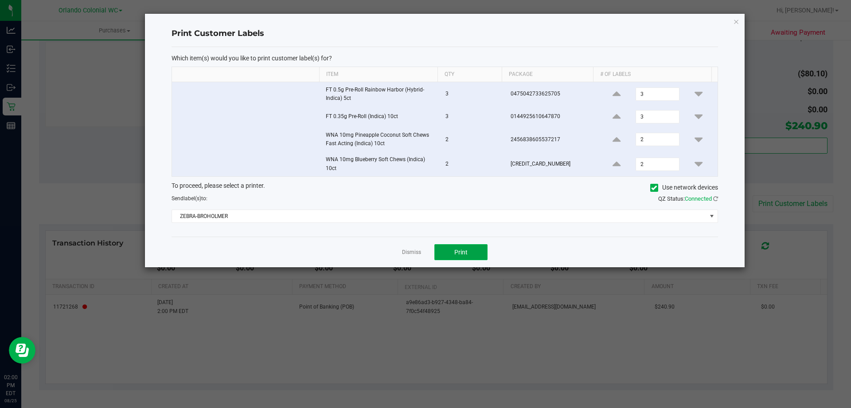
click at [462, 250] on span "Print" at bounding box center [461, 251] width 13 height 7
click at [737, 20] on icon "button" at bounding box center [737, 21] width 6 height 11
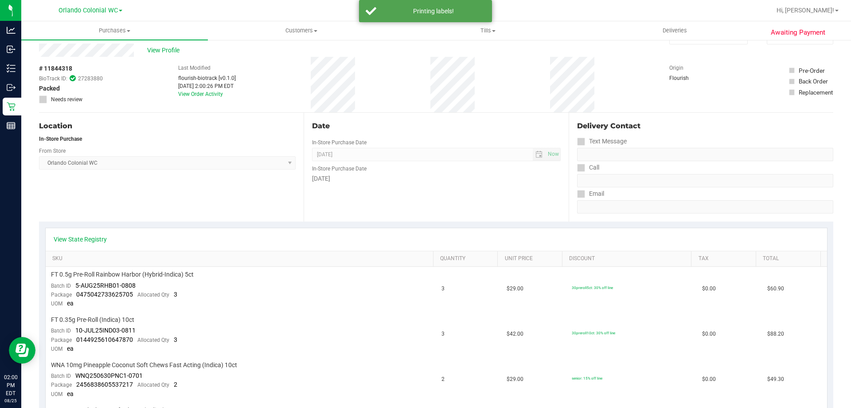
scroll to position [0, 0]
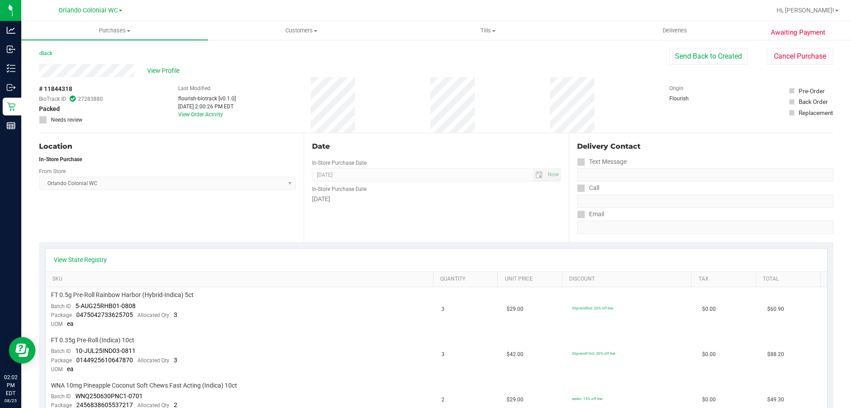
click at [49, 53] on link "Back" at bounding box center [45, 53] width 13 height 6
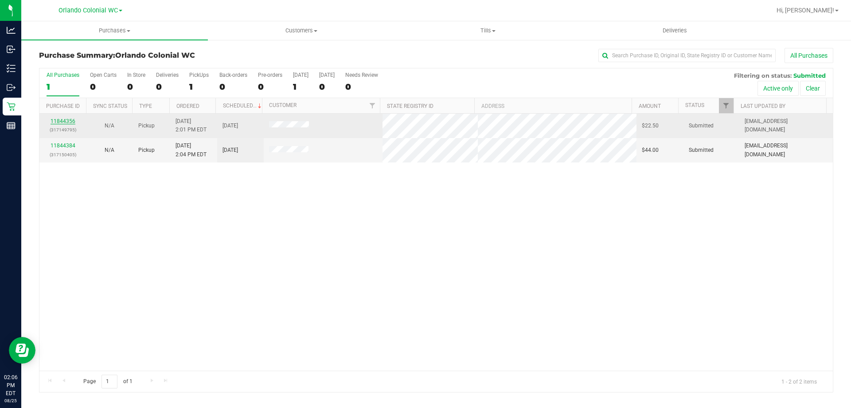
click at [68, 122] on link "11844356" at bounding box center [63, 121] width 25 height 6
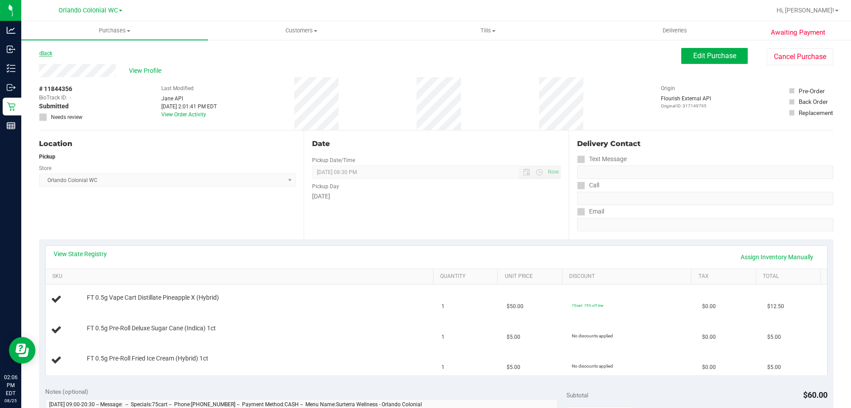
click at [50, 53] on link "Back" at bounding box center [45, 53] width 13 height 6
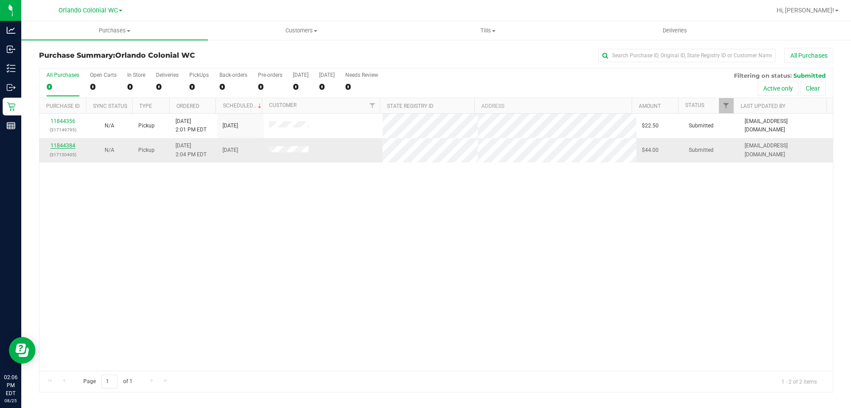
click at [63, 143] on link "11844384" at bounding box center [63, 145] width 25 height 6
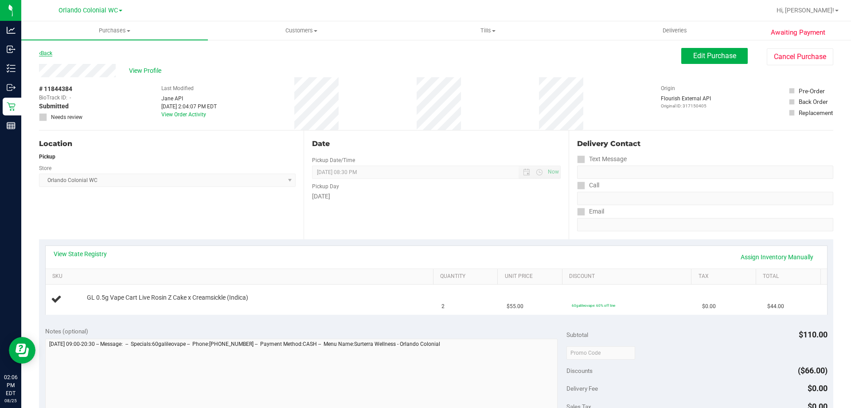
click at [43, 52] on link "Back" at bounding box center [45, 53] width 13 height 6
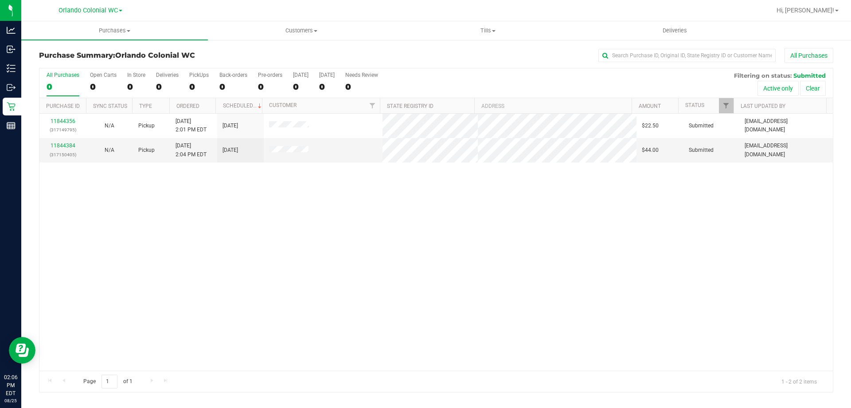
click at [313, 233] on div "11844356 (317149795) N/A Pickup 8/25/2025 2:01 PM EDT 8/25/2025 $22.50 Submitte…" at bounding box center [436, 242] width 794 height 257
click at [313, 234] on div "11844356 (317149795) N/A Pickup 8/25/2025 2:01 PM EDT 8/25/2025 $22.50 Submitte…" at bounding box center [436, 242] width 794 height 257
click at [312, 235] on div "11844356 (317149795) N/A Pickup 8/25/2025 2:01 PM EDT 8/25/2025 $22.50 Submitte…" at bounding box center [436, 242] width 794 height 257
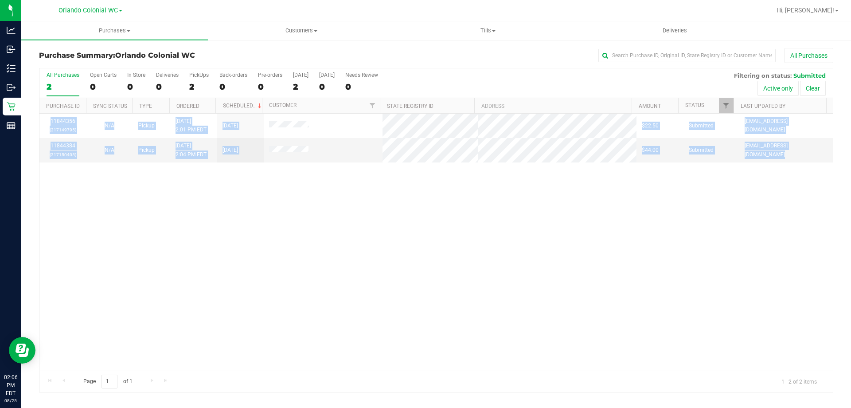
click at [312, 235] on div "11844356 (317149795) N/A Pickup 8/25/2025 2:01 PM EDT 8/25/2025 $22.50 Submitte…" at bounding box center [436, 242] width 794 height 257
click at [266, 205] on div "11844356 (317149795) N/A Pickup 8/25/2025 2:01 PM EDT 8/25/2025 $22.50 Submitte…" at bounding box center [436, 242] width 794 height 257
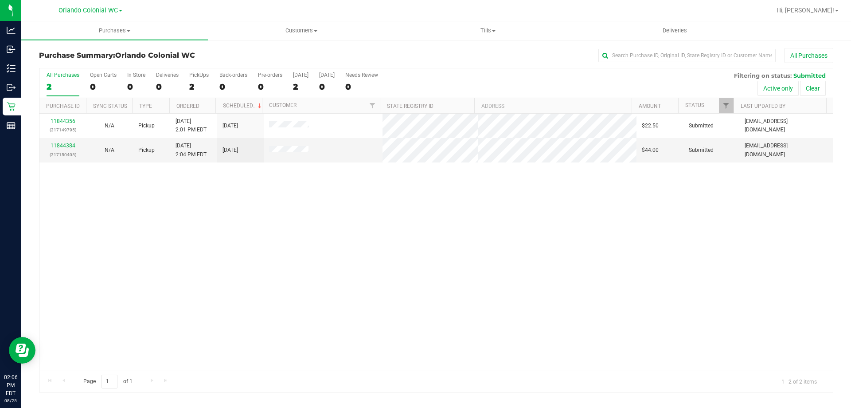
click at [282, 192] on div "11844356 (317149795) N/A Pickup 8/25/2025 2:01 PM EDT 8/25/2025 $22.50 Submitte…" at bounding box center [436, 242] width 794 height 257
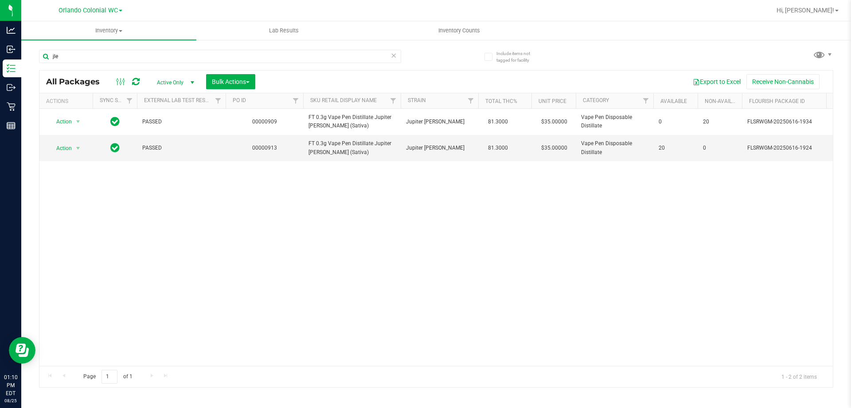
scroll to position [0, 62]
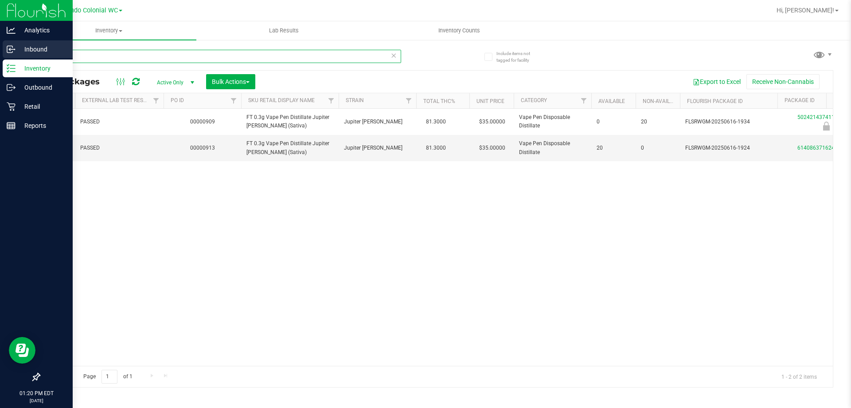
drag, startPoint x: 159, startPoint y: 55, endPoint x: 0, endPoint y: 44, distance: 159.6
click at [0, 43] on div "Analytics Inbound Inventory Outbound Retail Reports 01:20 PM EDT [DATE] 08/25 O…" at bounding box center [425, 204] width 851 height 408
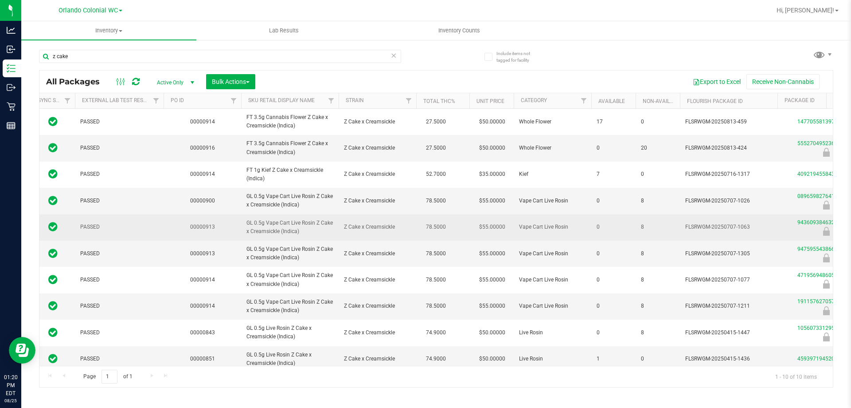
click at [297, 217] on td "GL 0.5g Vape Cart Live Rosin Z Cake x Creamsickle (Indica)" at bounding box center [290, 227] width 98 height 26
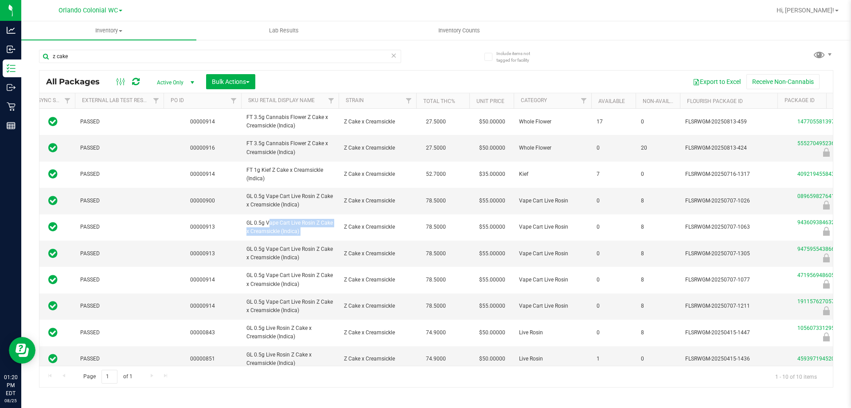
copy tr "GL 0.5g Vape Cart Live Rosin Z Cake x Creamsickle (Indica)"
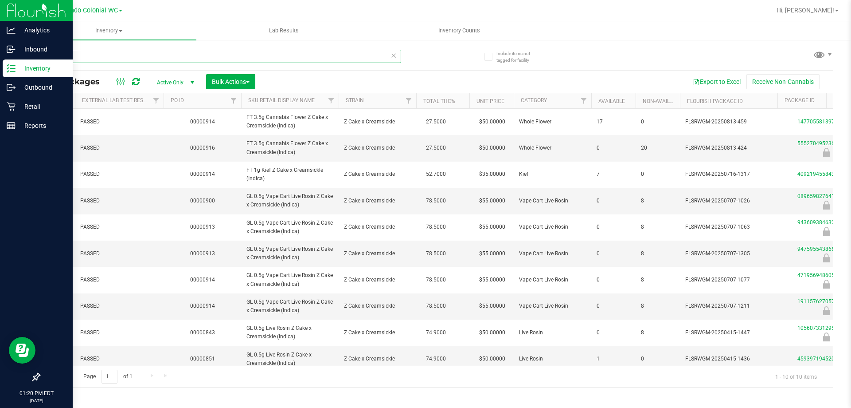
drag, startPoint x: 110, startPoint y: 60, endPoint x: 12, endPoint y: 74, distance: 99.4
click at [0, 71] on div "Analytics Inbound Inventory Outbound Retail Reports 01:20 PM EDT [DATE] 08/25 O…" at bounding box center [425, 204] width 851 height 408
paste input "GL 0.5g Vape Cart Live Rosin Z Cake x Creamsickle (Indica)"
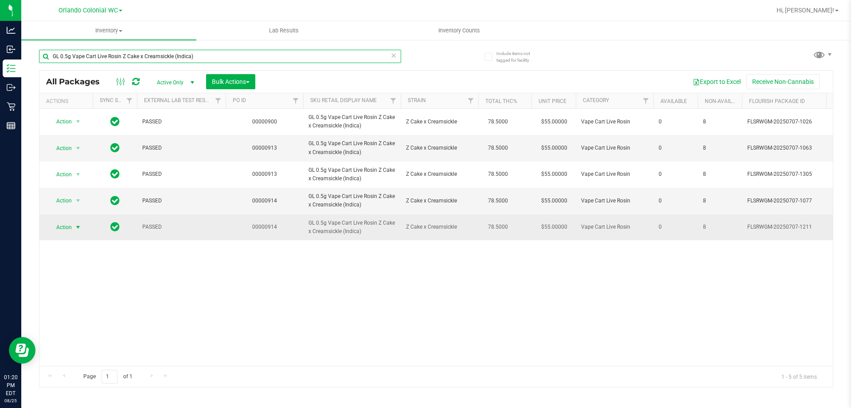
type input "GL 0.5g Vape Cart Live Rosin Z Cake x Creamsickle (Indica)"
click at [62, 228] on span "Action" at bounding box center [60, 227] width 24 height 12
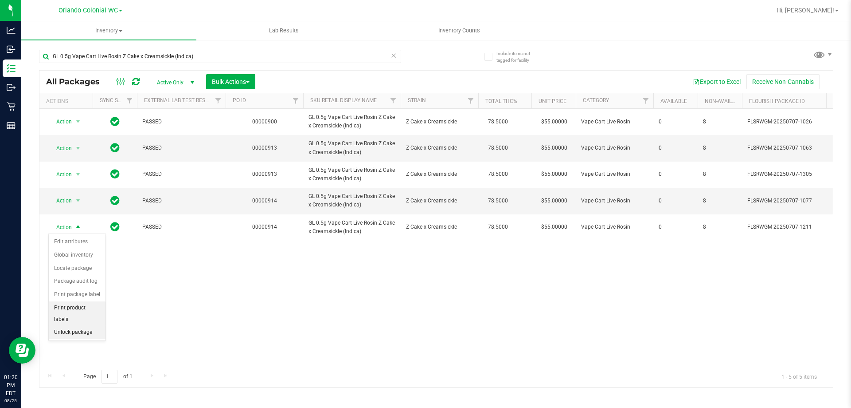
click at [83, 326] on li "Unlock package" at bounding box center [77, 332] width 57 height 13
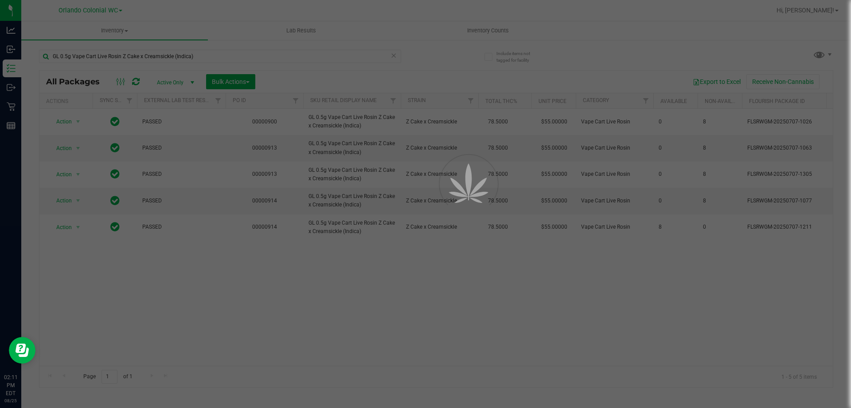
click at [0, 0] on p "Retail" at bounding box center [0, 0] width 0 height 0
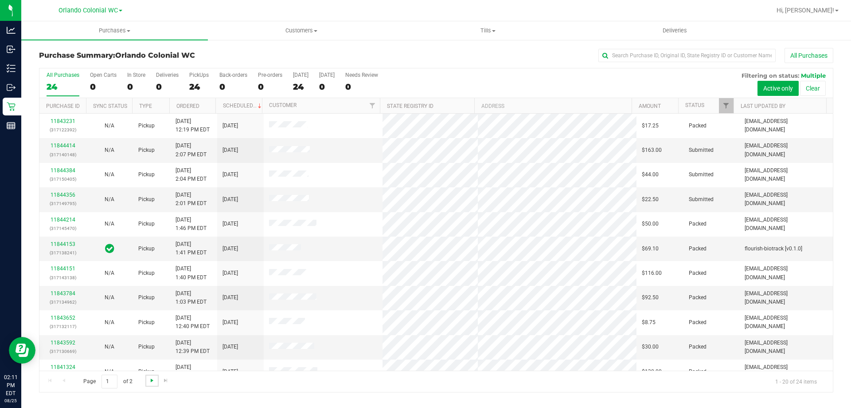
click at [153, 378] on span "Go to the next page" at bounding box center [152, 380] width 7 height 7
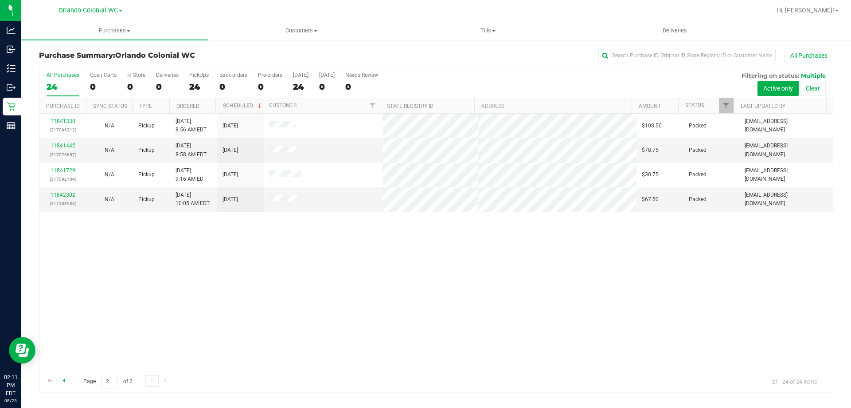
click at [64, 380] on span "Go to the previous page" at bounding box center [63, 380] width 7 height 7
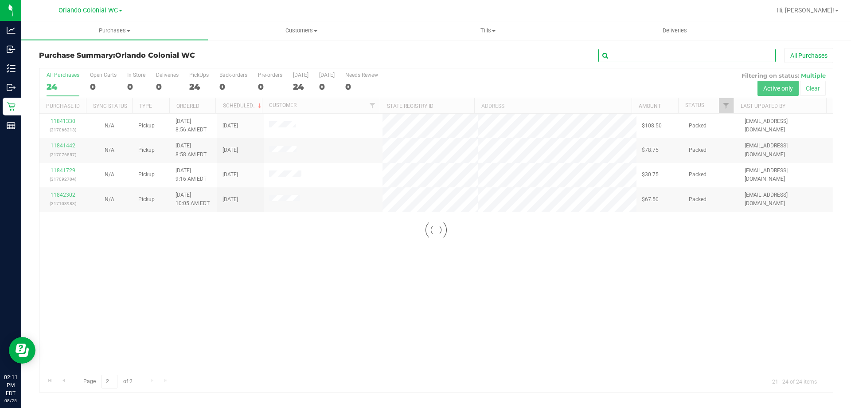
click at [657, 58] on input "text" at bounding box center [687, 55] width 177 height 13
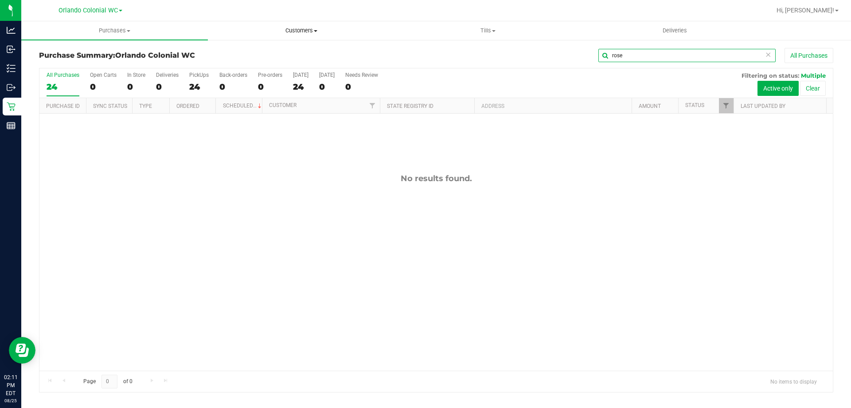
type input "rose"
click at [299, 34] on span "Customers" at bounding box center [301, 31] width 186 height 8
click at [300, 55] on li "All customers" at bounding box center [301, 53] width 187 height 11
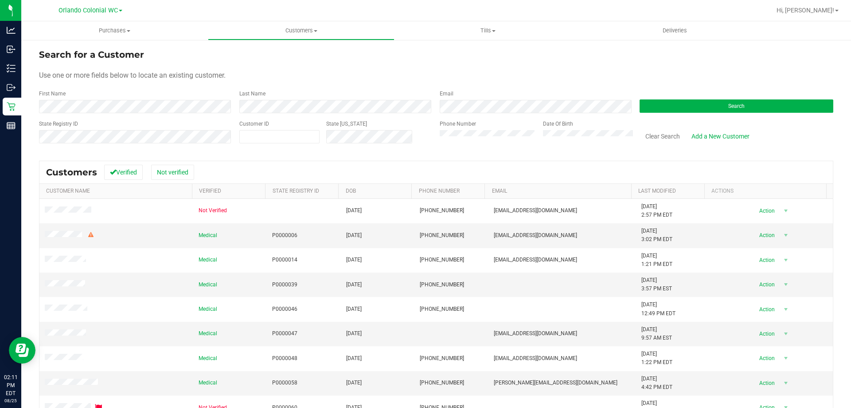
click at [196, 99] on div "First Name" at bounding box center [136, 102] width 194 height 24
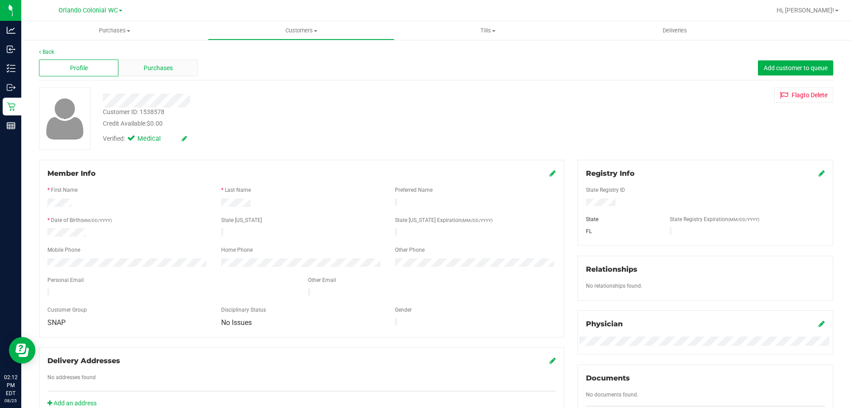
click at [145, 73] on div "Purchases" at bounding box center [157, 67] width 79 height 17
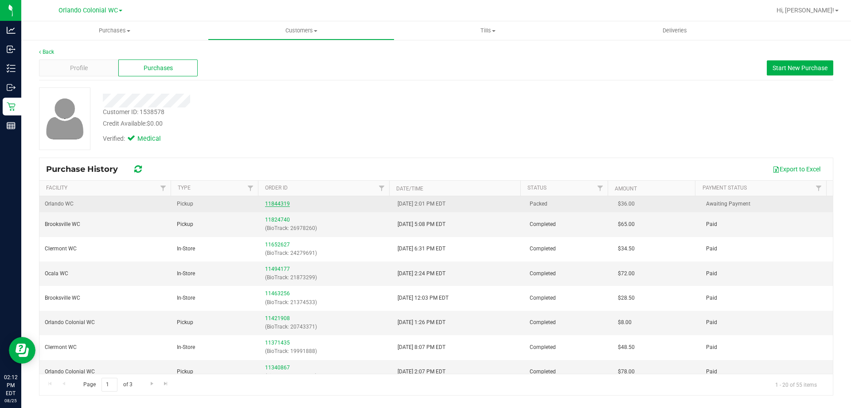
click at [268, 204] on link "11844319" at bounding box center [277, 203] width 25 height 6
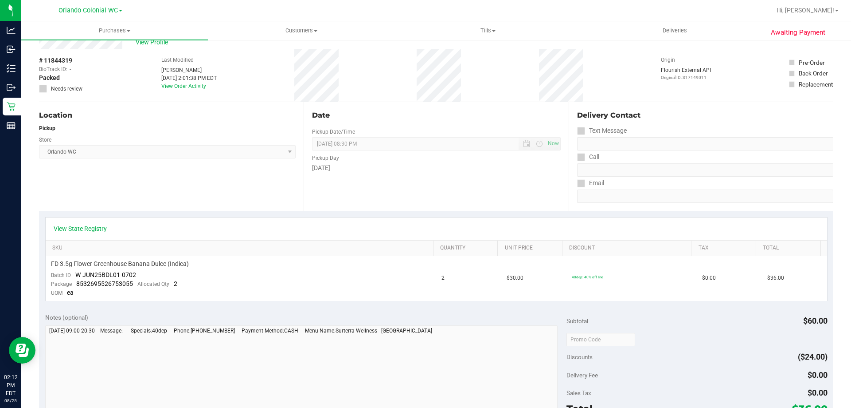
scroll to position [44, 0]
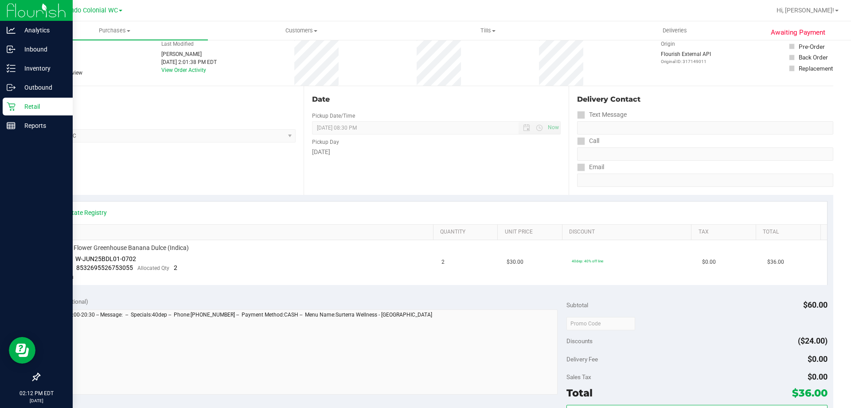
click at [20, 99] on div "Retail" at bounding box center [38, 107] width 70 height 18
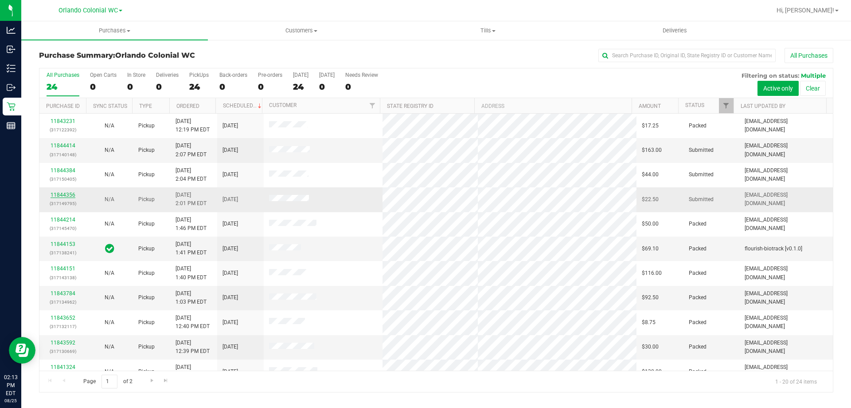
click at [70, 194] on link "11844356" at bounding box center [63, 195] width 25 height 6
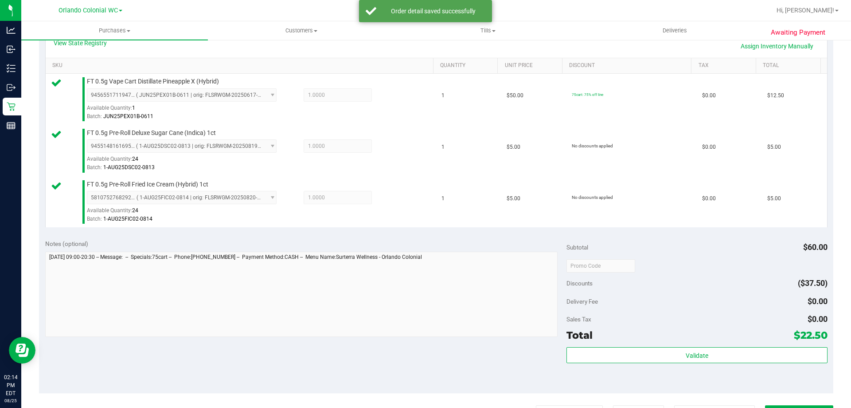
scroll to position [322, 0]
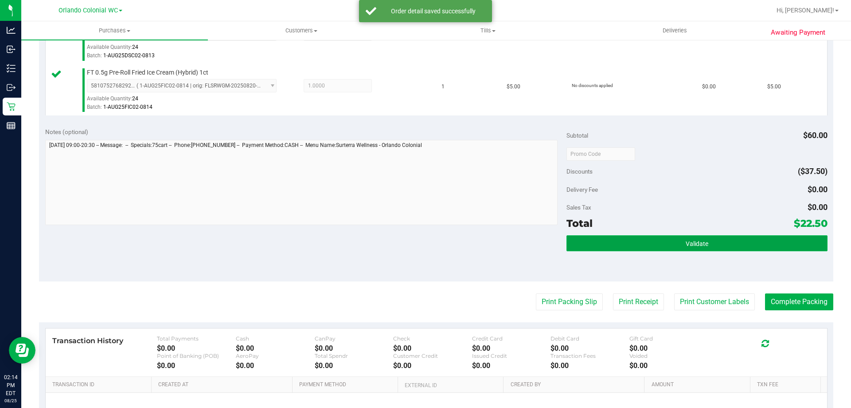
click at [680, 235] on button "Validate" at bounding box center [697, 243] width 261 height 16
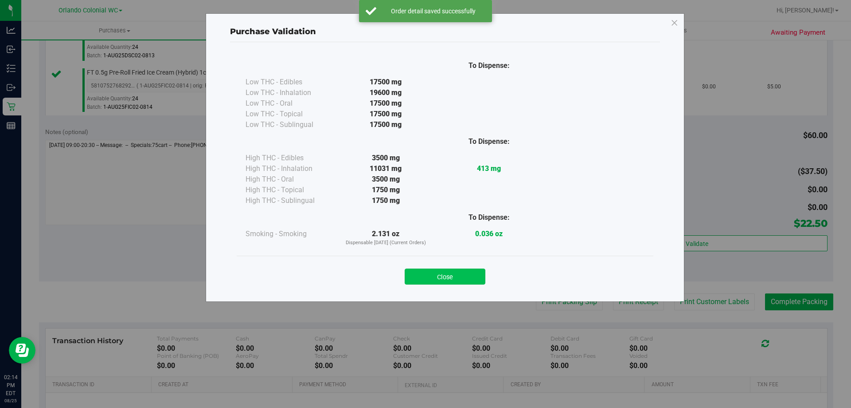
click at [412, 282] on button "Close" at bounding box center [445, 276] width 81 height 16
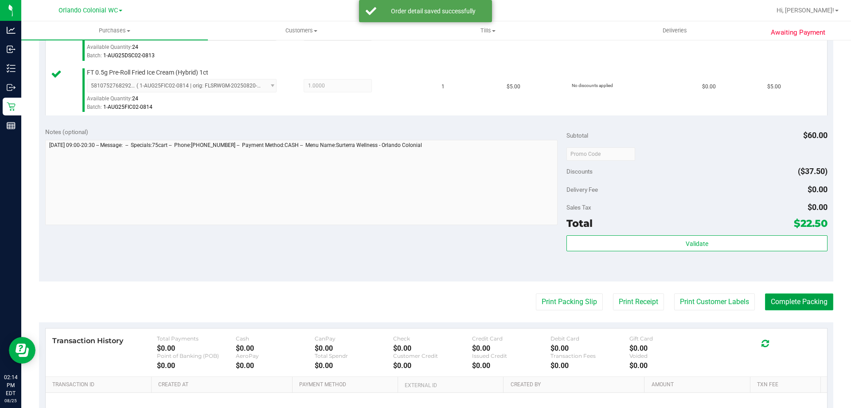
click at [772, 300] on button "Complete Packing" at bounding box center [799, 301] width 68 height 17
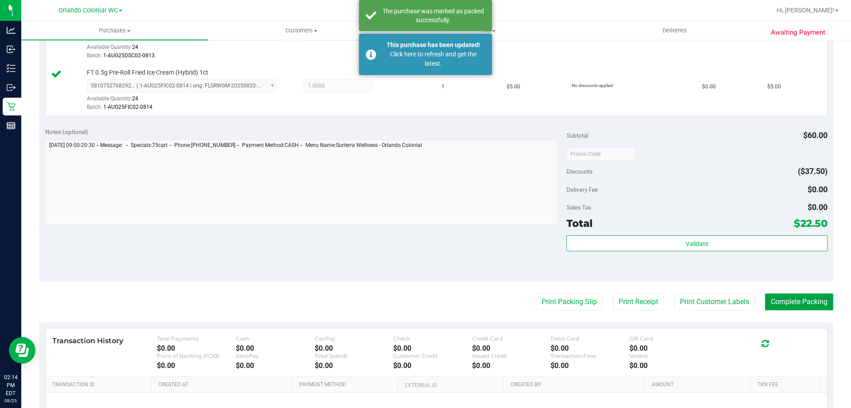
click at [817, 307] on button "Complete Packing" at bounding box center [799, 301] width 68 height 17
